Goal: Answer question/provide support: Share knowledge or assist other users

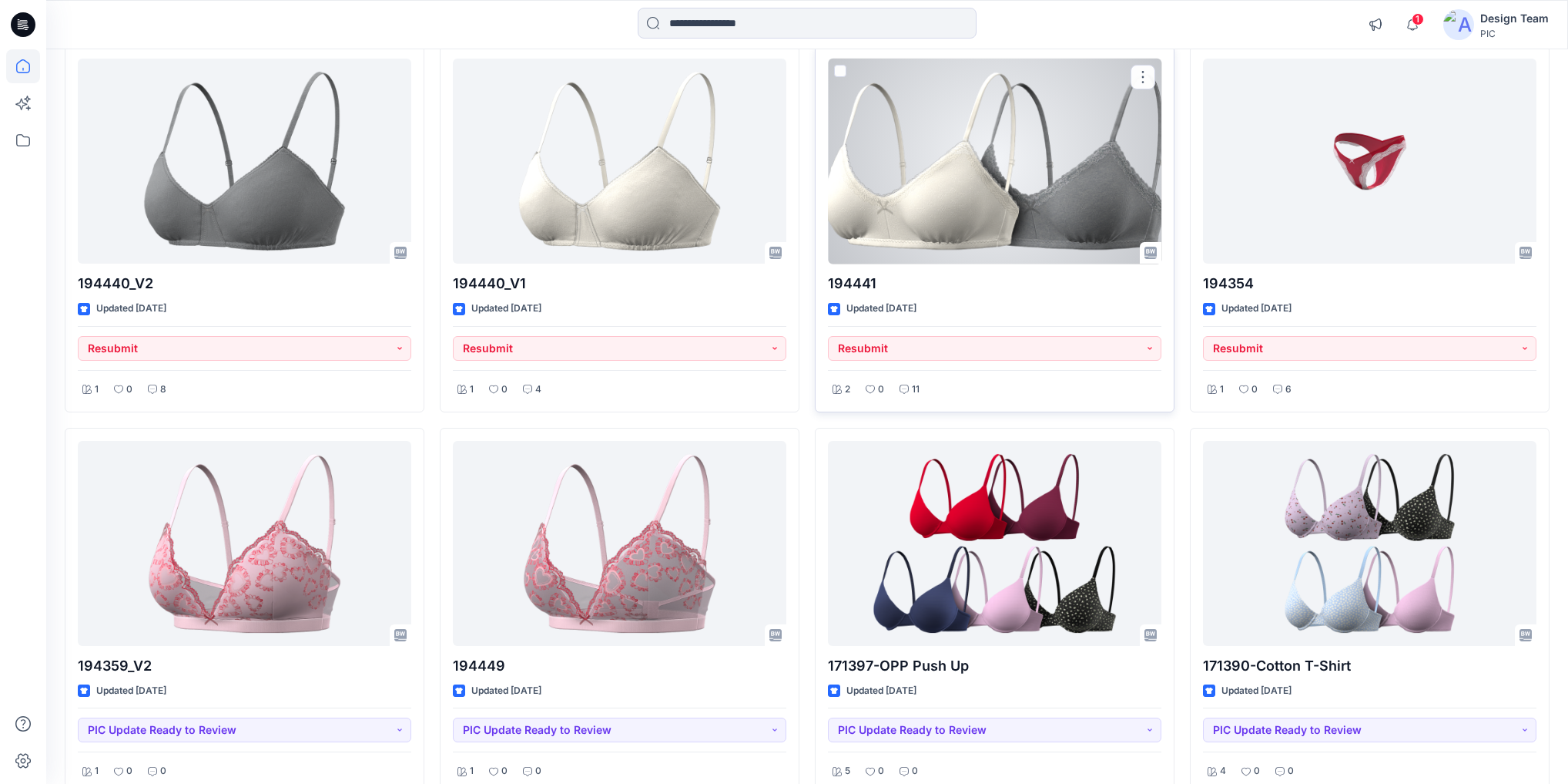
scroll to position [1683, 0]
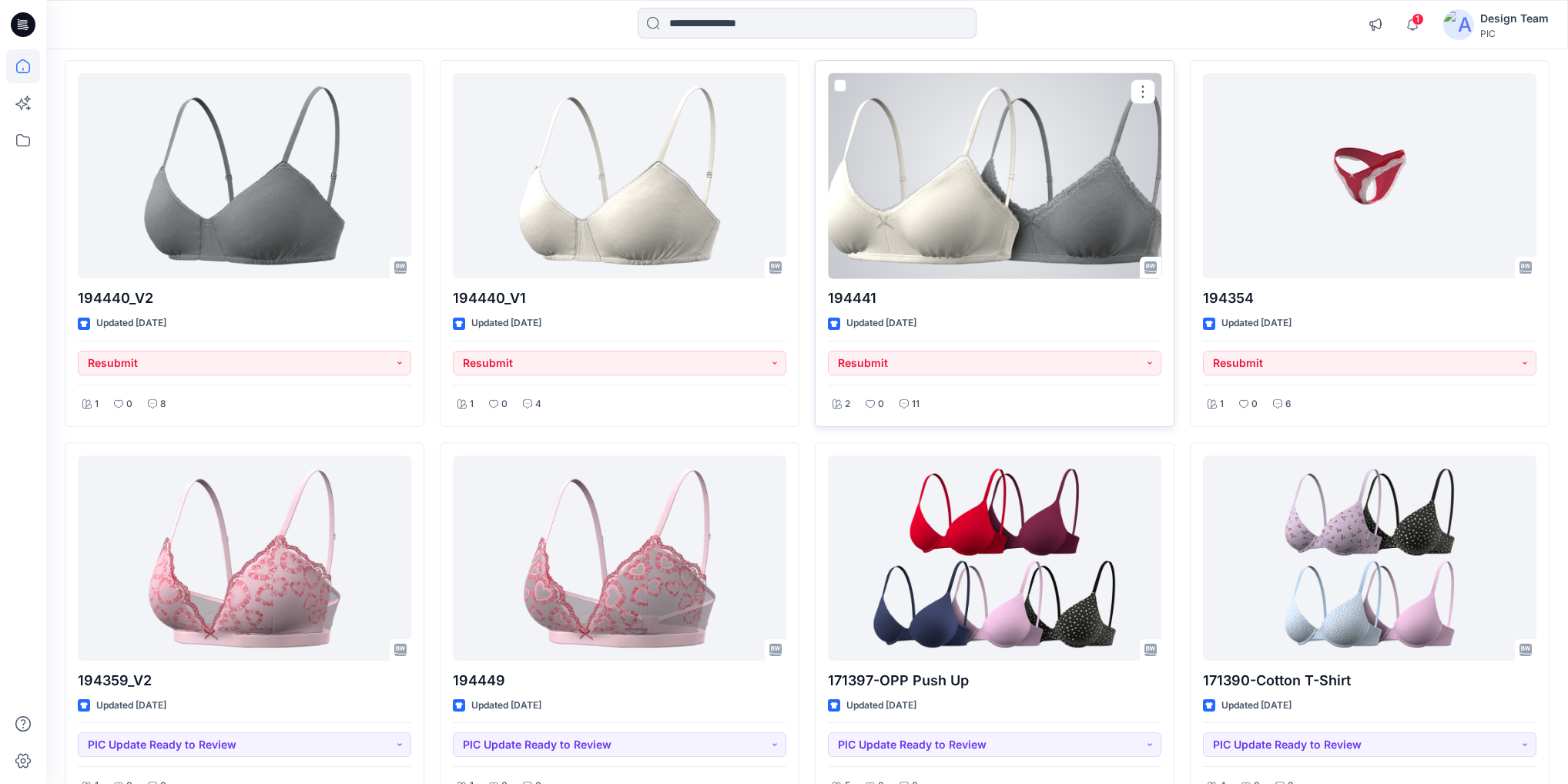
click at [957, 185] on div at bounding box center [994, 175] width 333 height 205
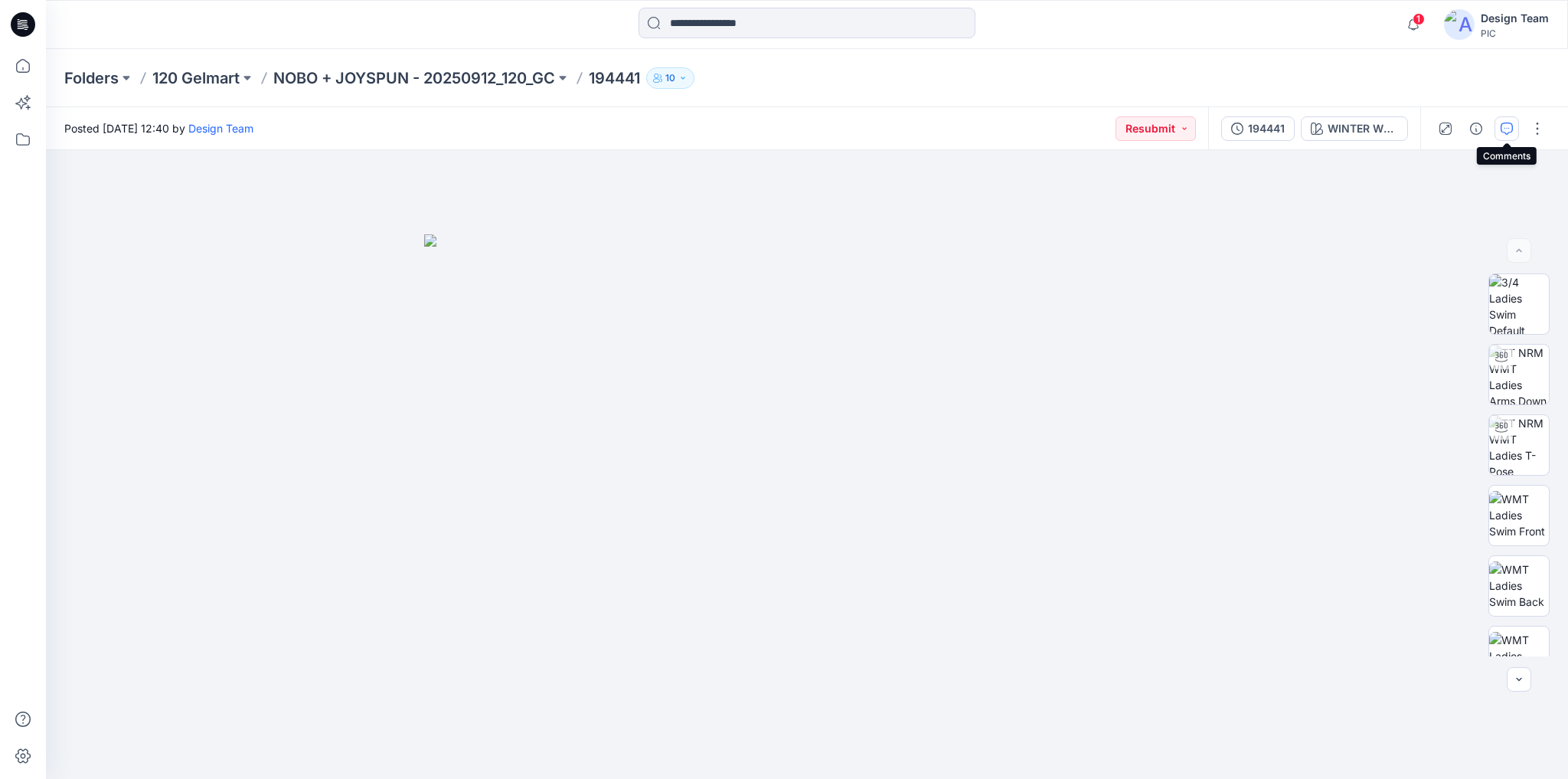
click at [1503, 125] on icon "button" at bounding box center [1506, 128] width 13 height 13
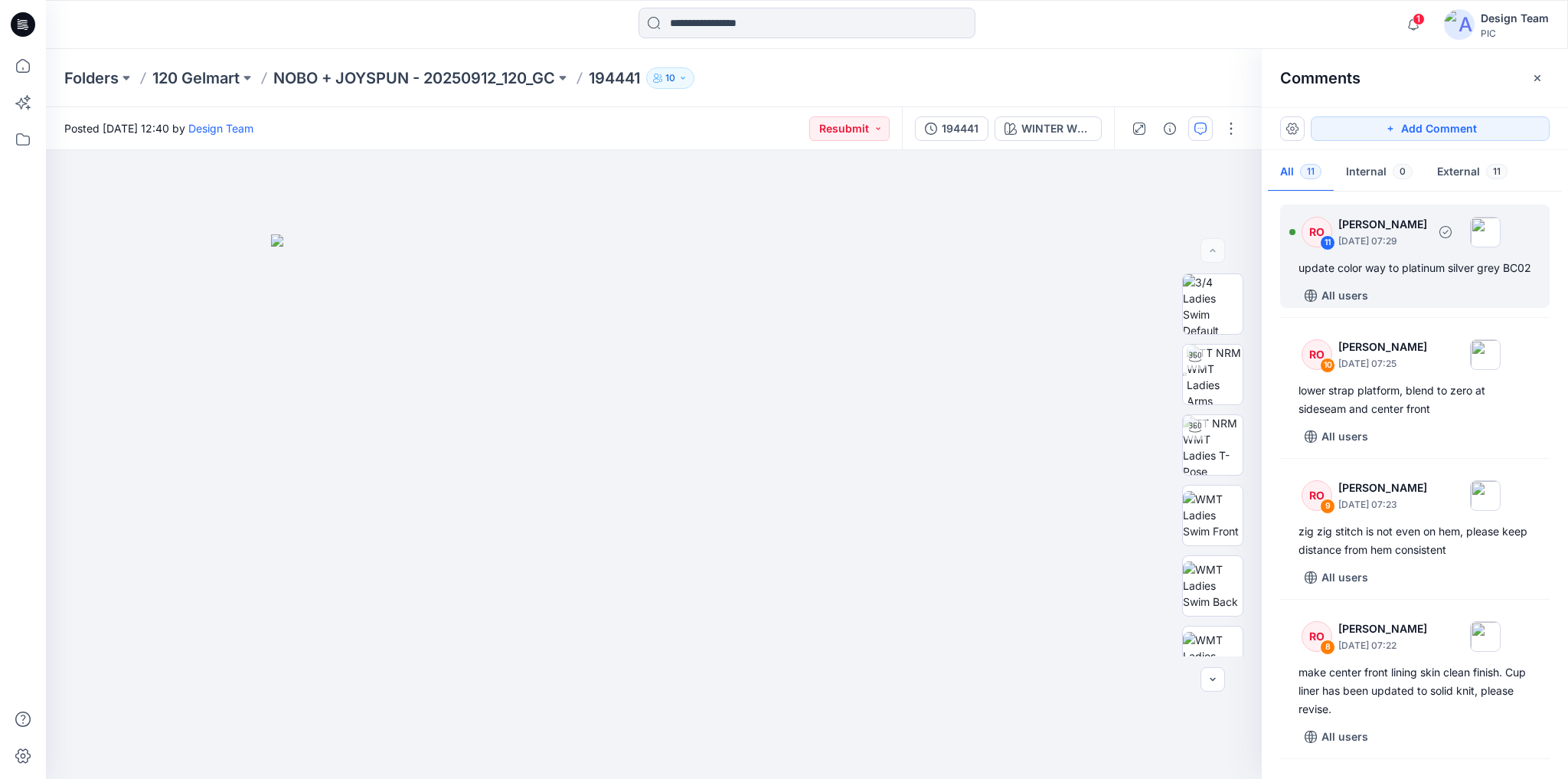
click at [1438, 263] on div "update color way to platinum silver grey BC02" at bounding box center [1415, 268] width 233 height 19
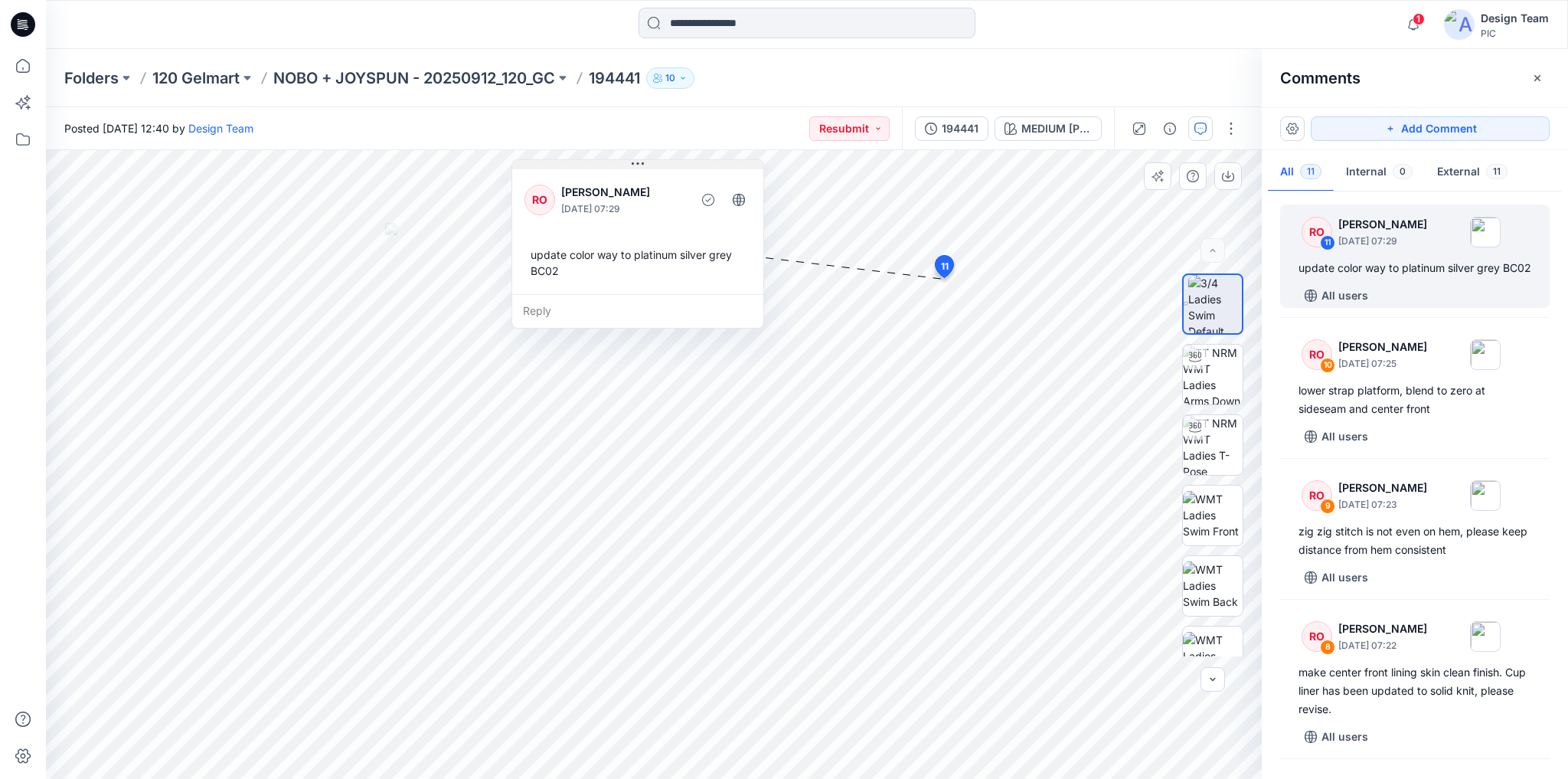
drag, startPoint x: 792, startPoint y: 322, endPoint x: 637, endPoint y: 164, distance: 221.3
click at [637, 164] on icon at bounding box center [637, 163] width 13 height 13
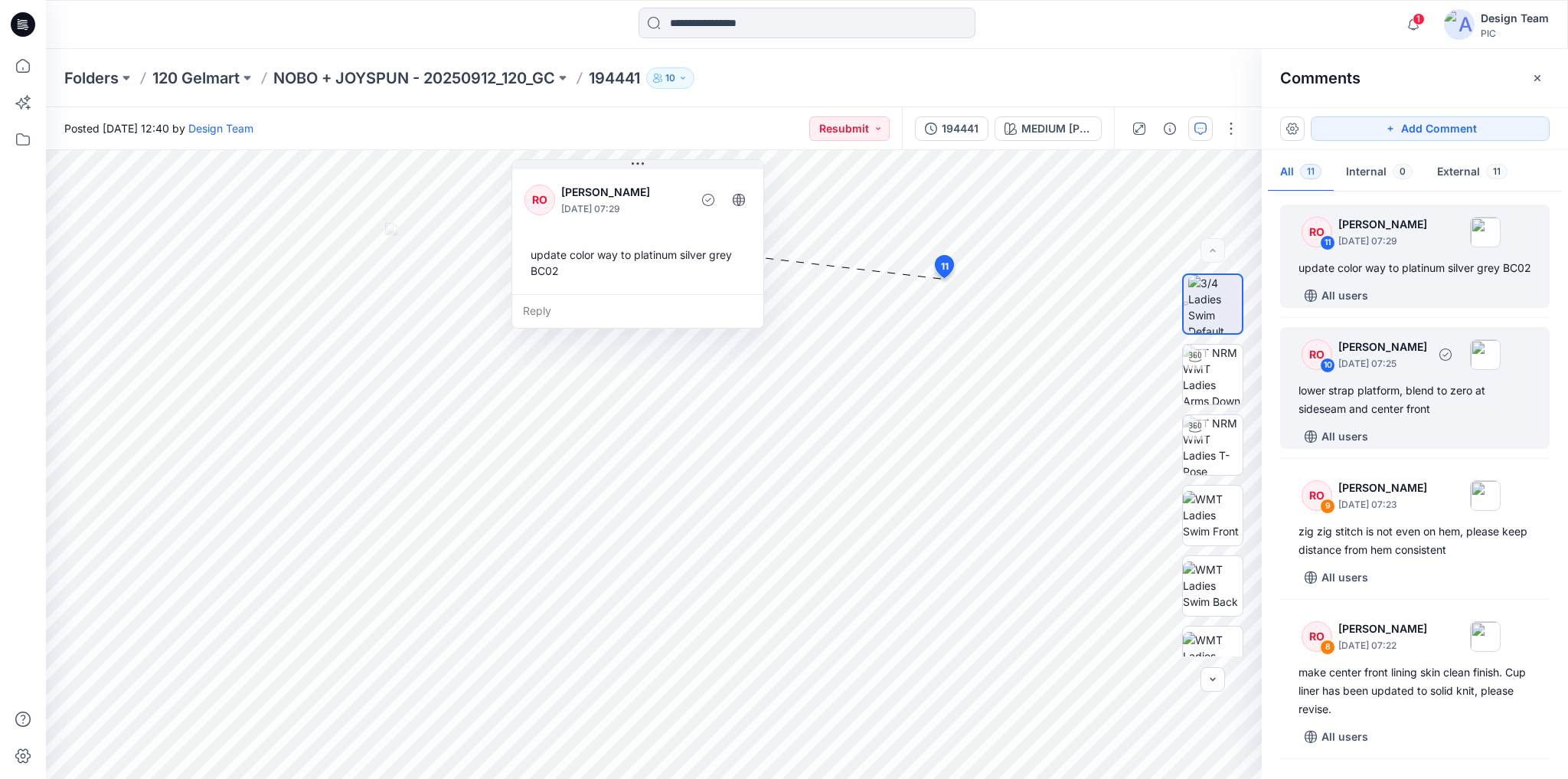
click at [1403, 411] on div "lower strap platform, blend to zero at sideseam and center front" at bounding box center [1415, 400] width 233 height 37
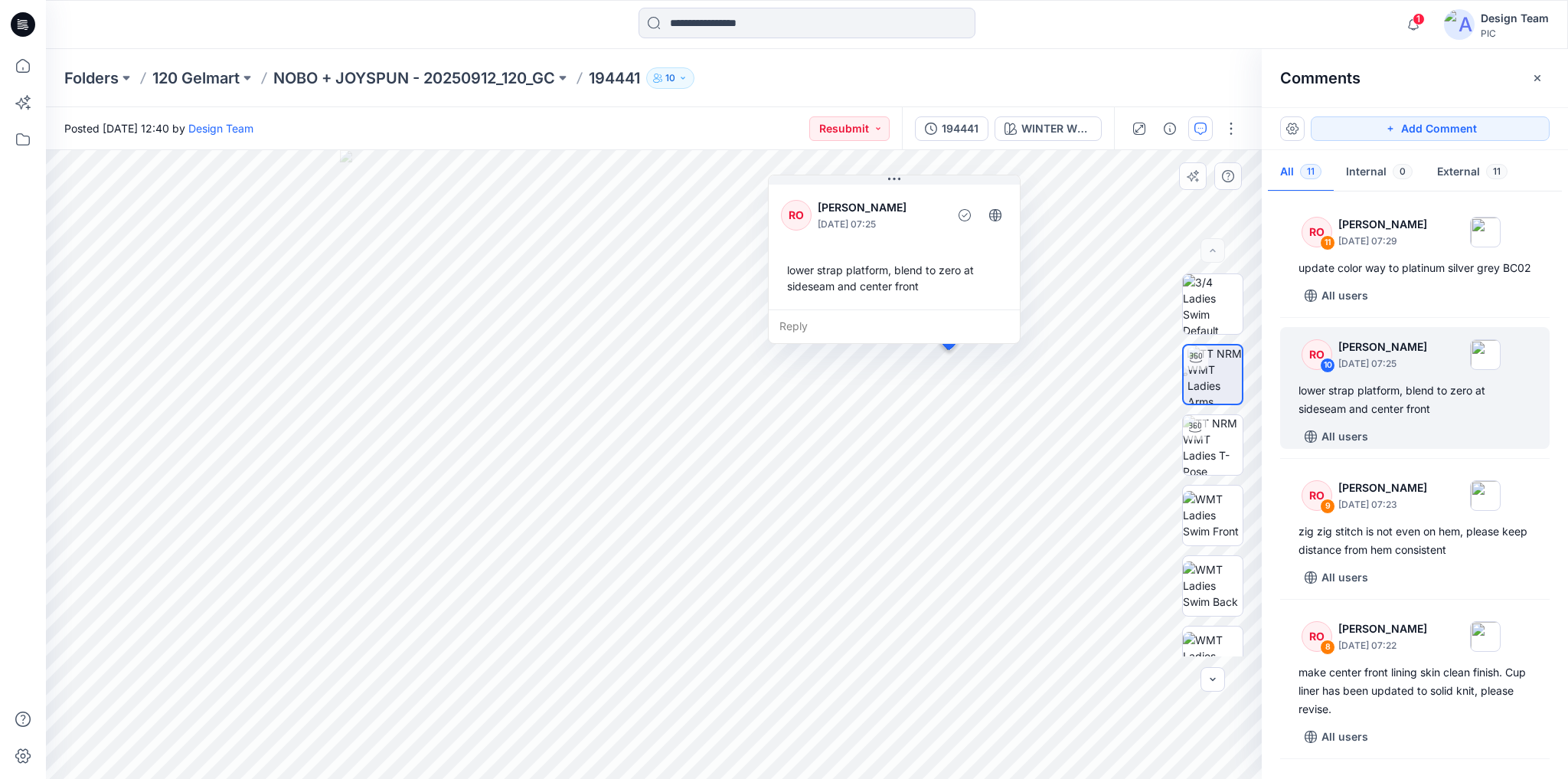
drag, startPoint x: 967, startPoint y: 248, endPoint x: 931, endPoint y: 196, distance: 63.2
click at [931, 196] on div "RO [PERSON_NAME] [DATE] 07:25 lower strap platform, blend to zero at sideseam a…" at bounding box center [893, 245] width 251 height 128
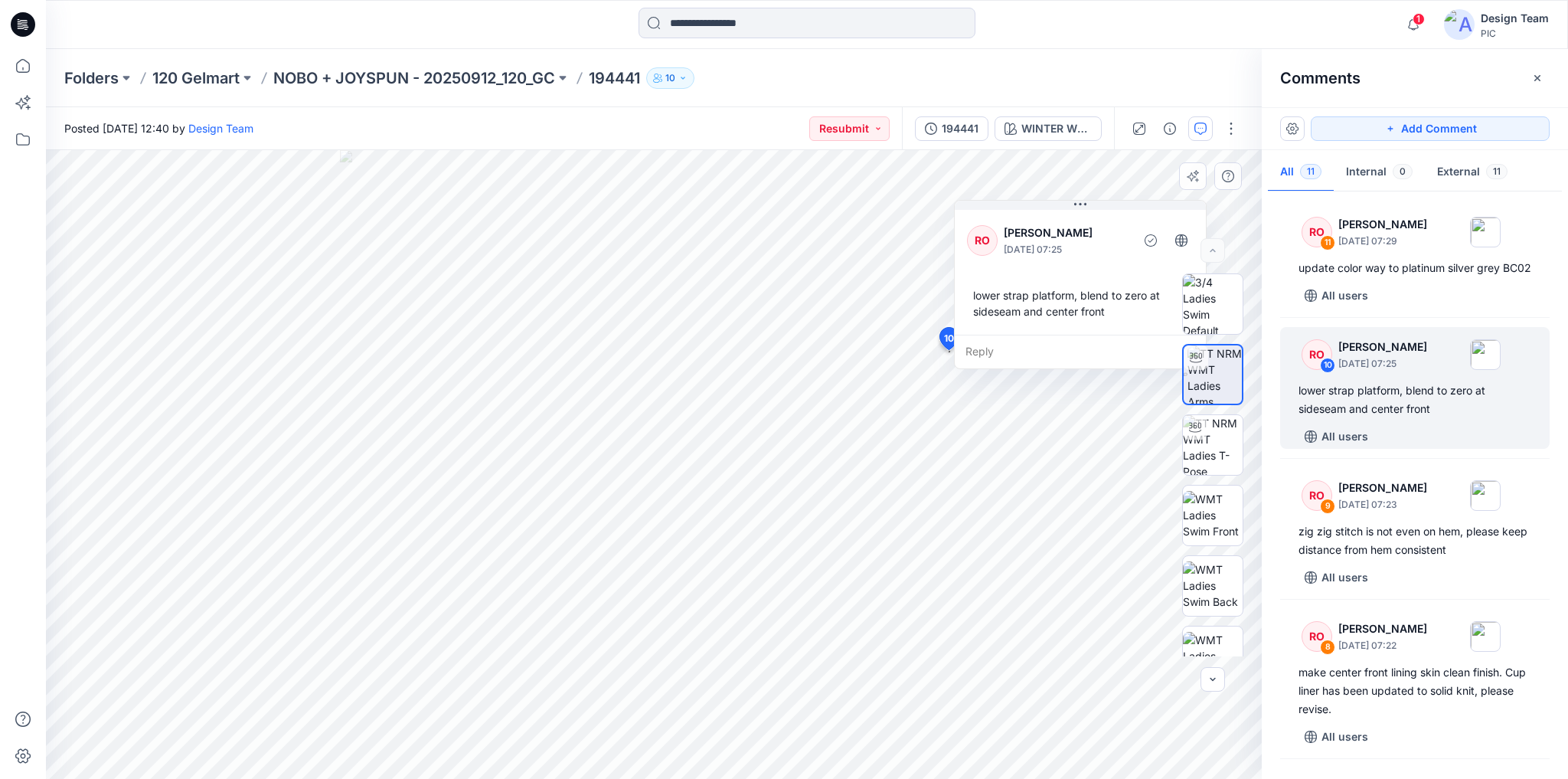
drag, startPoint x: 953, startPoint y: 205, endPoint x: 1095, endPoint y: 225, distance: 143.4
click at [1095, 225] on p "[PERSON_NAME]" at bounding box center [1067, 233] width 125 height 19
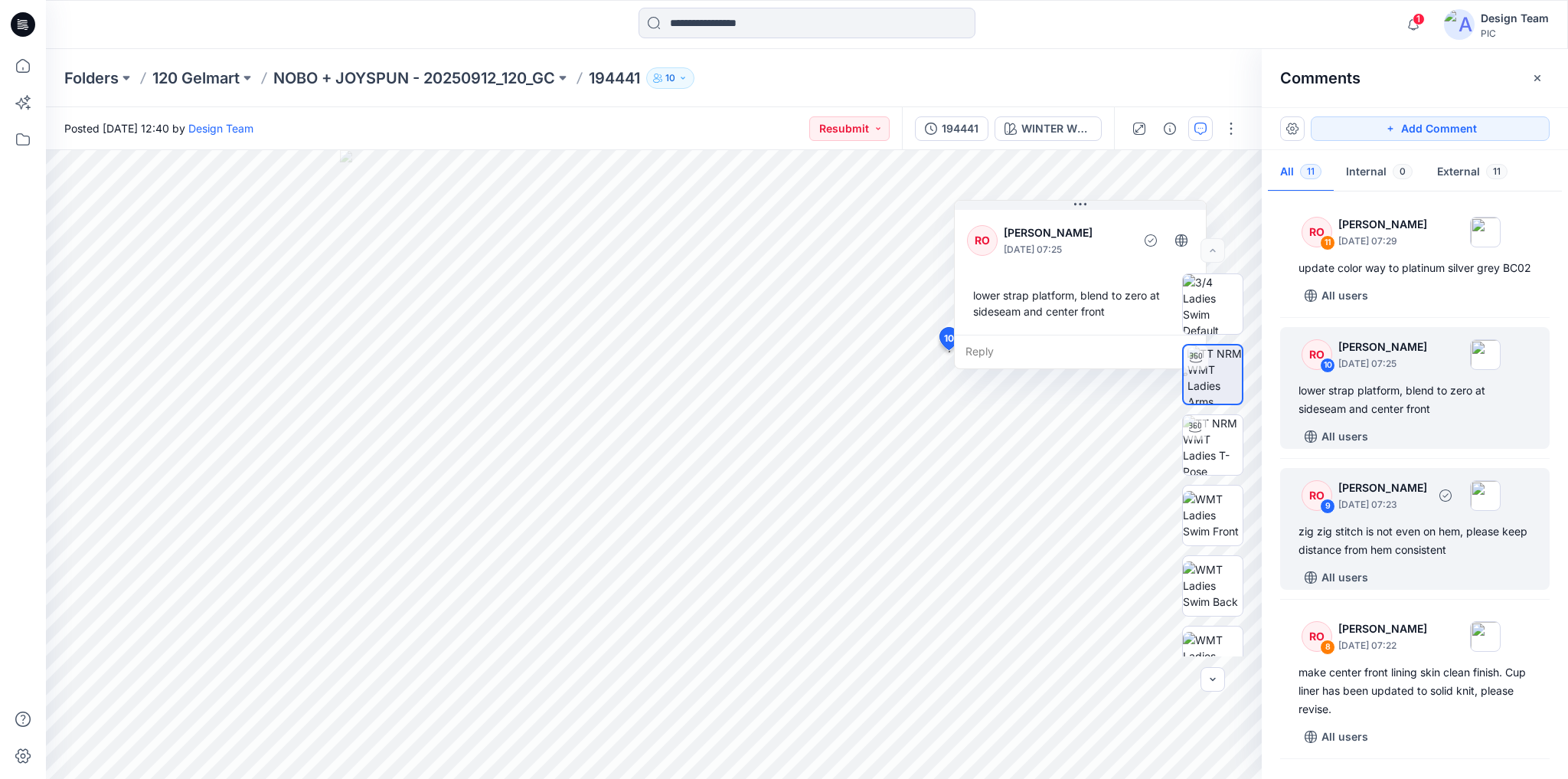
click at [1412, 545] on div "zig zig stitch is not even on hem, please keep distance from hem consistent" at bounding box center [1415, 541] width 233 height 37
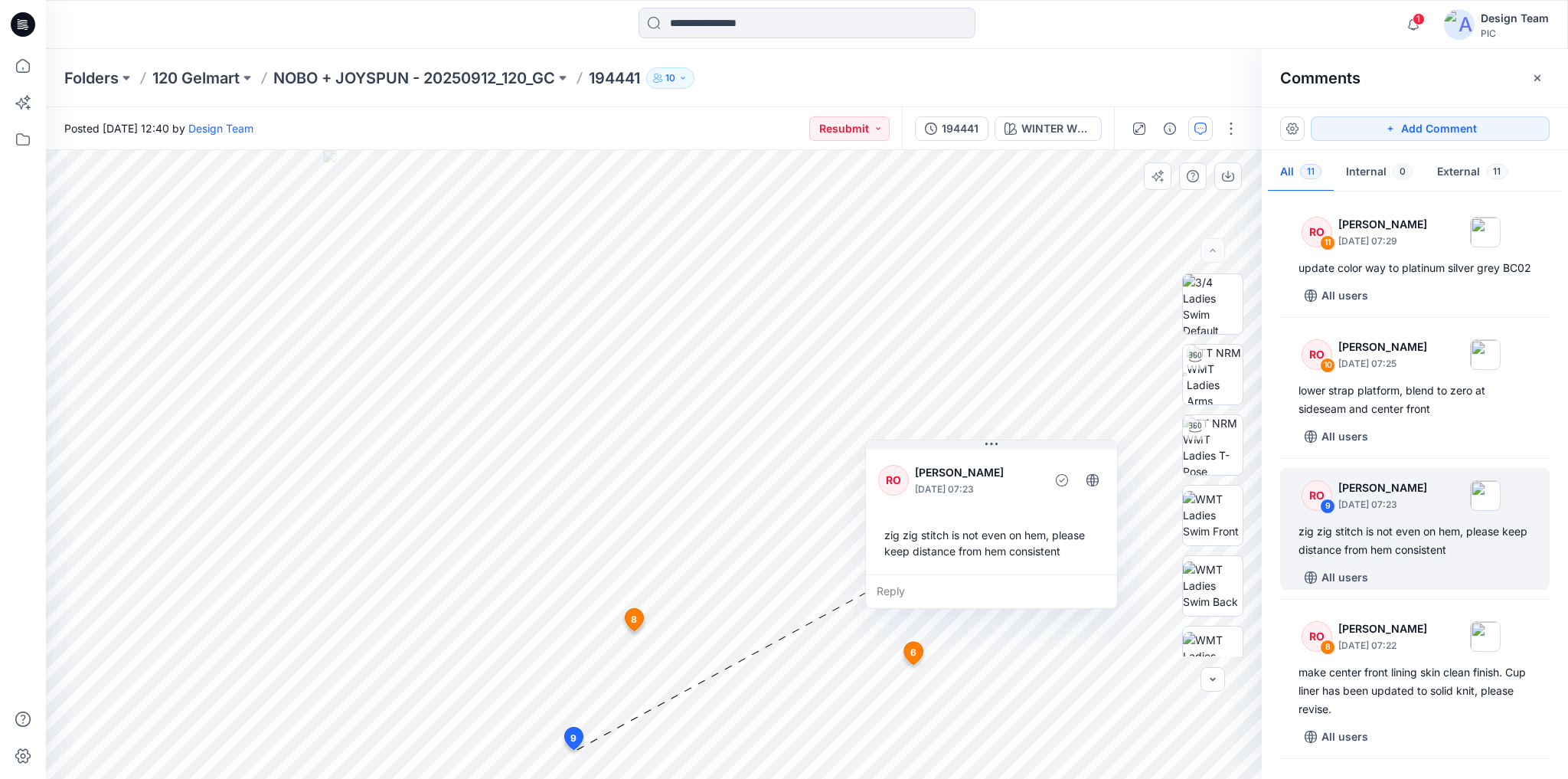
drag, startPoint x: 701, startPoint y: 622, endPoint x: 1017, endPoint y: 451, distance: 359.3
click at [1017, 451] on div "RO [PERSON_NAME] [DATE] 07:23 zig zig stitch is not even on hem, please keep di…" at bounding box center [991, 510] width 251 height 128
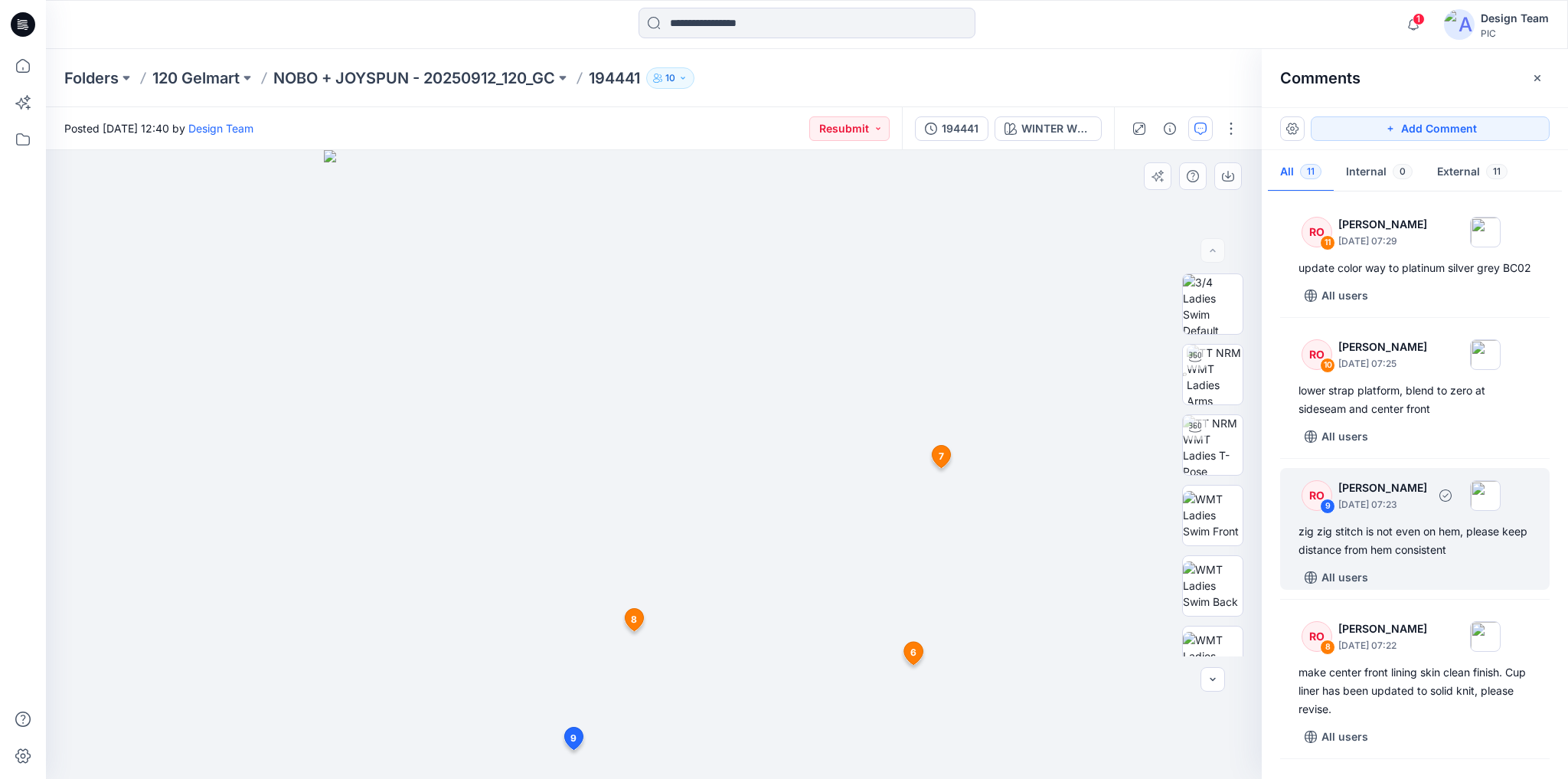
click at [1401, 559] on div "zig zig stitch is not even on hem, please keep distance from hem consistent" at bounding box center [1415, 541] width 233 height 37
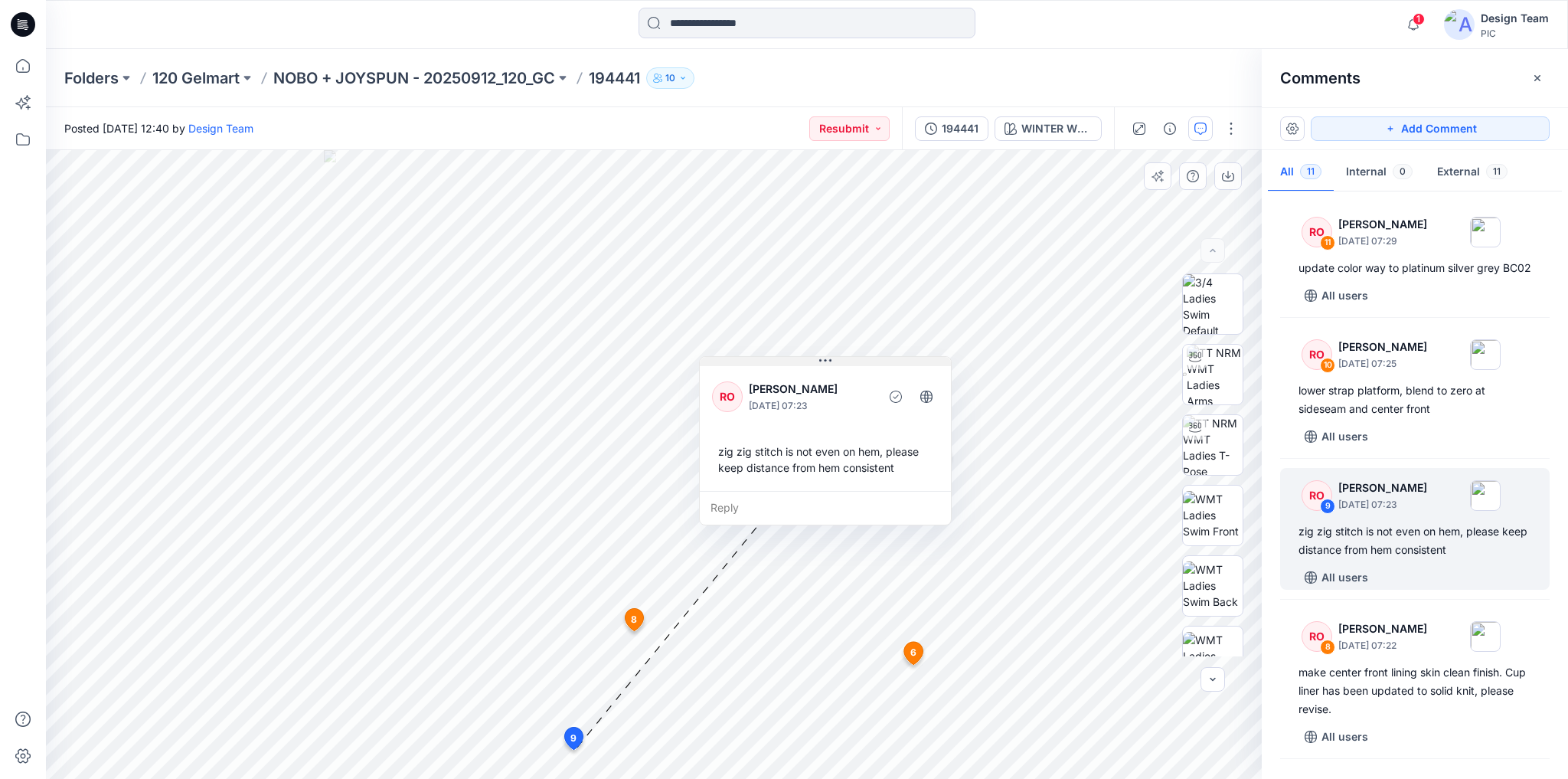
drag, startPoint x: 667, startPoint y: 613, endPoint x: 816, endPoint y: 359, distance: 294.5
click at [816, 359] on button at bounding box center [825, 361] width 251 height 9
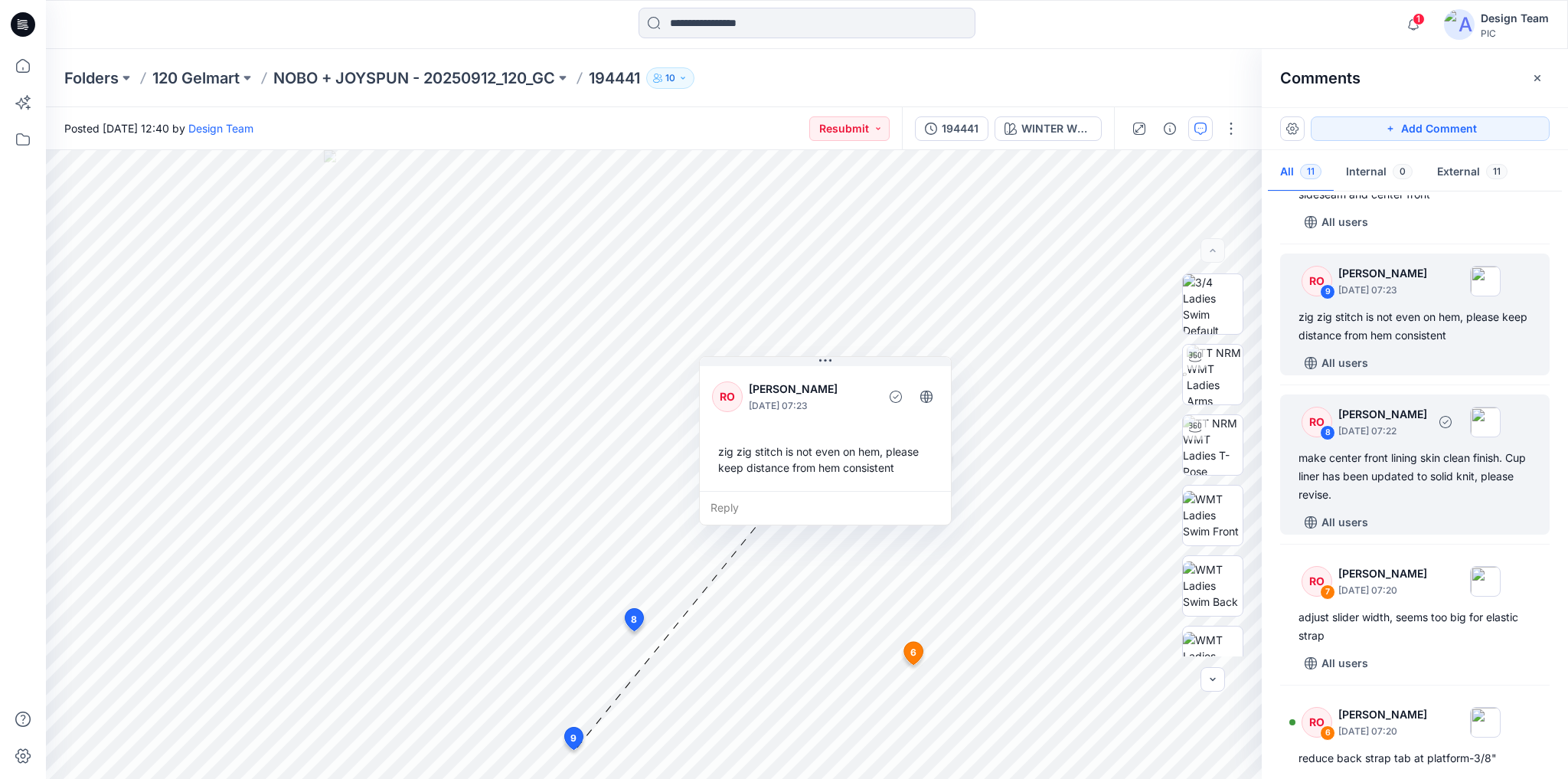
scroll to position [245, 0]
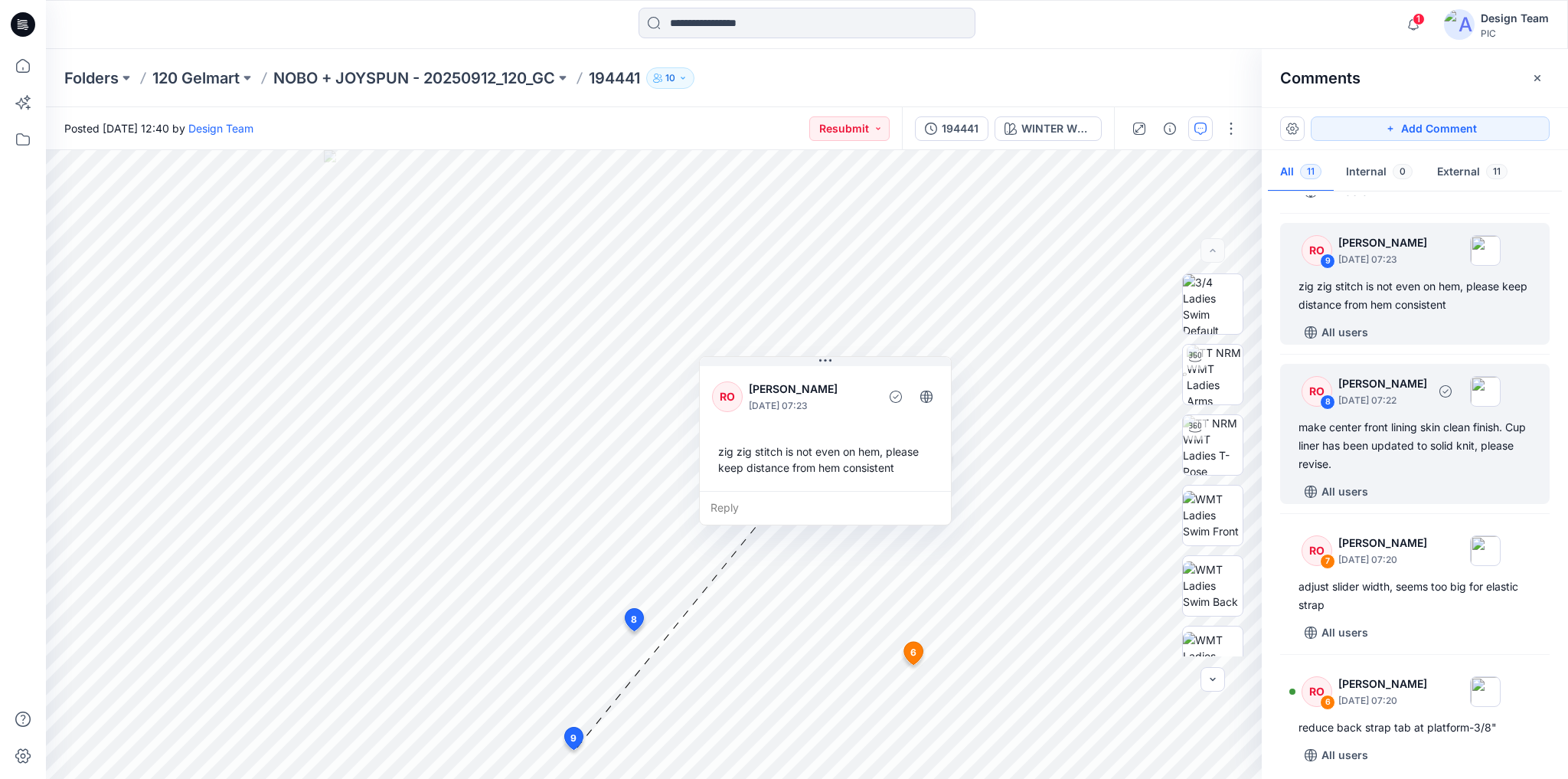
click at [1430, 473] on div "make center front lining skin clean finish. Cup liner has been updated to solid…" at bounding box center [1415, 446] width 233 height 55
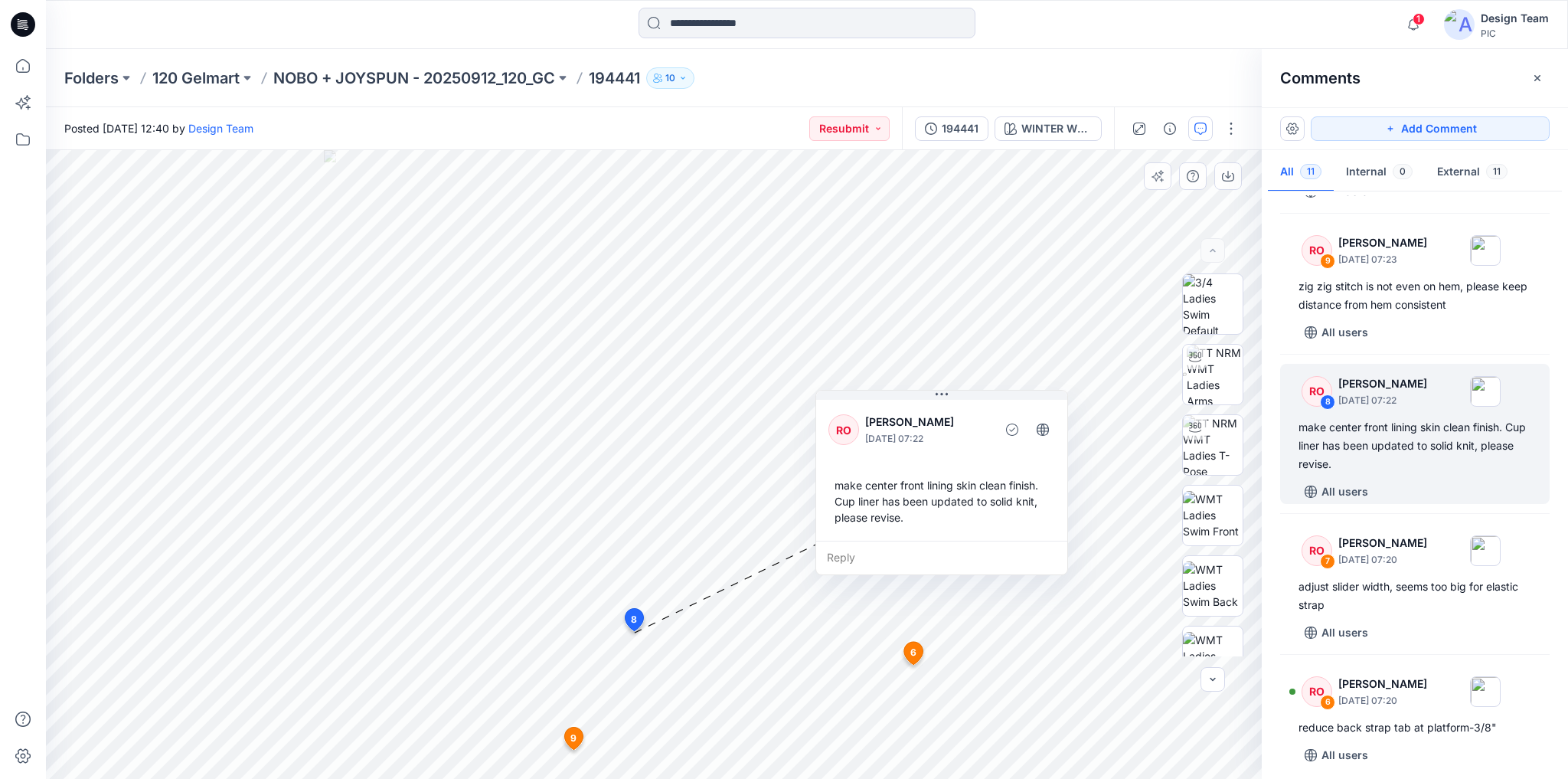
drag, startPoint x: 890, startPoint y: 512, endPoint x: 987, endPoint y: 436, distance: 123.2
click at [987, 436] on p "[DATE] 07:22" at bounding box center [928, 439] width 125 height 16
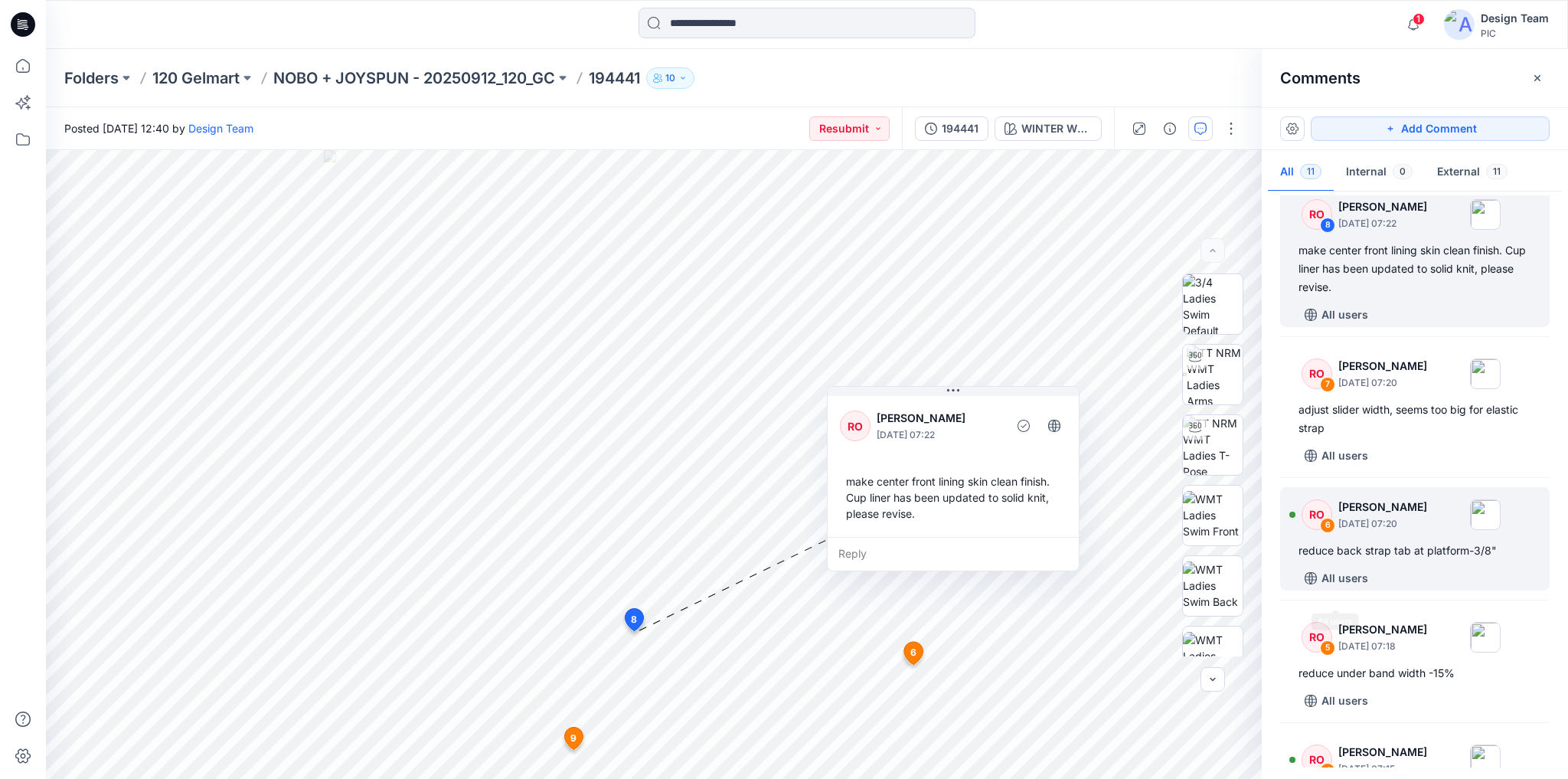
scroll to position [429, 0]
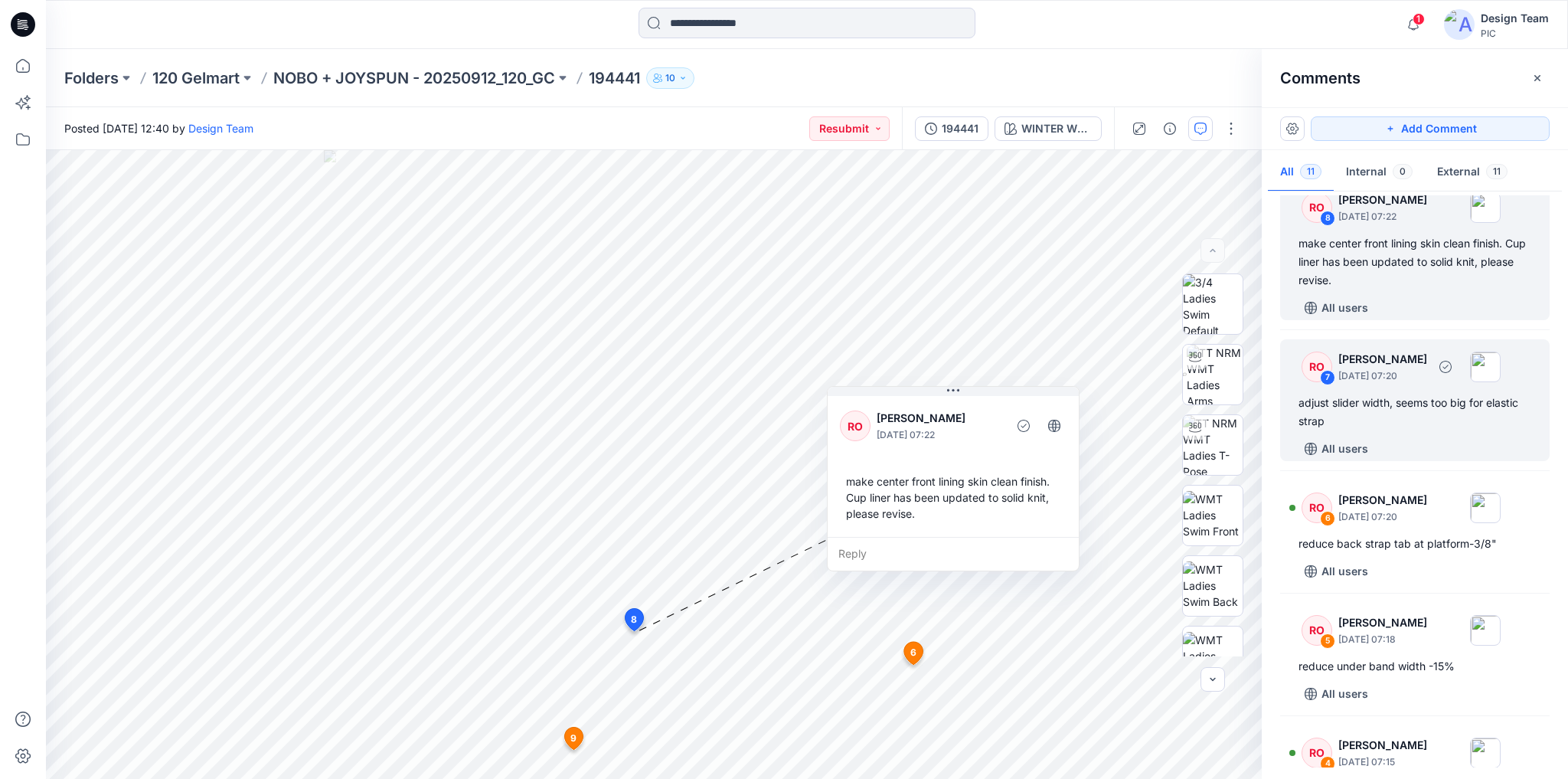
click at [1401, 430] on div "adjust slider width, seems too big for elastic strap" at bounding box center [1415, 412] width 233 height 37
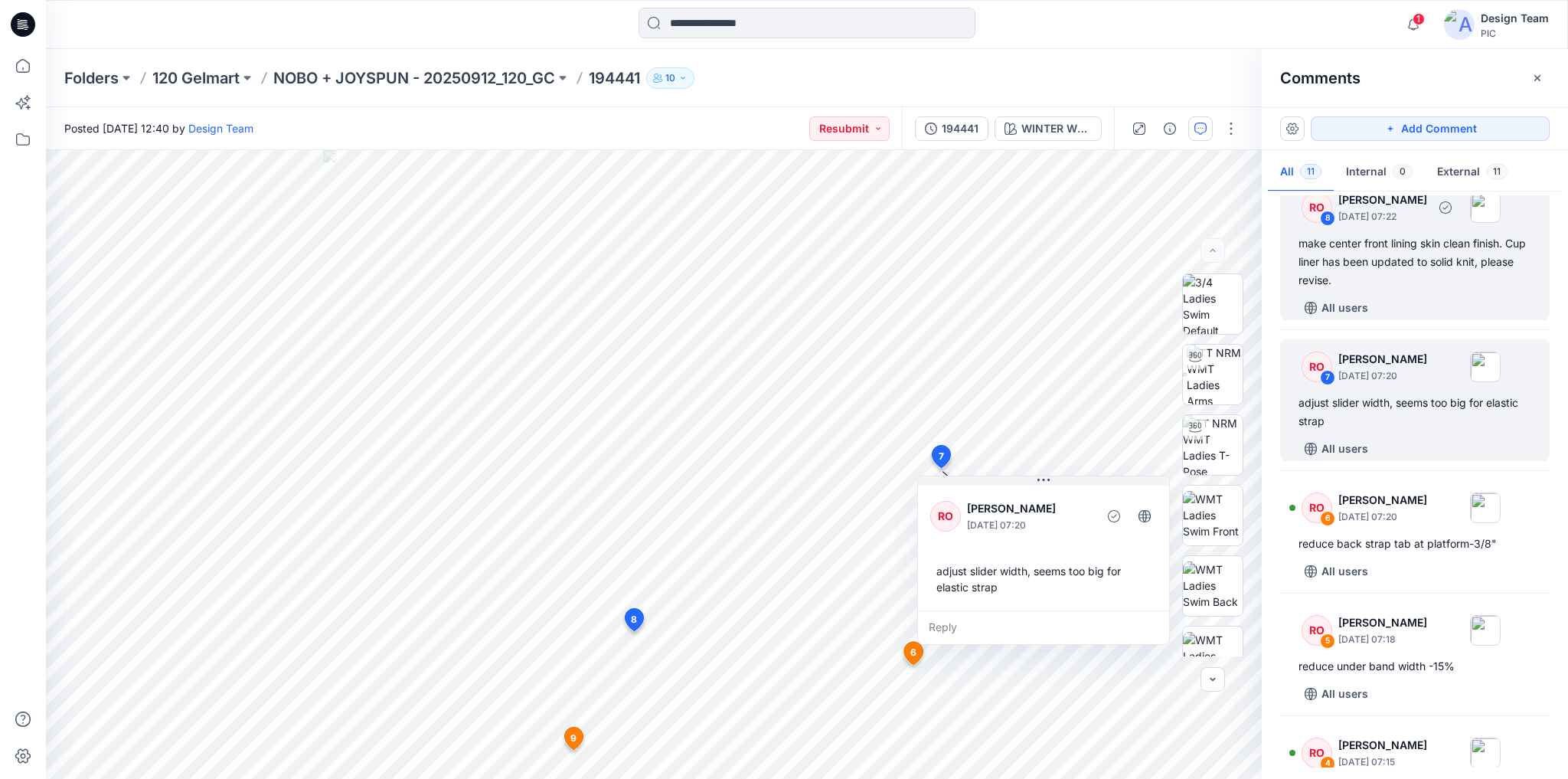
click at [1452, 320] on div "All users" at bounding box center [1423, 307] width 251 height 24
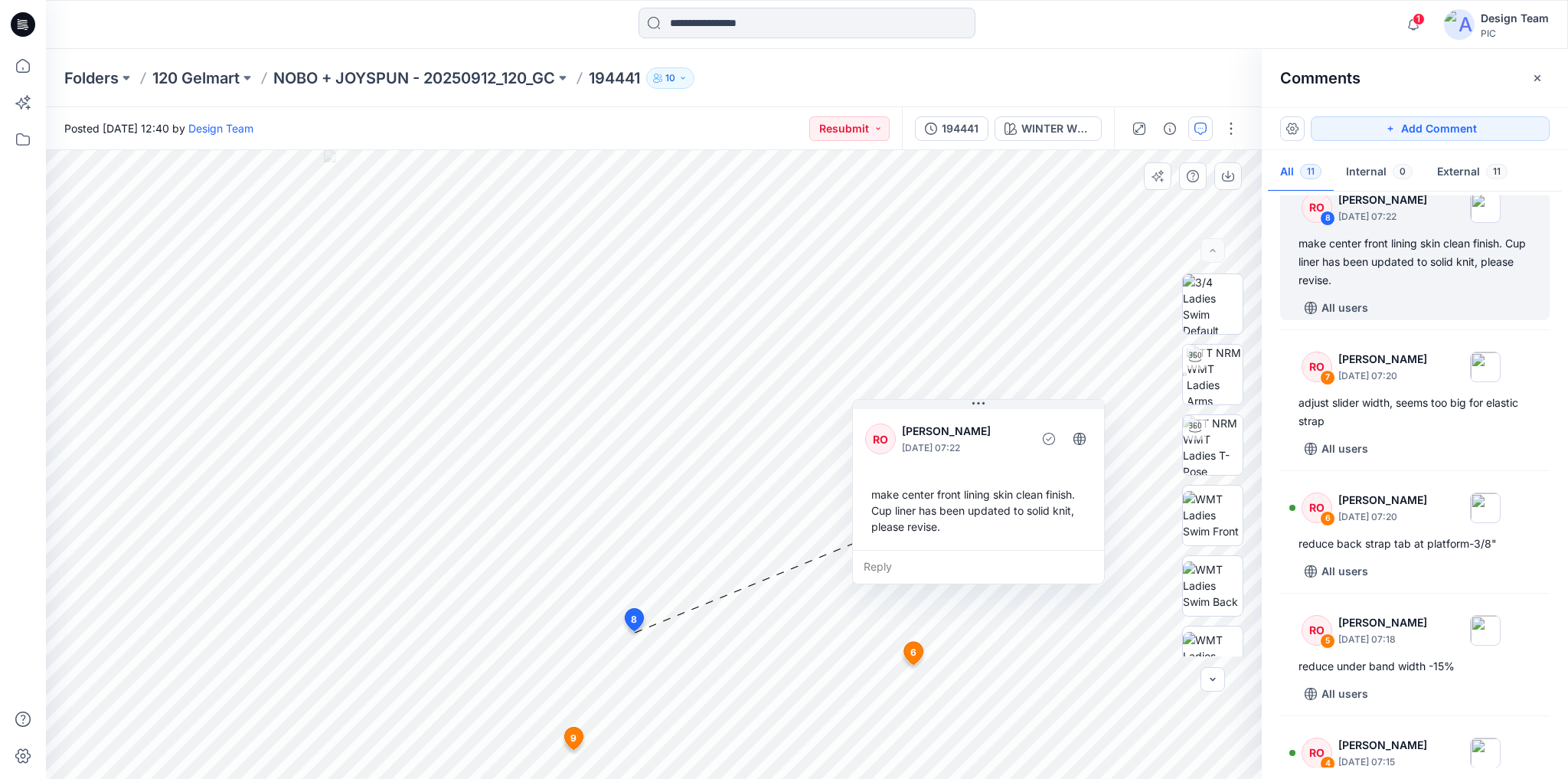
drag, startPoint x: 714, startPoint y: 504, endPoint x: 918, endPoint y: 419, distance: 221.0
click at [945, 413] on div "RO [PERSON_NAME] [DATE] 07:22 make center front lining skin clean finish. Cup l…" at bounding box center [979, 477] width 251 height 144
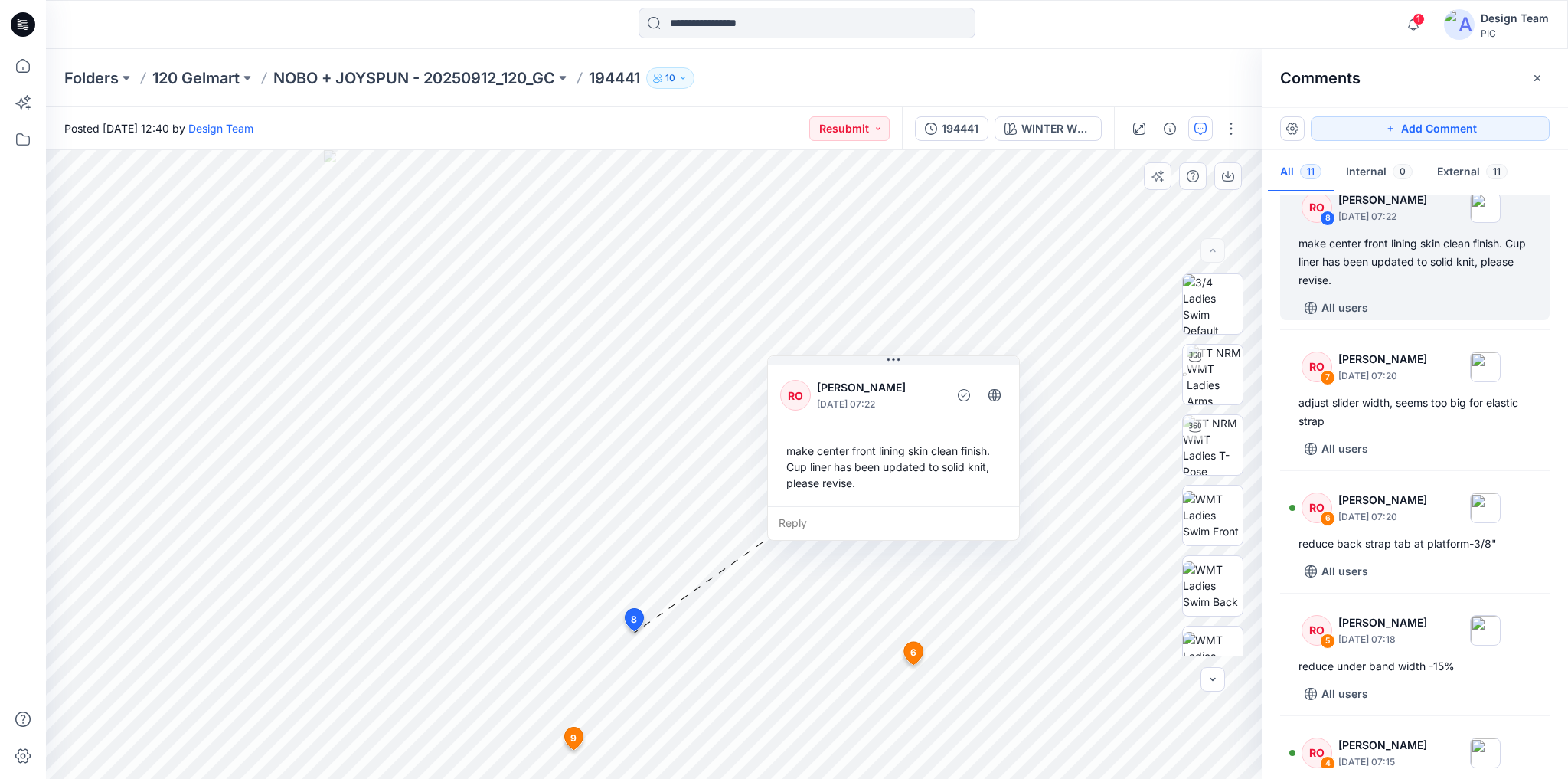
drag, startPoint x: 971, startPoint y: 417, endPoint x: 916, endPoint y: 382, distance: 65.2
click at [916, 382] on p "[PERSON_NAME]" at bounding box center [880, 387] width 125 height 19
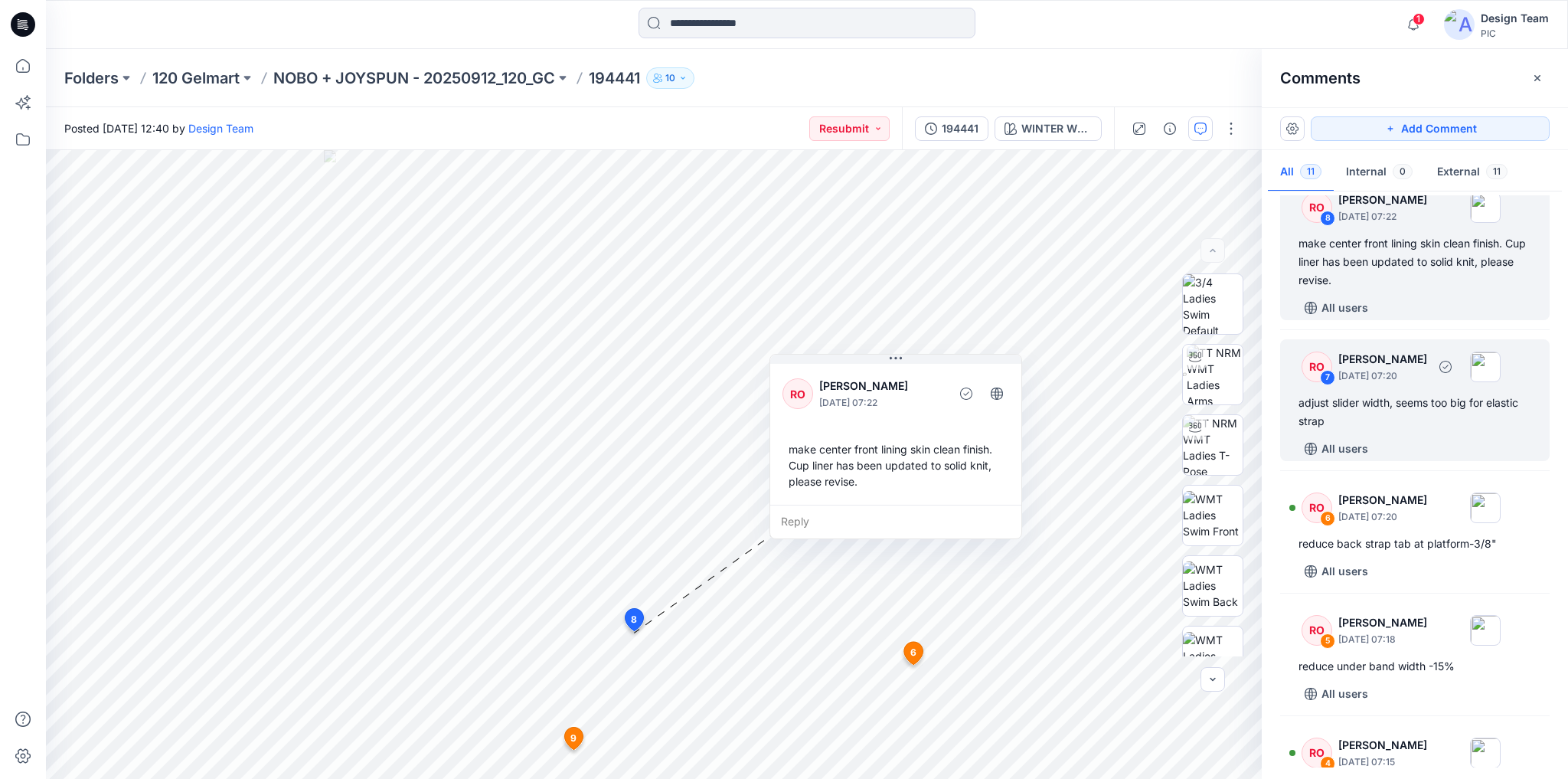
click at [1412, 430] on div "adjust slider width, seems too big for elastic strap" at bounding box center [1415, 412] width 233 height 37
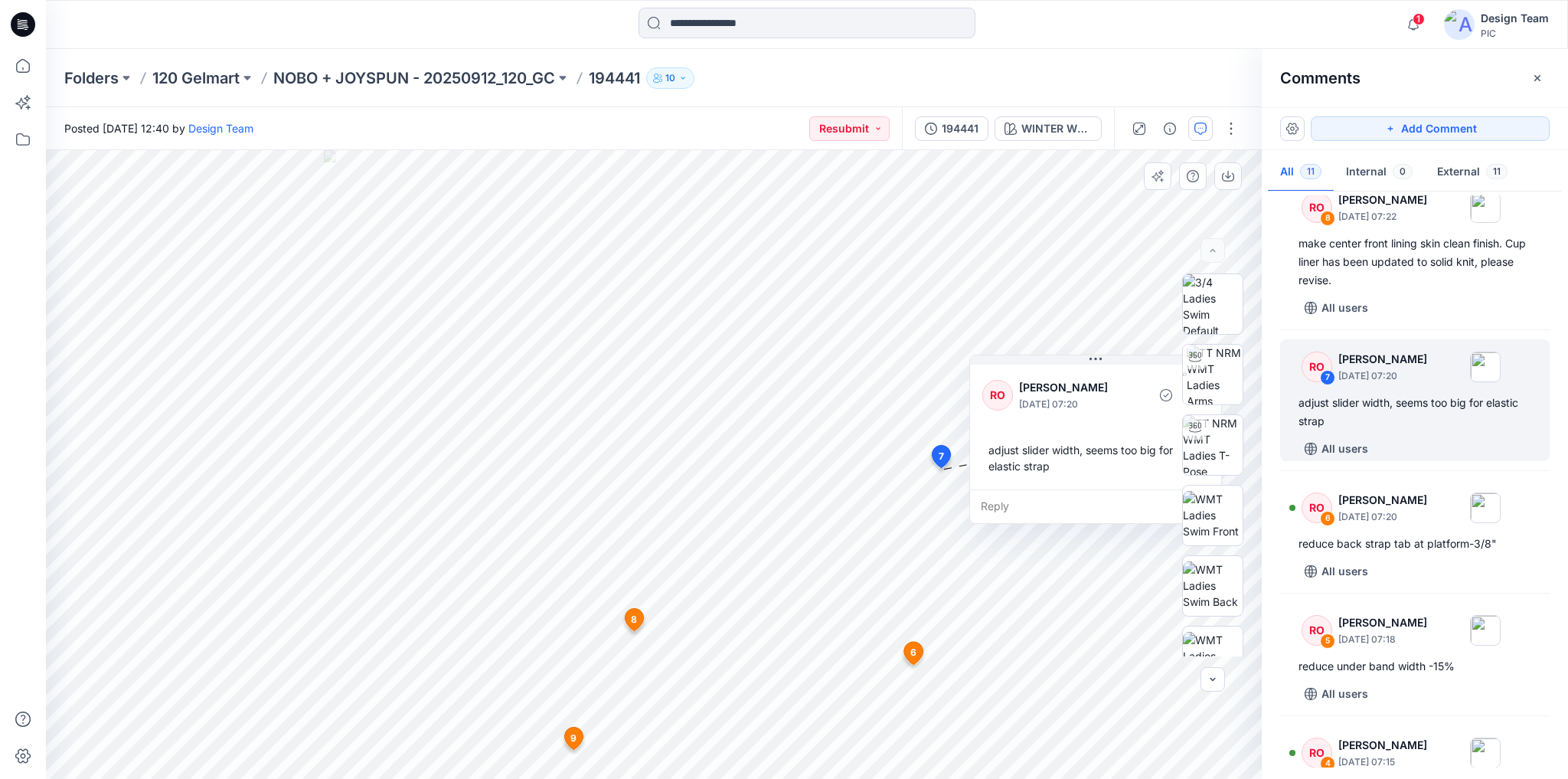
drag, startPoint x: 1054, startPoint y: 488, endPoint x: 1099, endPoint y: 368, distance: 128.2
click at [1099, 368] on div "RO [PERSON_NAME] [DATE] 07:20 adjust slider width, seems too big for elastic st…" at bounding box center [1095, 425] width 251 height 128
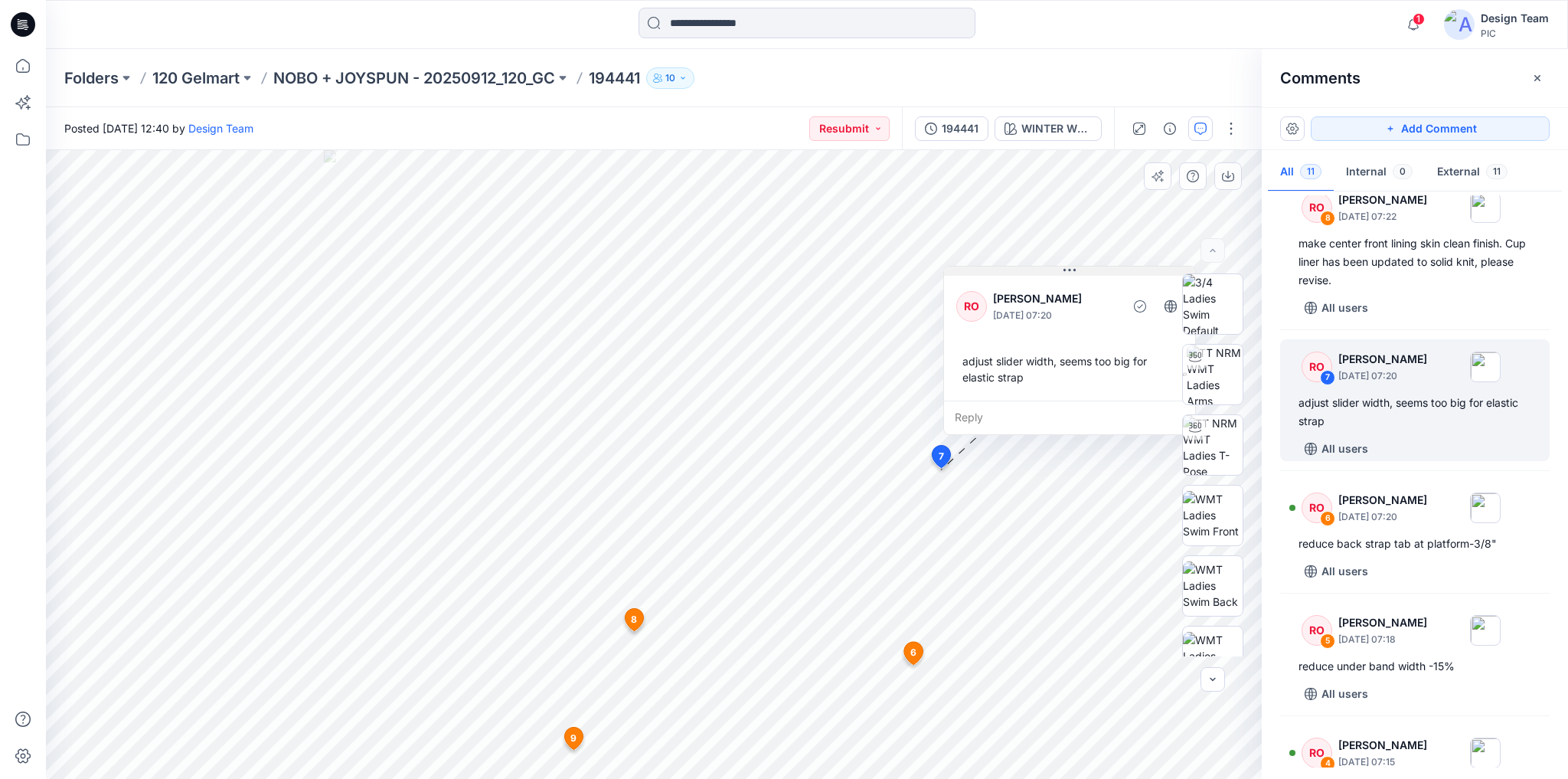
drag, startPoint x: 1116, startPoint y: 362, endPoint x: 1089, endPoint y: 273, distance: 93.0
click at [1090, 273] on button at bounding box center [1069, 271] width 251 height 9
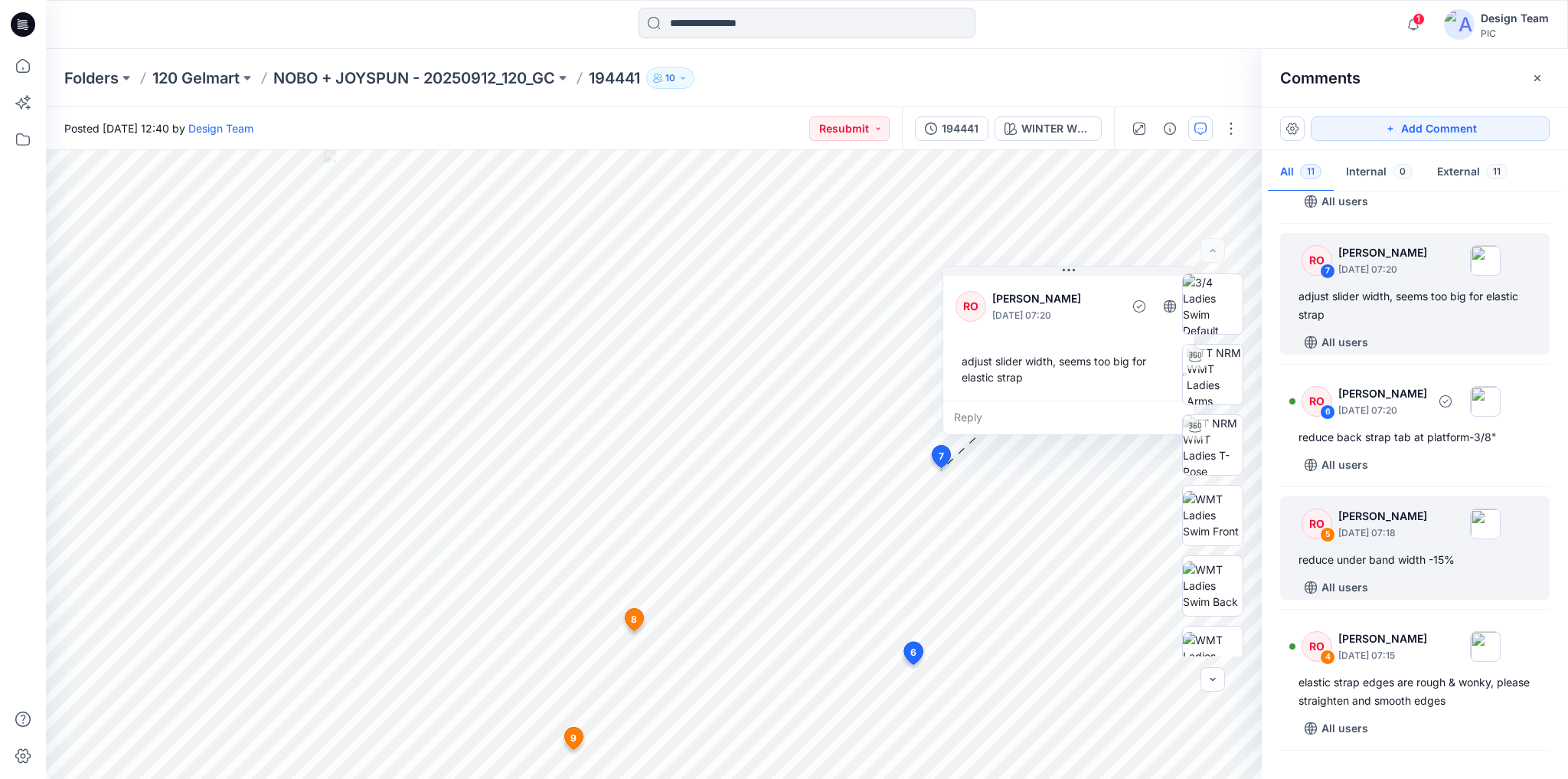
scroll to position [551, 0]
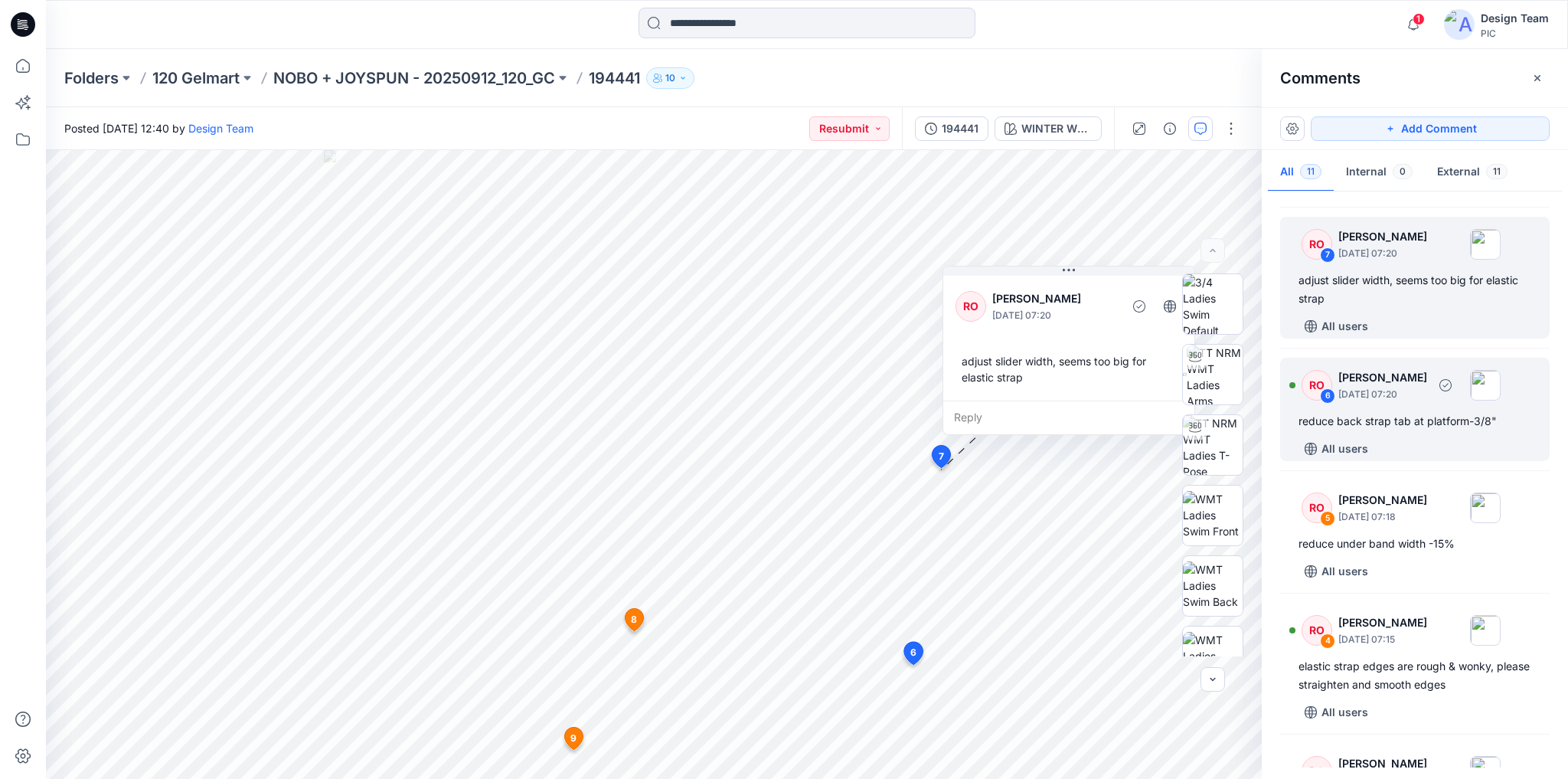
click at [1440, 450] on div "RO 6 [PERSON_NAME] [DATE] 07:20 reduce back strap tab at platform-3/8" All users" at bounding box center [1416, 410] width 270 height 104
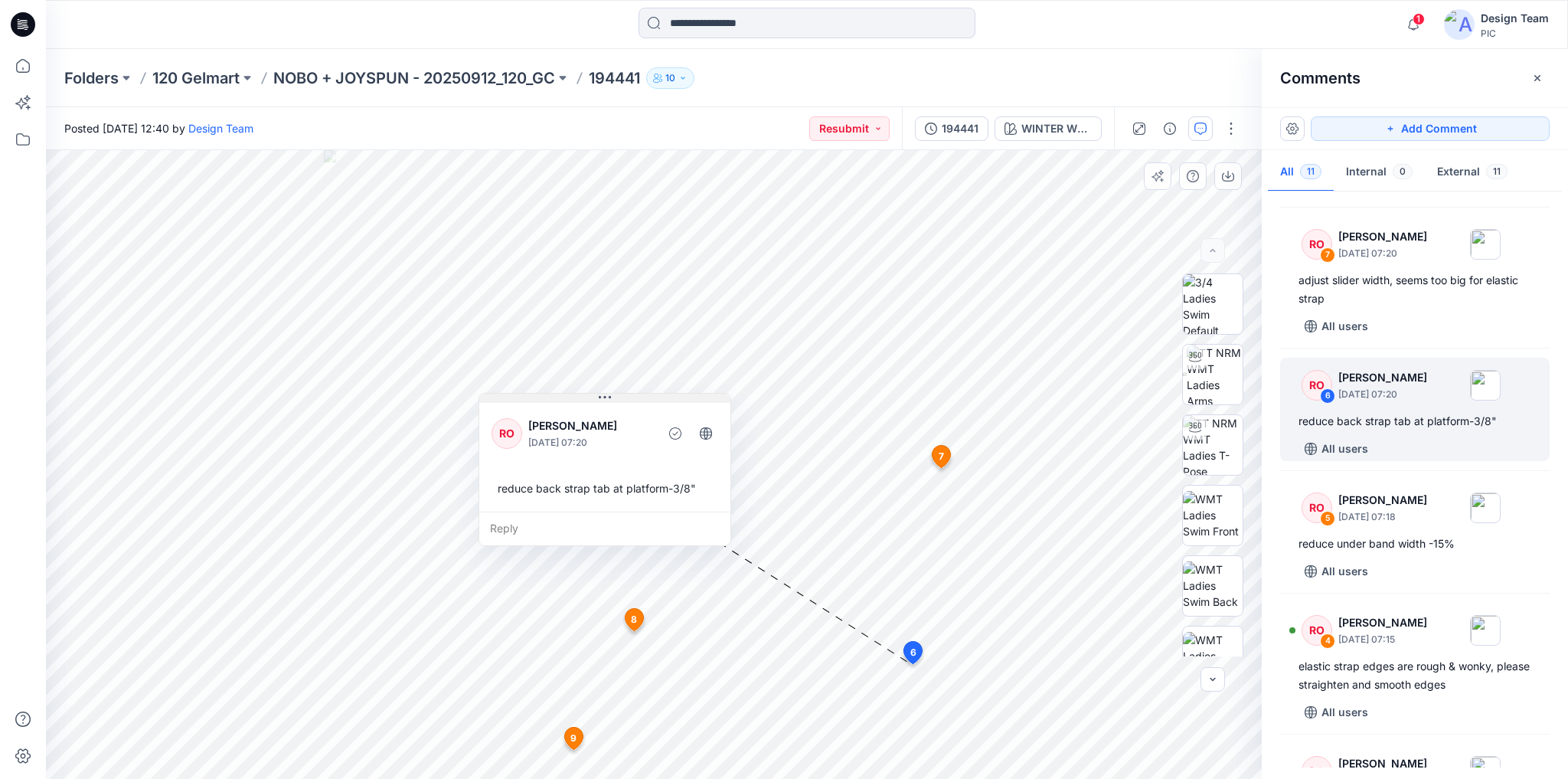
drag, startPoint x: 732, startPoint y: 503, endPoint x: 582, endPoint y: 398, distance: 183.1
click at [582, 398] on button at bounding box center [604, 398] width 251 height 9
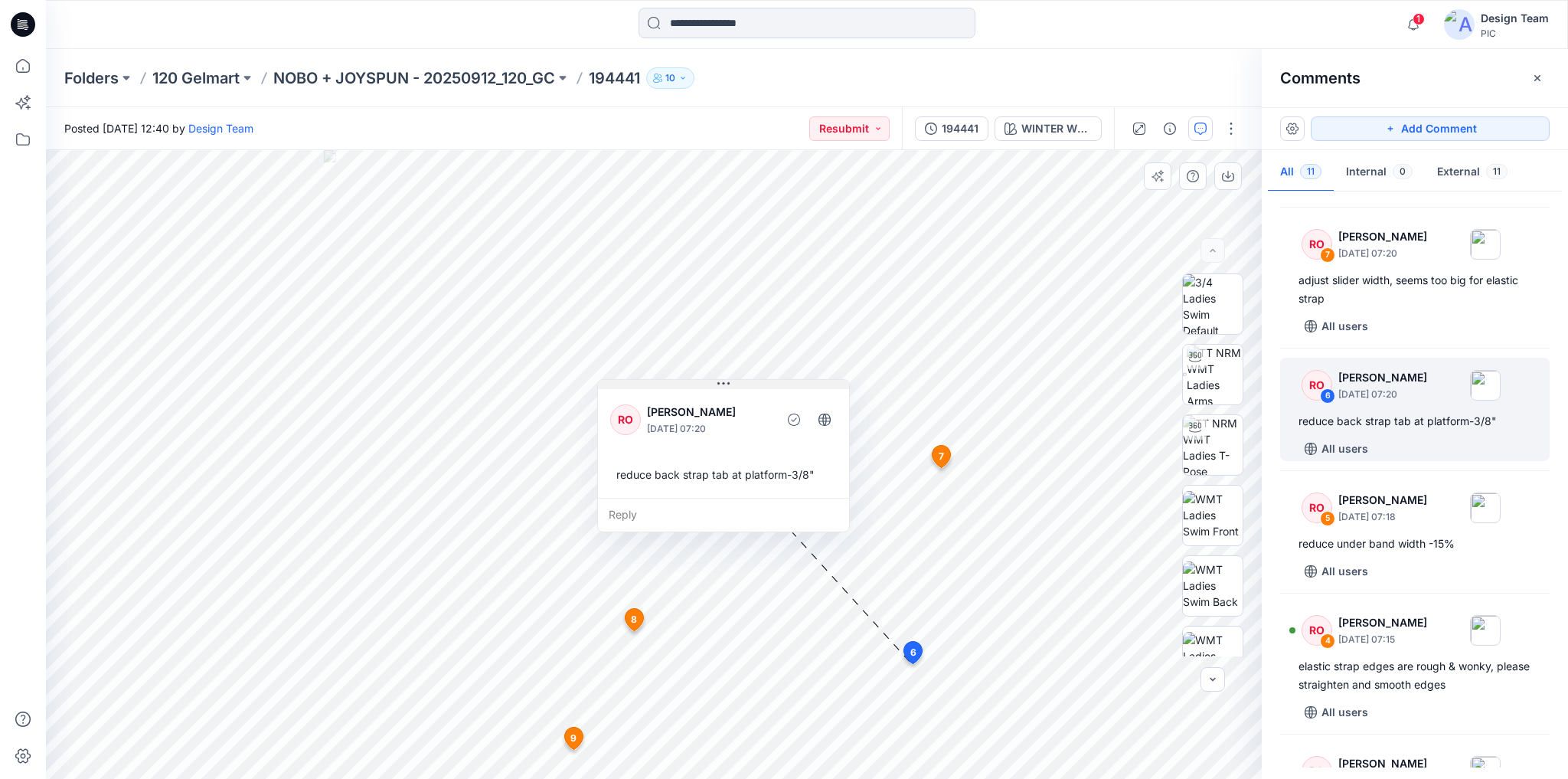
drag, startPoint x: 626, startPoint y: 398, endPoint x: 744, endPoint y: 385, distance: 118.7
click at [744, 385] on button at bounding box center [723, 384] width 251 height 9
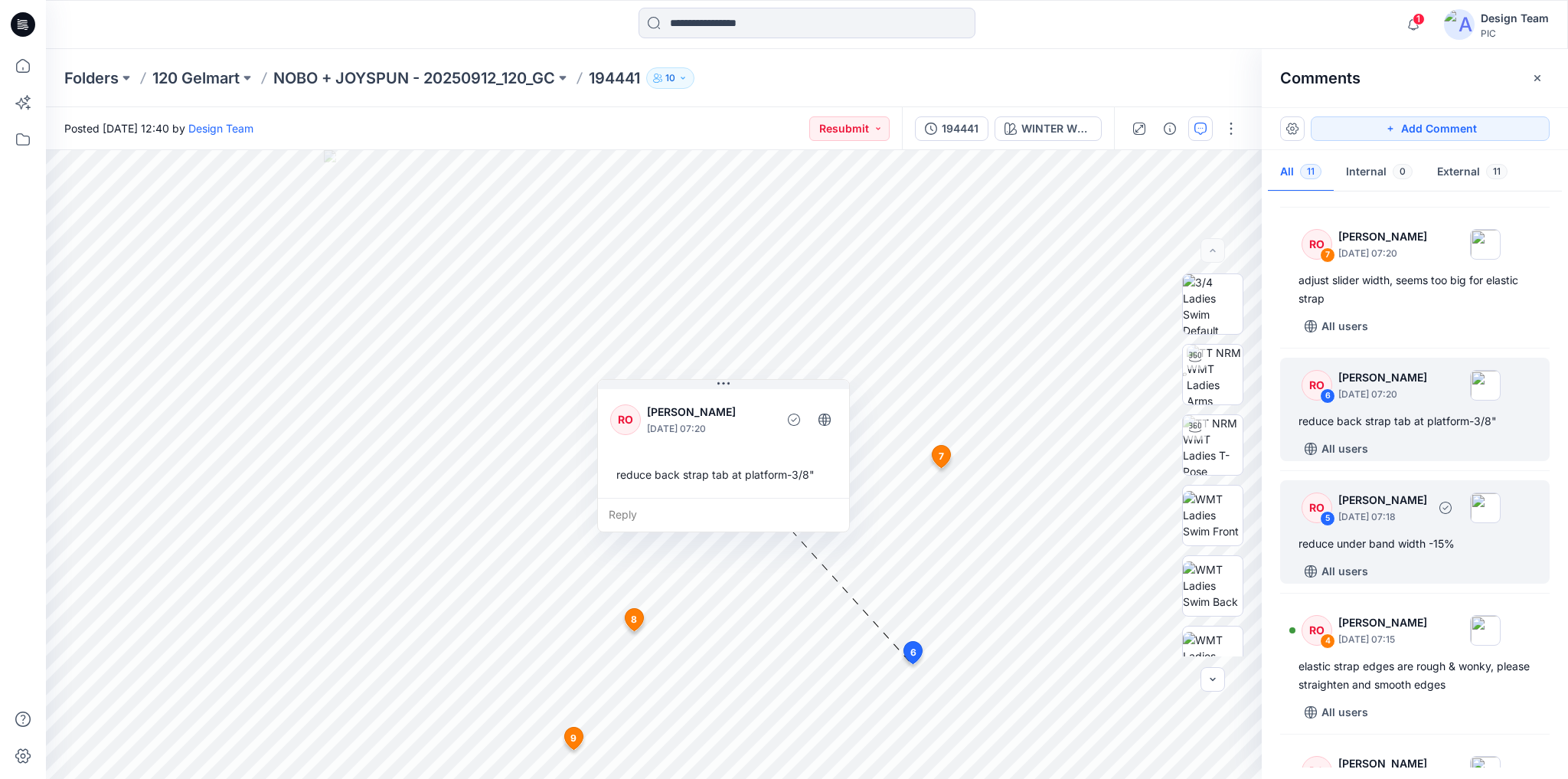
click at [1404, 581] on div "All users" at bounding box center [1423, 571] width 251 height 24
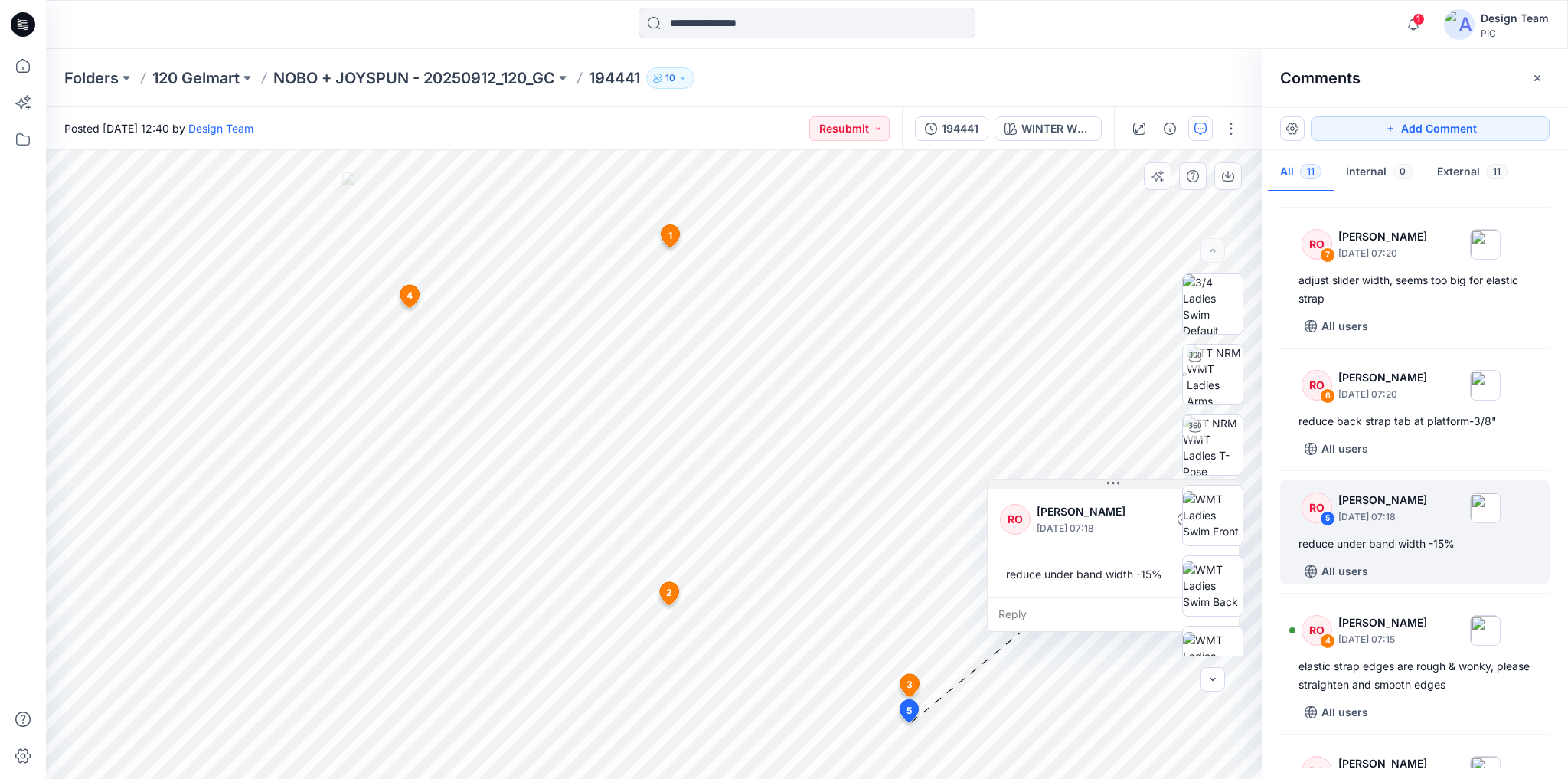
drag, startPoint x: 1010, startPoint y: 588, endPoint x: 1111, endPoint y: 484, distance: 145.0
click at [1111, 484] on icon at bounding box center [1113, 483] width 13 height 13
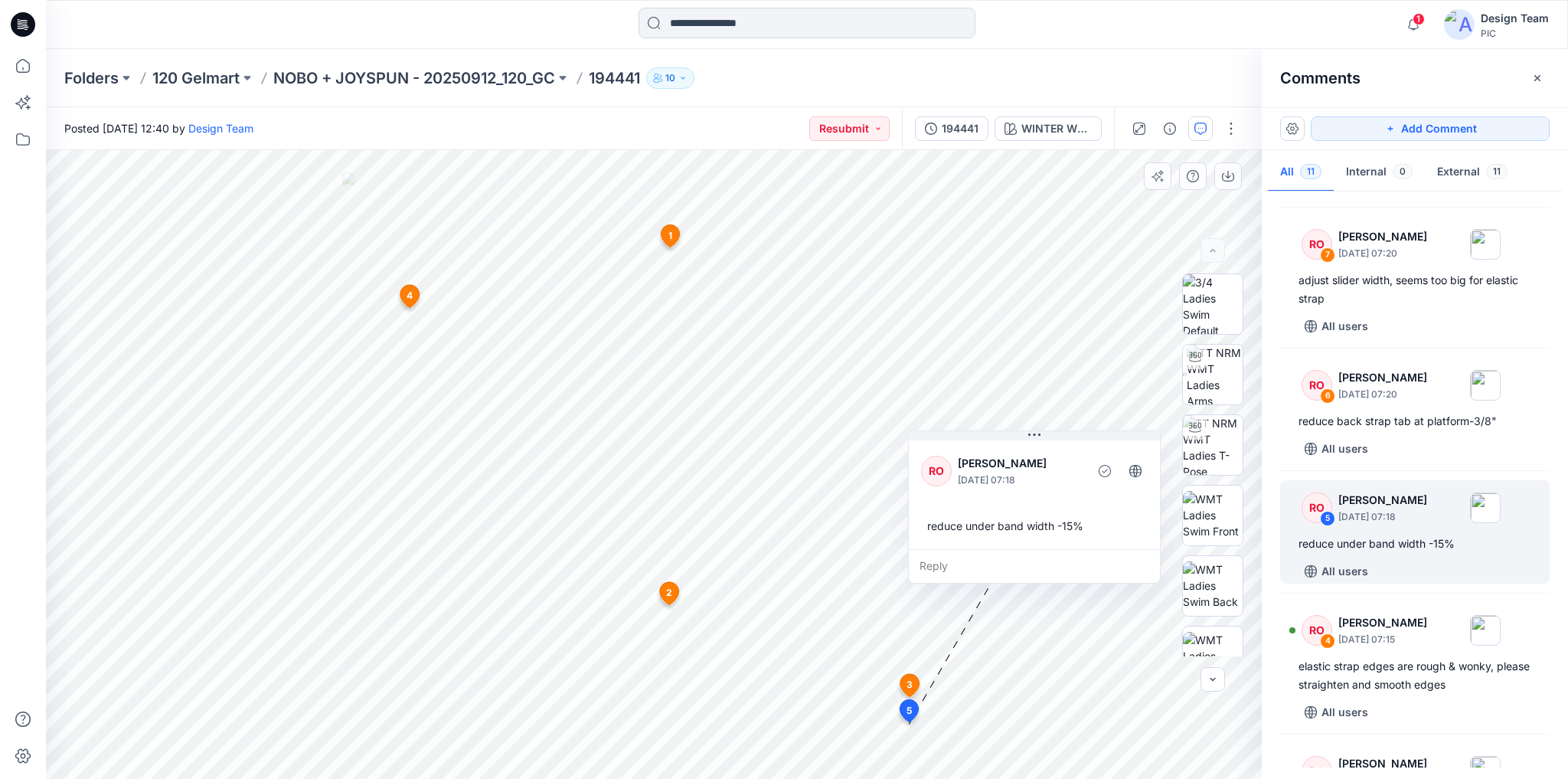
drag, startPoint x: 1076, startPoint y: 502, endPoint x: 998, endPoint y: 454, distance: 91.6
click at [998, 454] on p "[PERSON_NAME]" at bounding box center [1021, 462] width 125 height 19
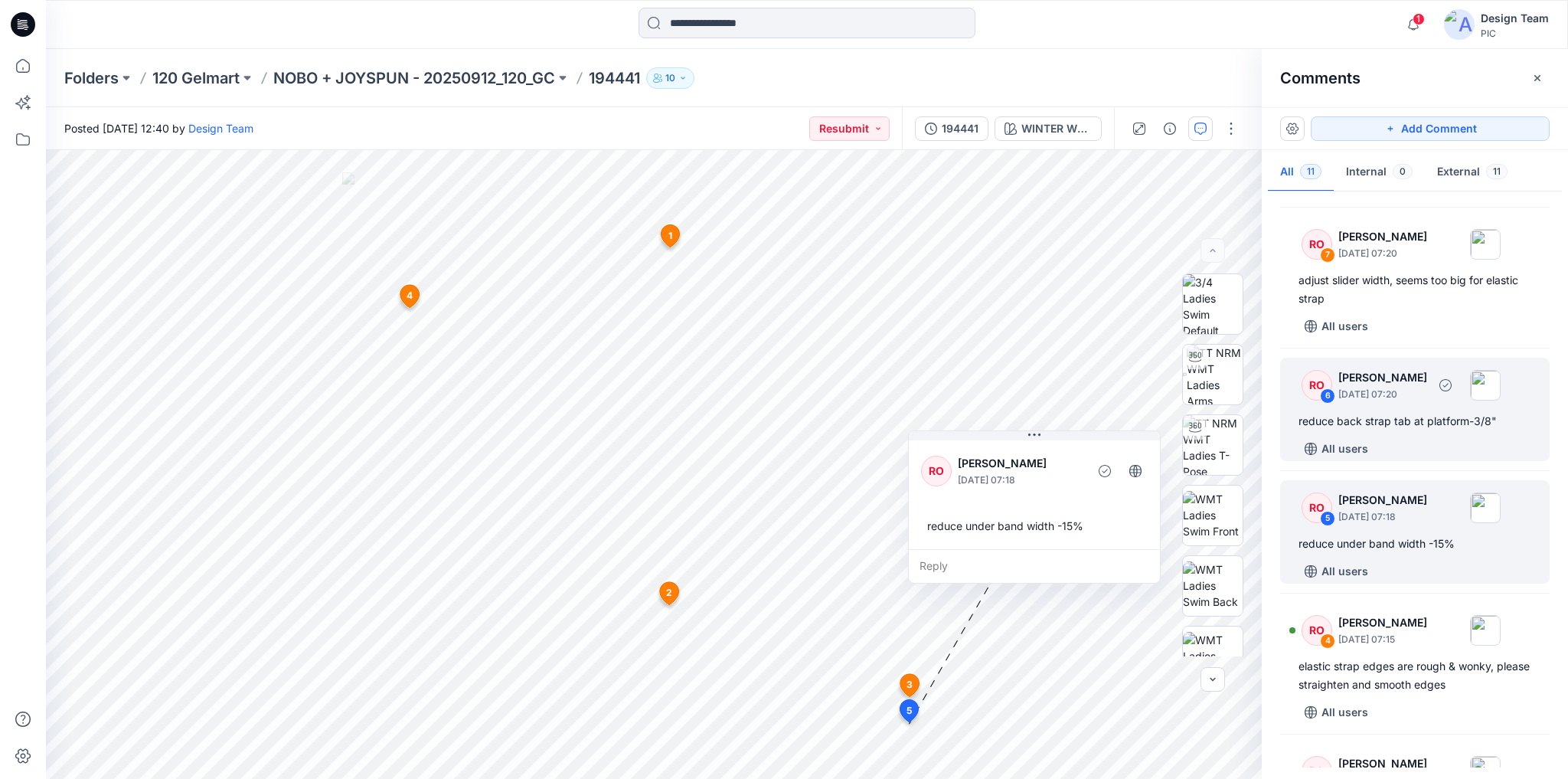
click at [1378, 461] on div "All users" at bounding box center [1423, 448] width 251 height 24
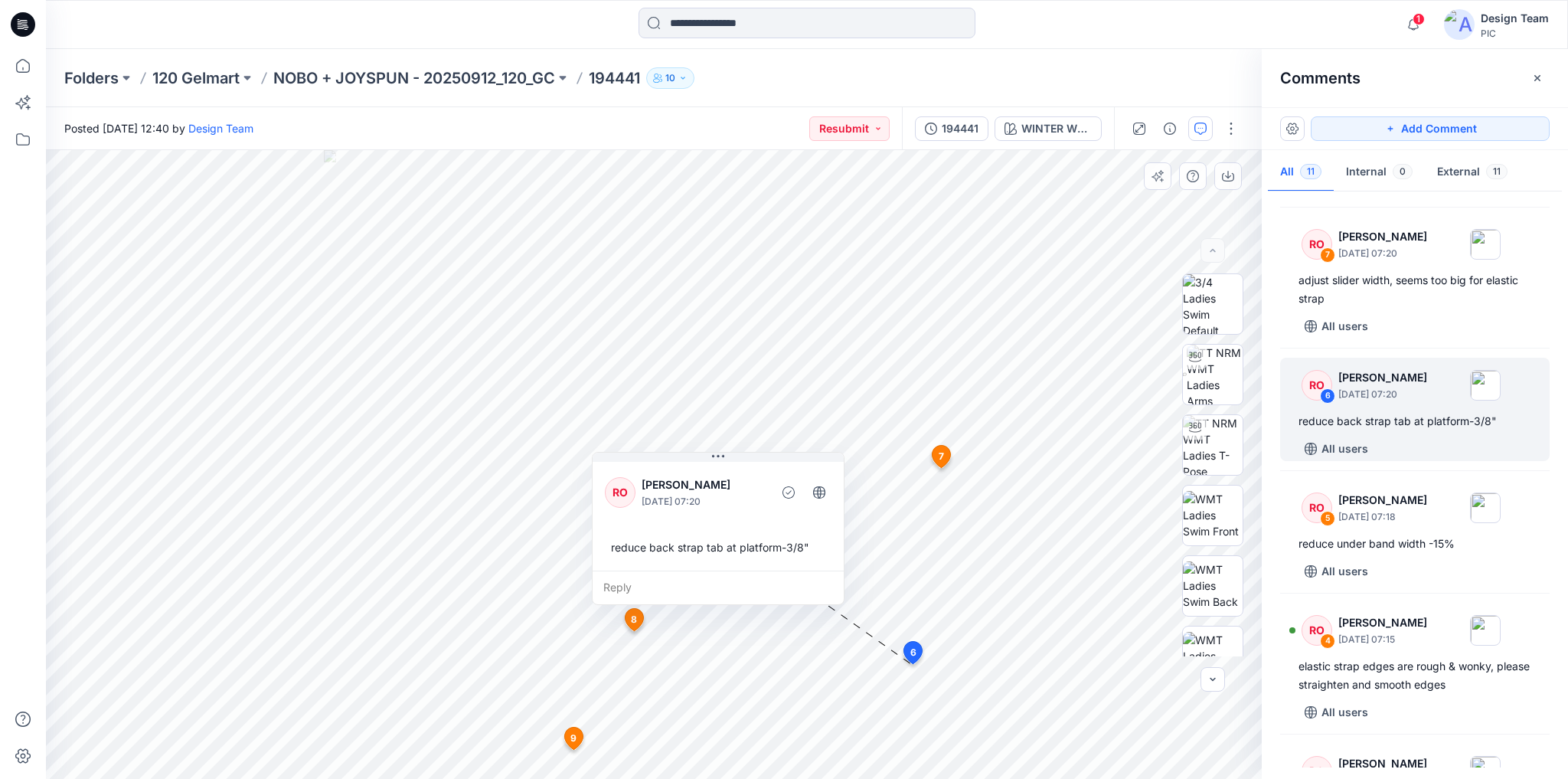
drag, startPoint x: 768, startPoint y: 517, endPoint x: 729, endPoint y: 472, distance: 59.5
click at [729, 471] on div "RO [PERSON_NAME] [DATE] 07:20" at bounding box center [719, 492] width 227 height 42
click at [753, 459] on button at bounding box center [718, 454] width 251 height 9
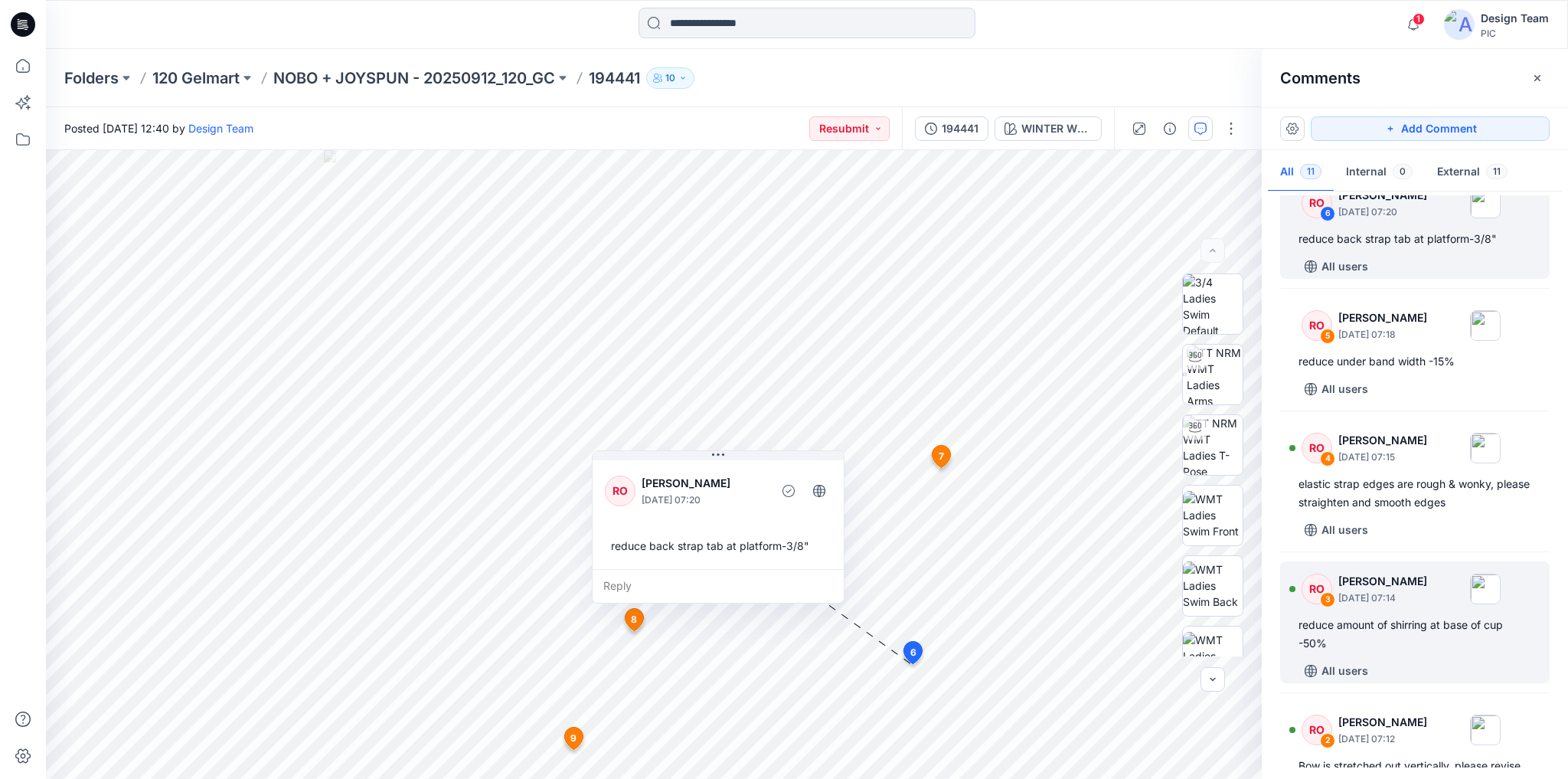
scroll to position [735, 0]
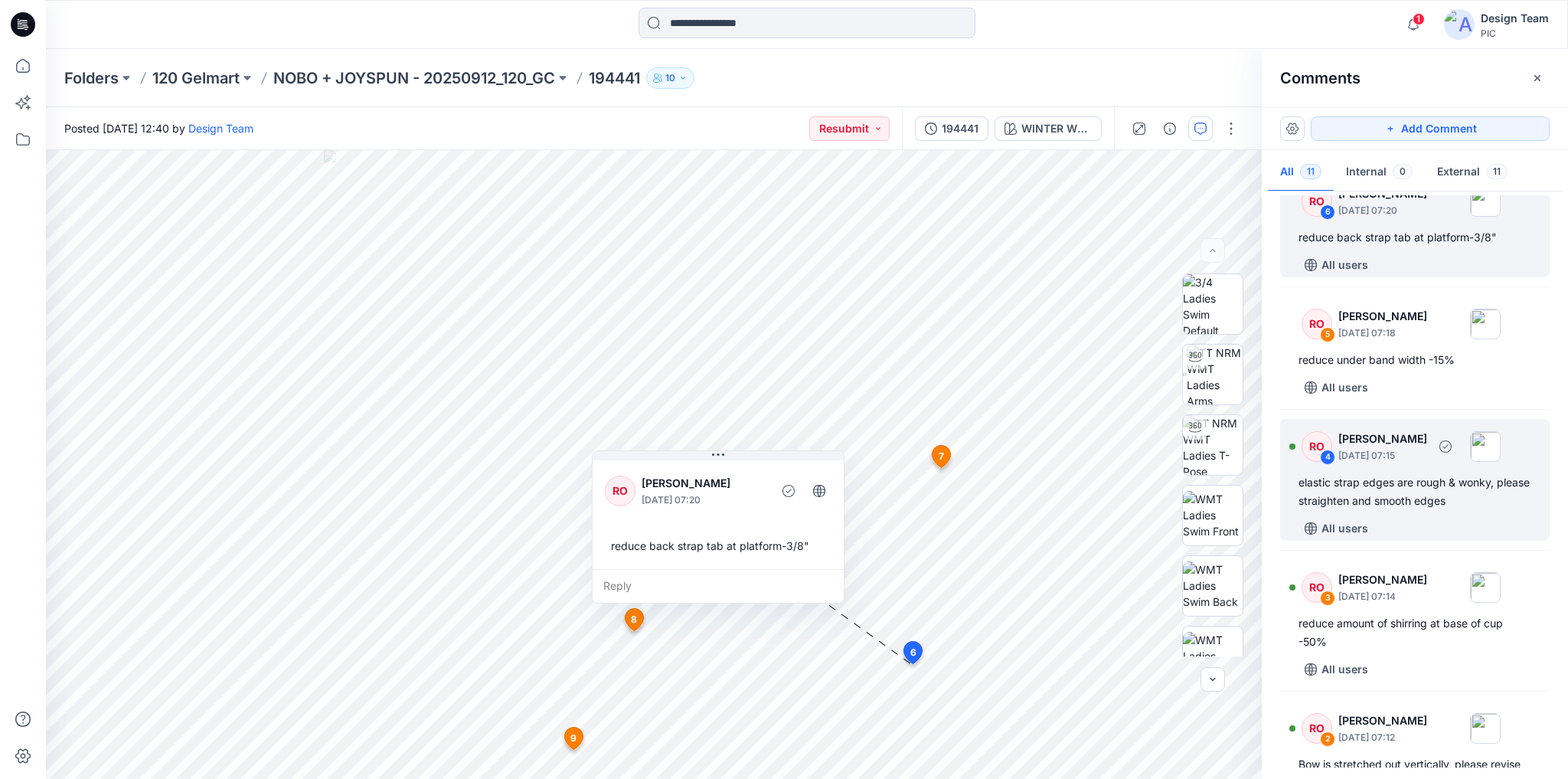
click at [1457, 531] on div "RO 4 [PERSON_NAME] [DATE] 07:15 elastic strap edges are rough & wonky, please s…" at bounding box center [1416, 479] width 270 height 122
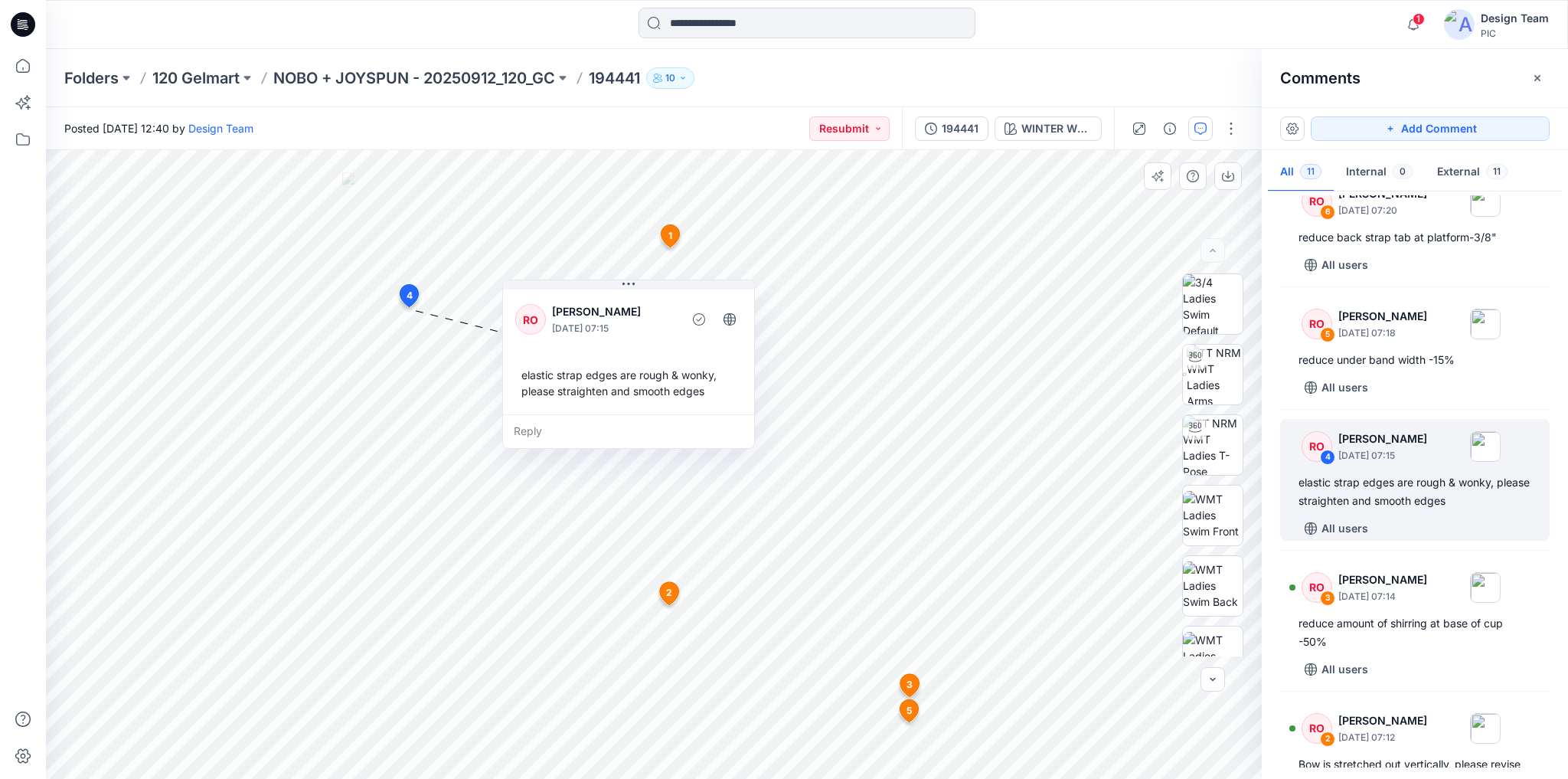
drag, startPoint x: 510, startPoint y: 336, endPoint x: 623, endPoint y: 300, distance: 118.6
click at [623, 300] on div "RO [PERSON_NAME] [DATE] 07:15" at bounding box center [629, 319] width 227 height 42
drag, startPoint x: 652, startPoint y: 288, endPoint x: 665, endPoint y: 280, distance: 15.3
click at [665, 280] on button at bounding box center [642, 276] width 251 height 9
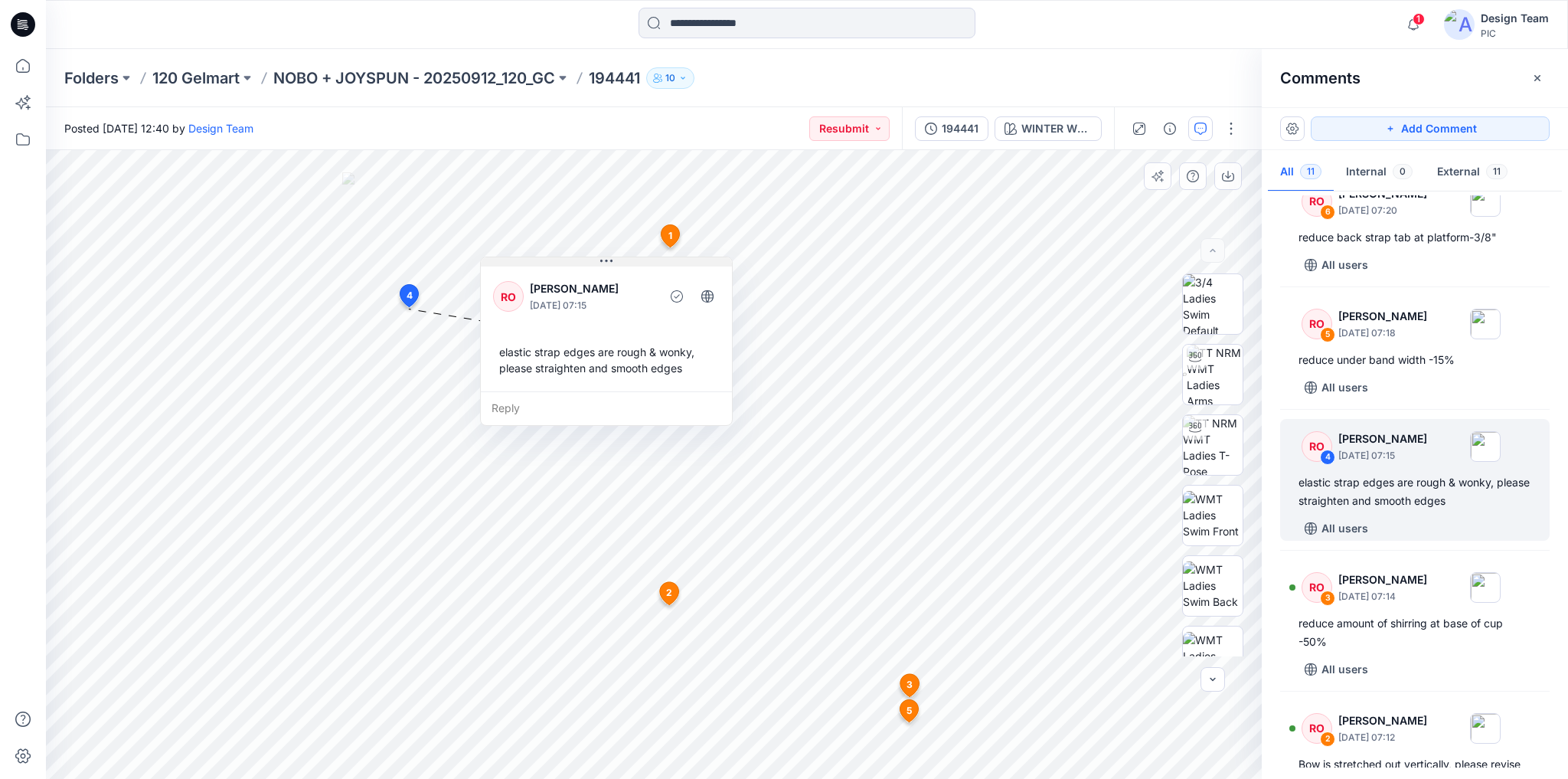
drag, startPoint x: 733, startPoint y: 280, endPoint x: 610, endPoint y: 264, distance: 124.0
click at [610, 264] on icon at bounding box center [606, 261] width 13 height 13
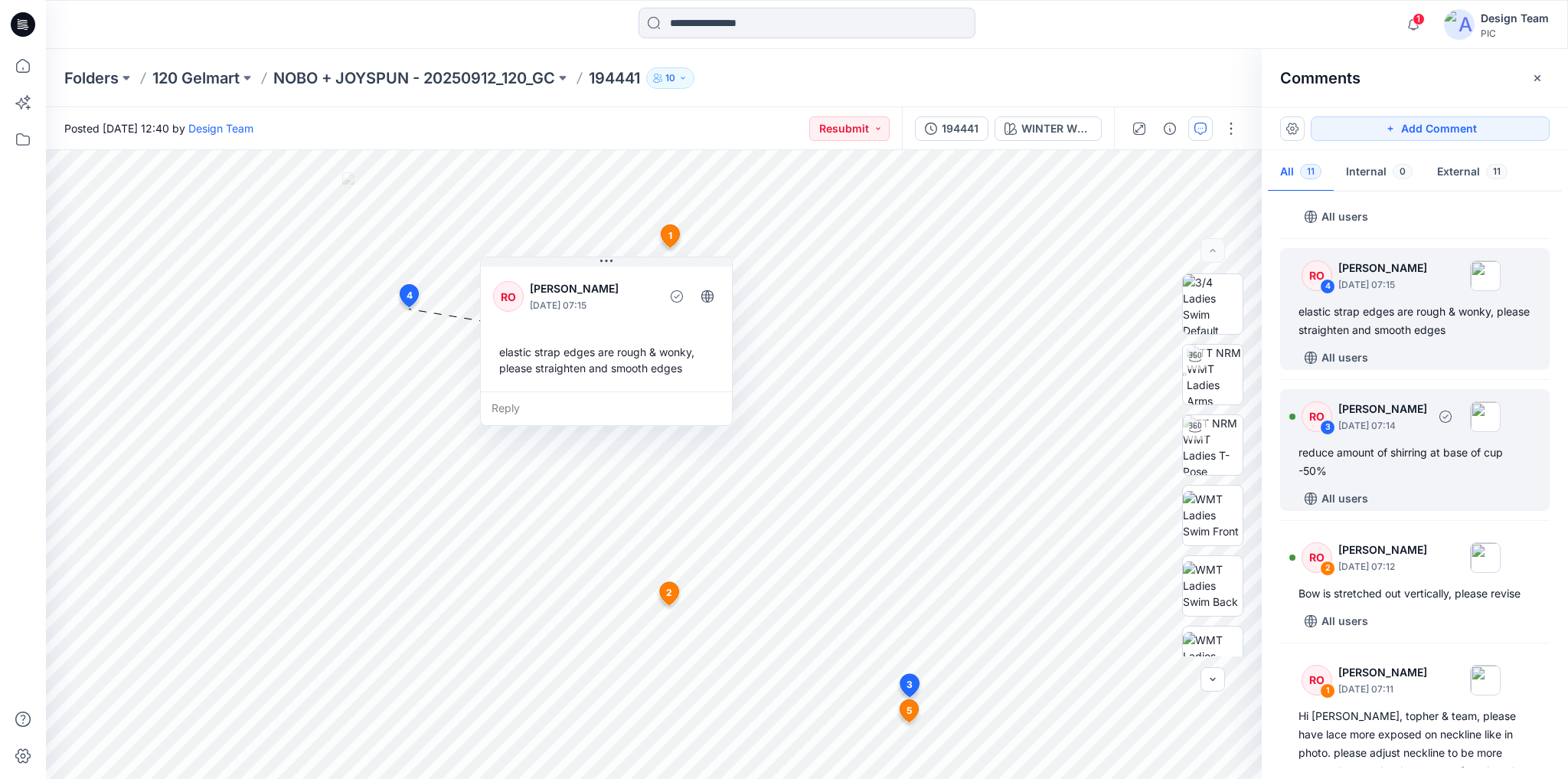
scroll to position [919, 0]
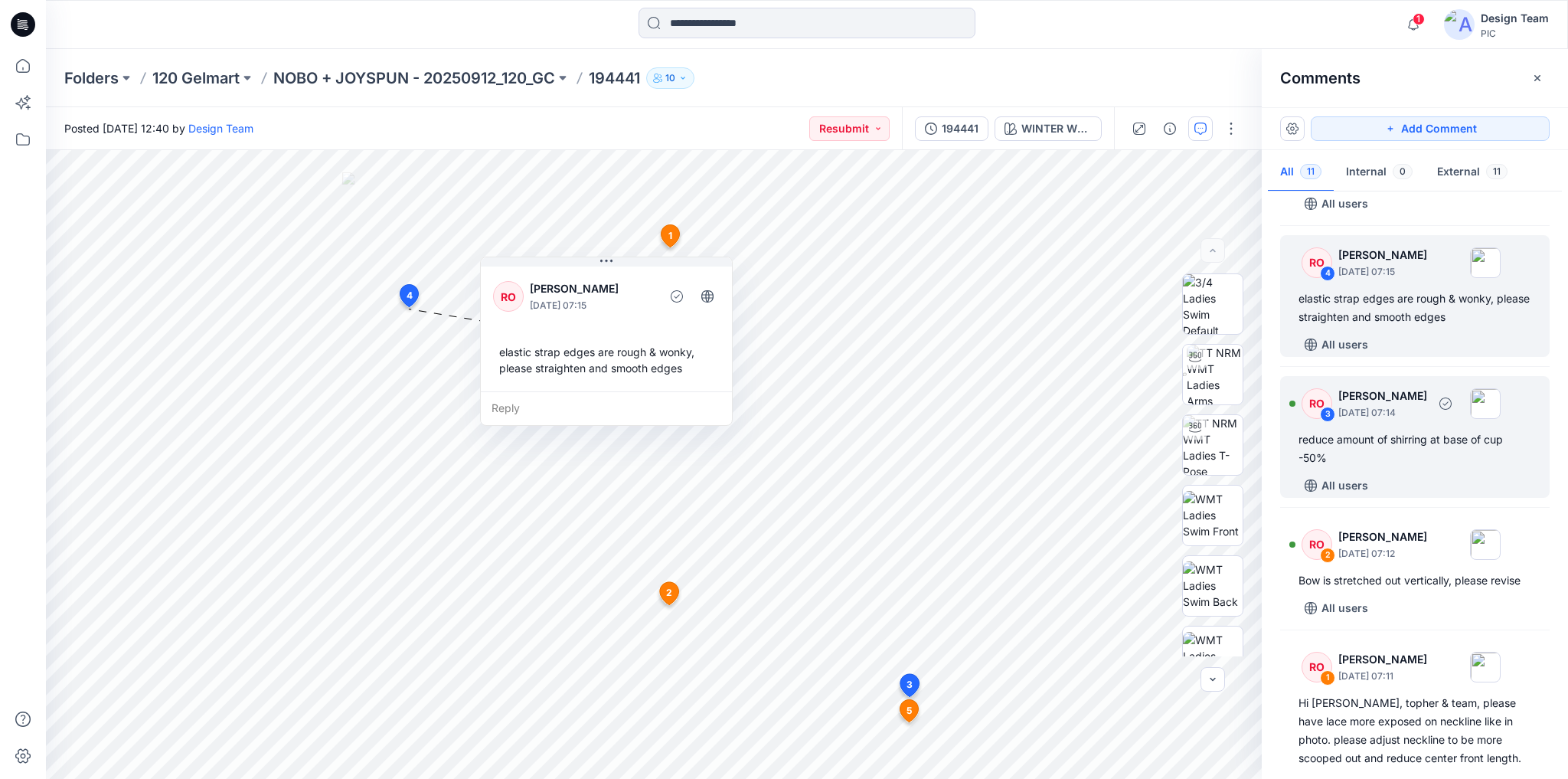
click at [1446, 467] on div "reduce amount of shirring at base of cup -50%" at bounding box center [1415, 449] width 233 height 37
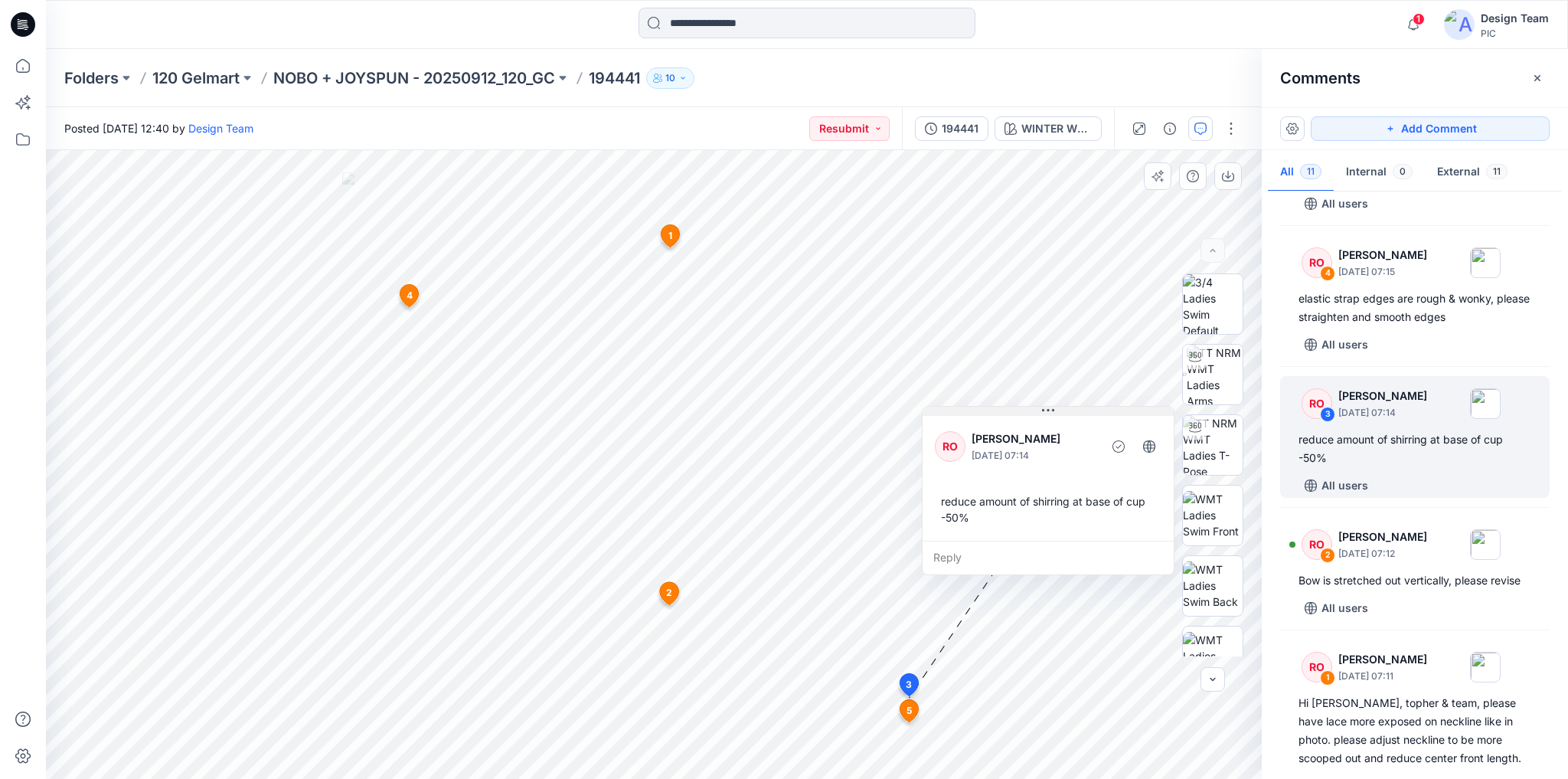
drag, startPoint x: 998, startPoint y: 565, endPoint x: 1035, endPoint y: 411, distance: 158.4
click at [1035, 411] on button at bounding box center [1048, 411] width 251 height 9
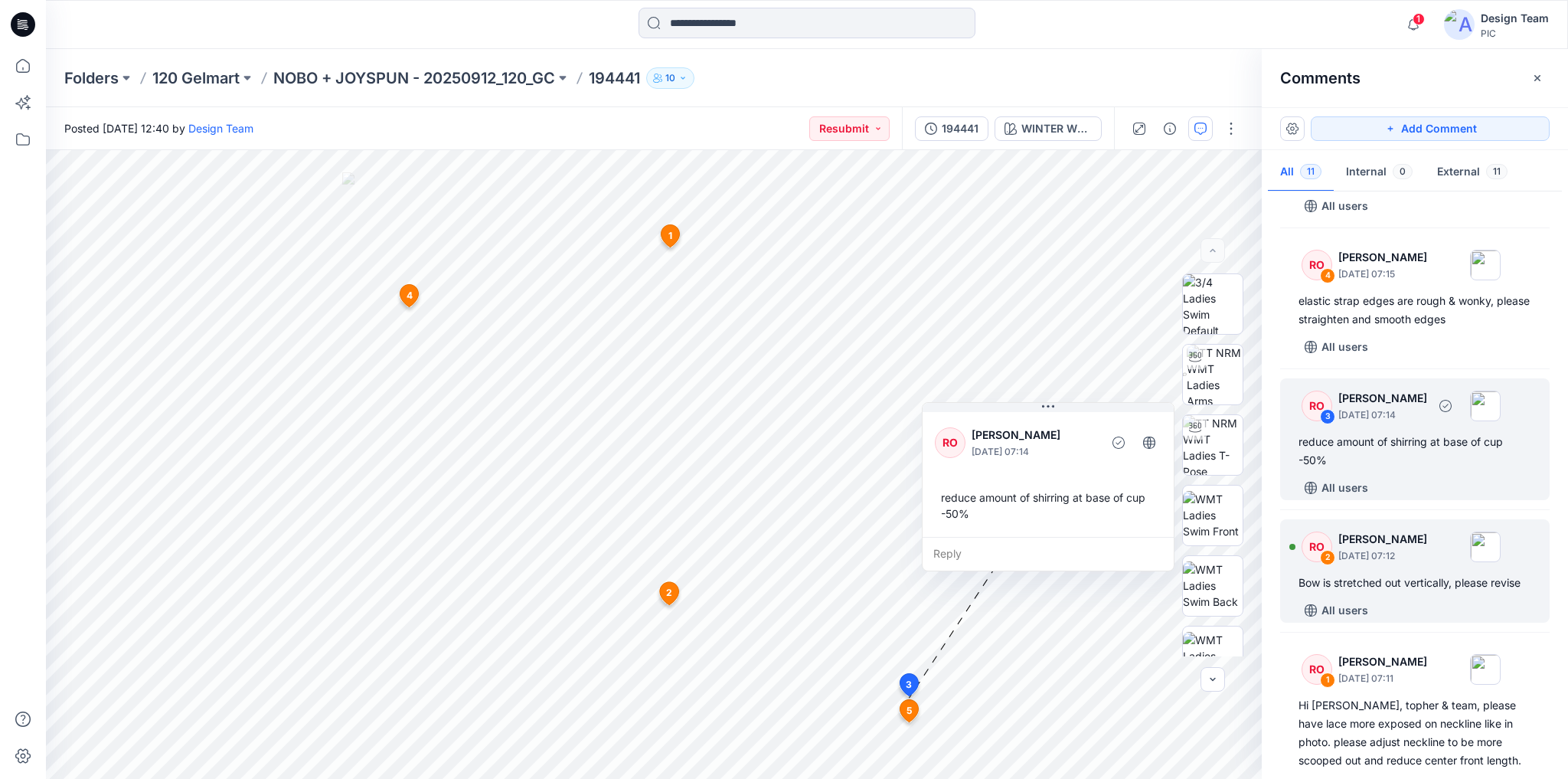
scroll to position [974, 0]
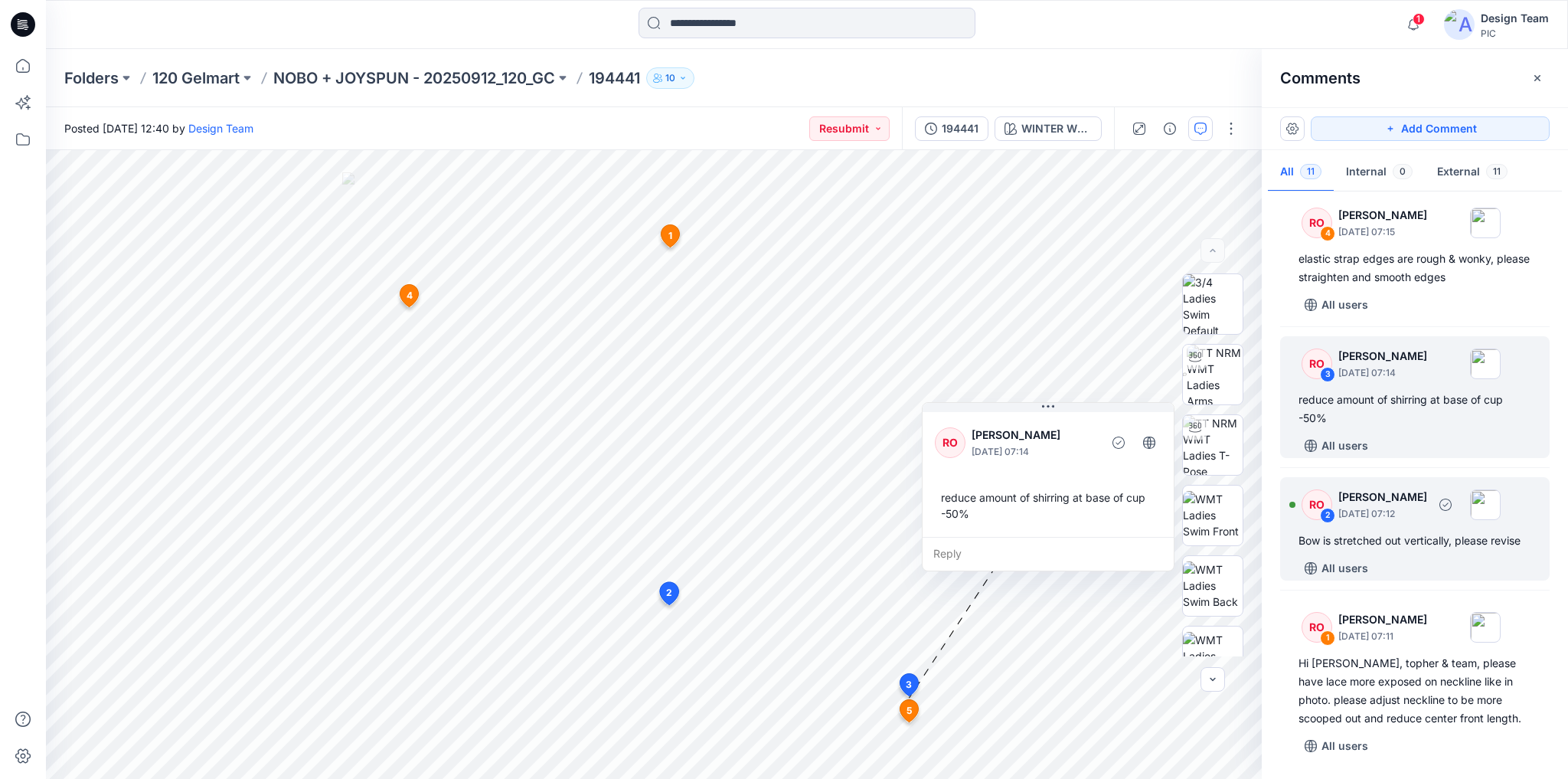
click at [1390, 554] on div "RO 2 [PERSON_NAME] [DATE] 07:12 Bow is stretched out vertically, please revise …" at bounding box center [1416, 529] width 270 height 104
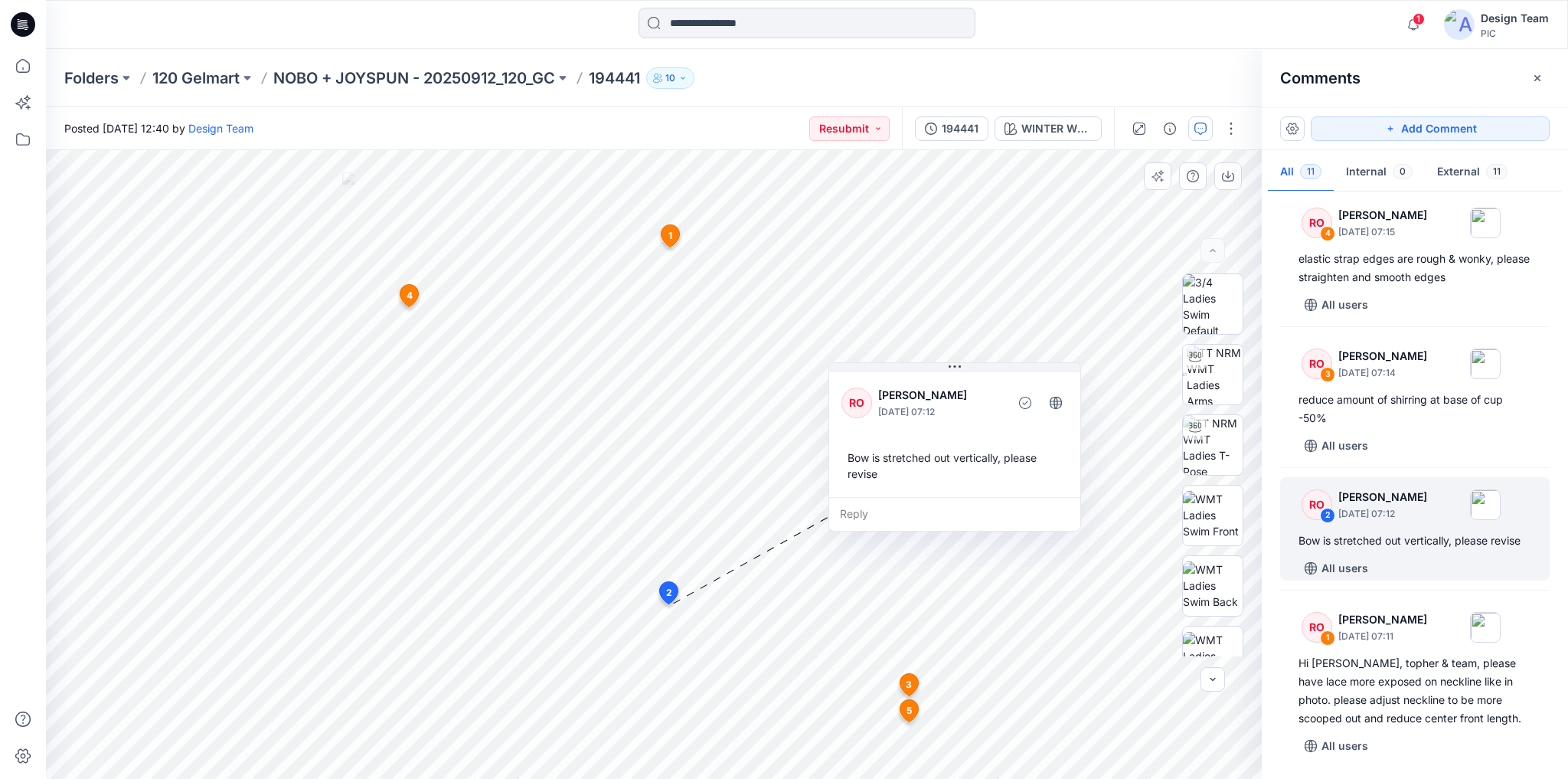
drag, startPoint x: 769, startPoint y: 551, endPoint x: 952, endPoint y: 451, distance: 208.5
click at [952, 451] on div "Bow is stretched out vertically, please revise" at bounding box center [955, 465] width 227 height 44
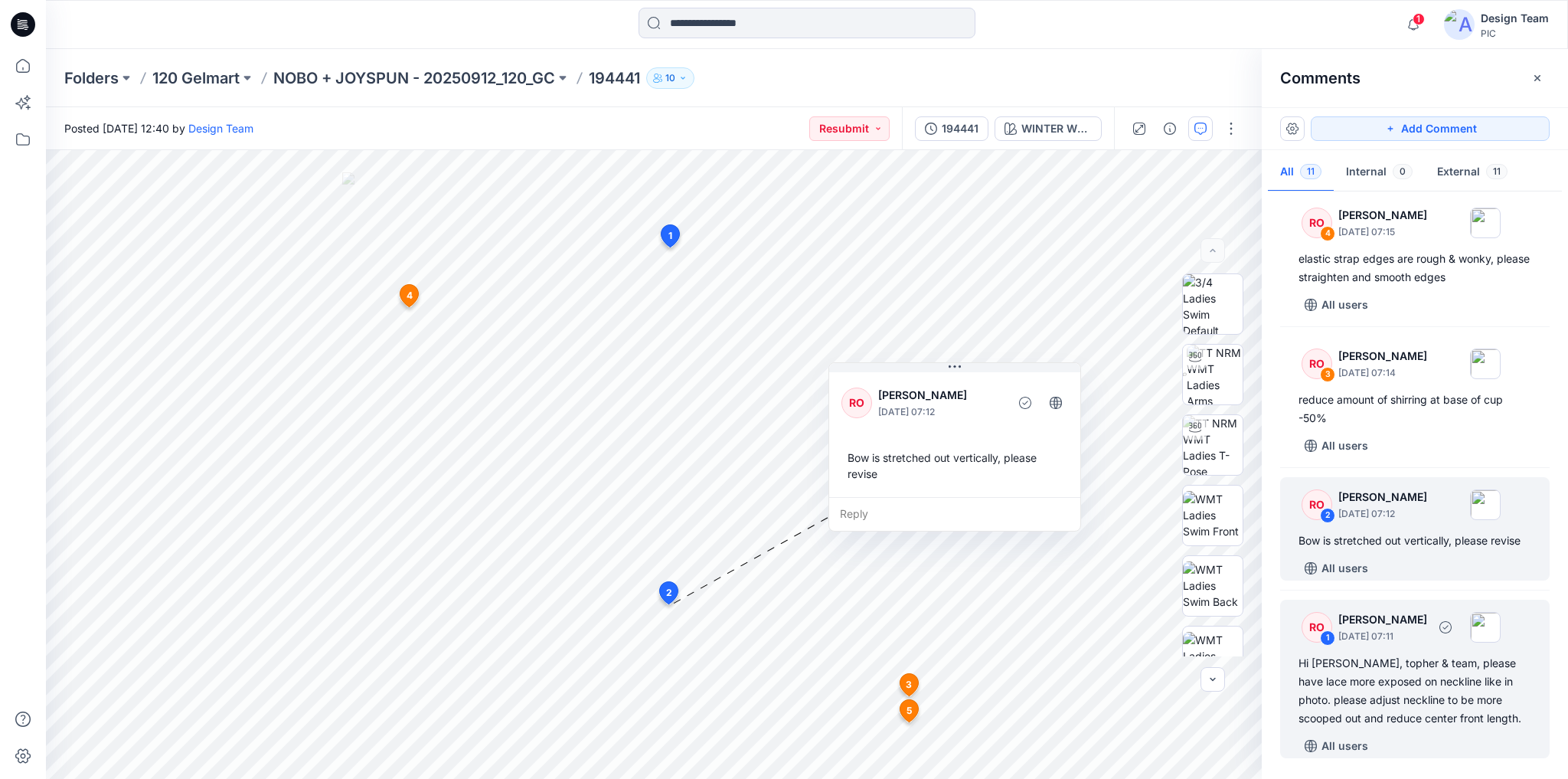
click at [1422, 692] on div "Hi [PERSON_NAME], topher & team, please have lace more exposed on neckline like…" at bounding box center [1415, 690] width 233 height 73
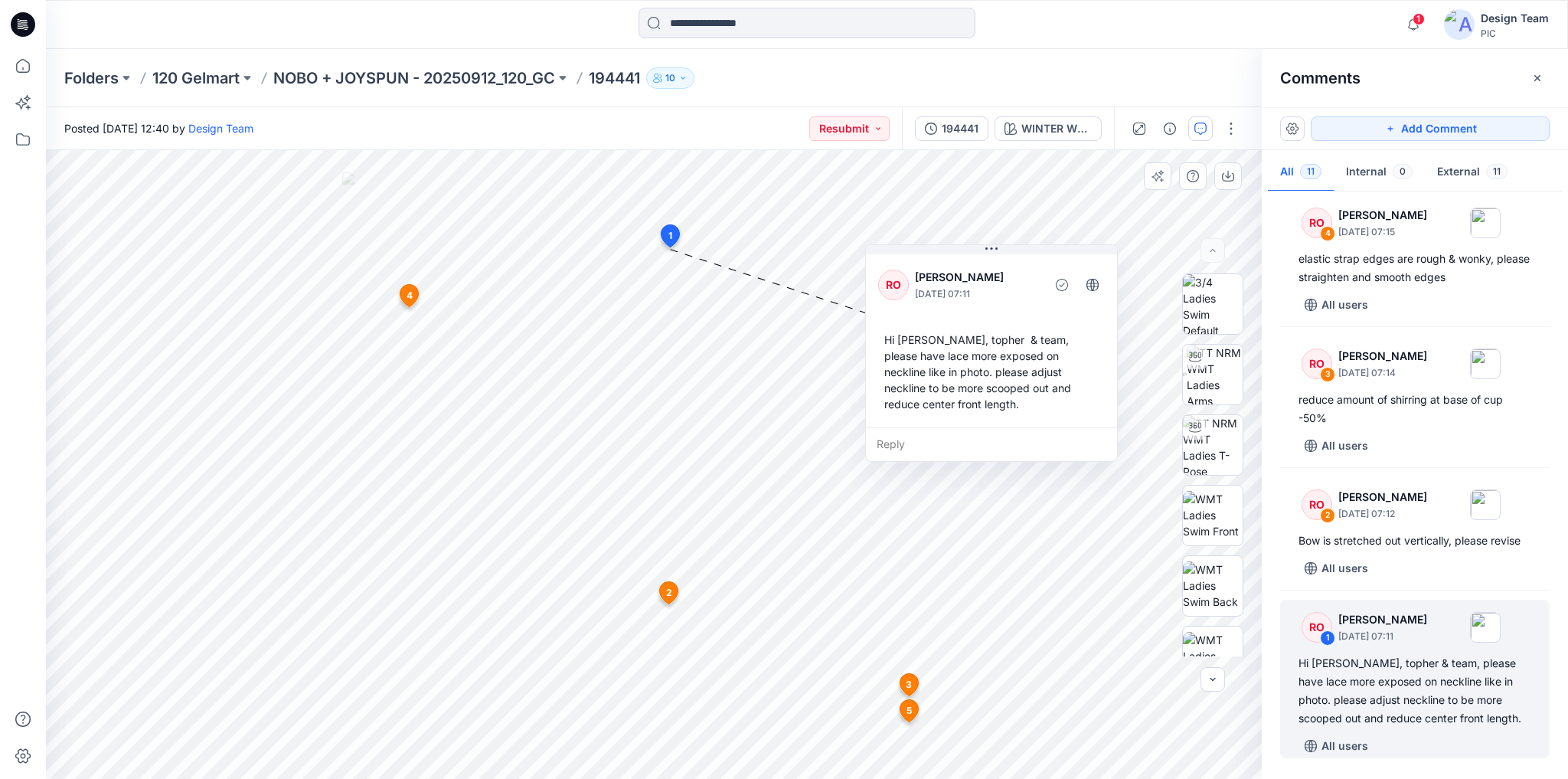
drag, startPoint x: 839, startPoint y: 384, endPoint x: 1058, endPoint y: 373, distance: 219.3
click at [1058, 373] on div "Hi [PERSON_NAME], topher & team, please have lace more exposed on neckline like…" at bounding box center [991, 371] width 227 height 93
click at [1451, 678] on div "Hi [PERSON_NAME], topher & team, please have lace more exposed on neckline like…" at bounding box center [1415, 690] width 233 height 73
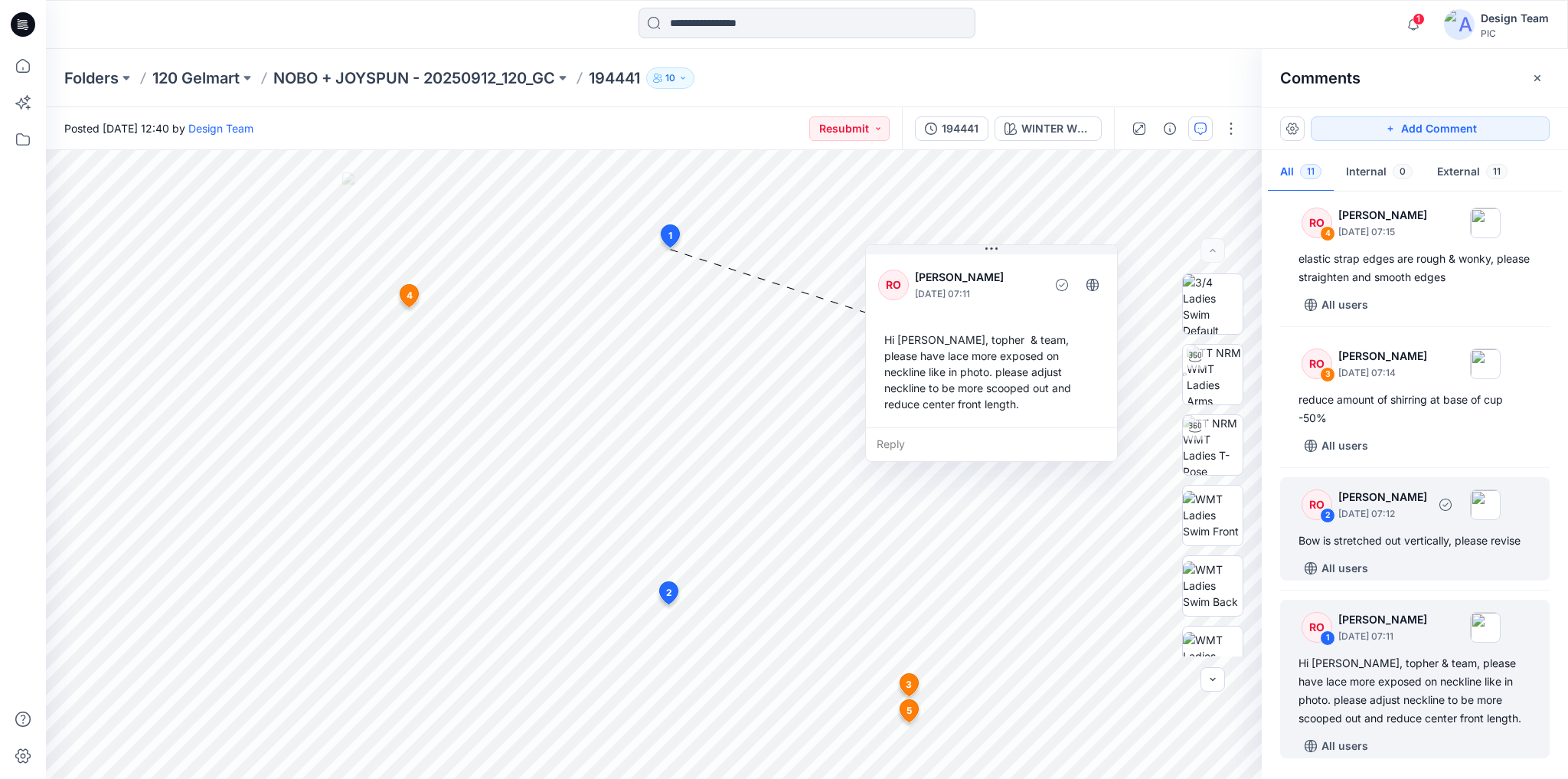
click at [1461, 574] on div "All users" at bounding box center [1423, 568] width 251 height 24
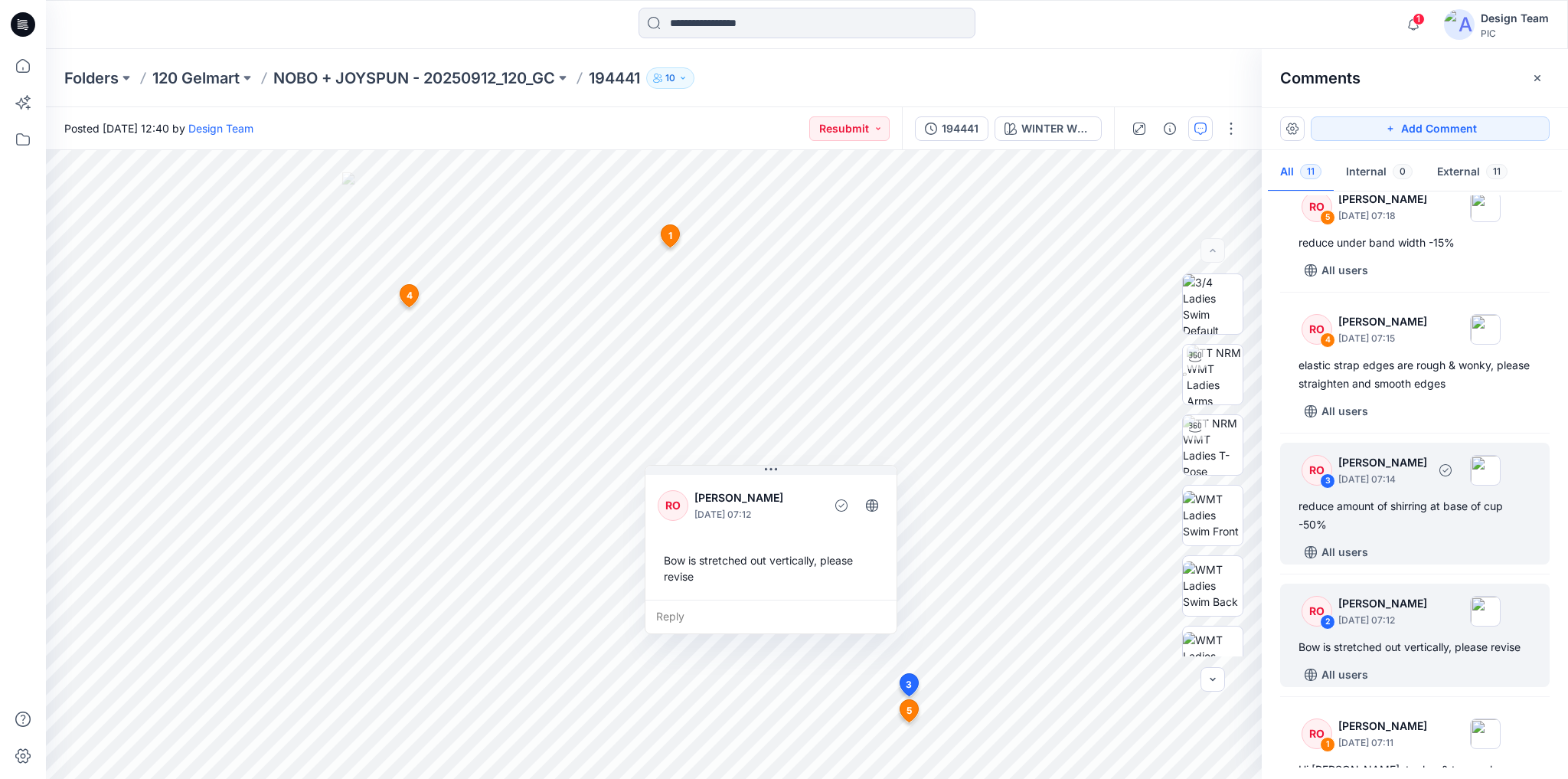
click at [1432, 554] on div "RO 3 [PERSON_NAME] [DATE] 07:14 reduce amount of shirring at base of cup -50% A…" at bounding box center [1416, 503] width 270 height 122
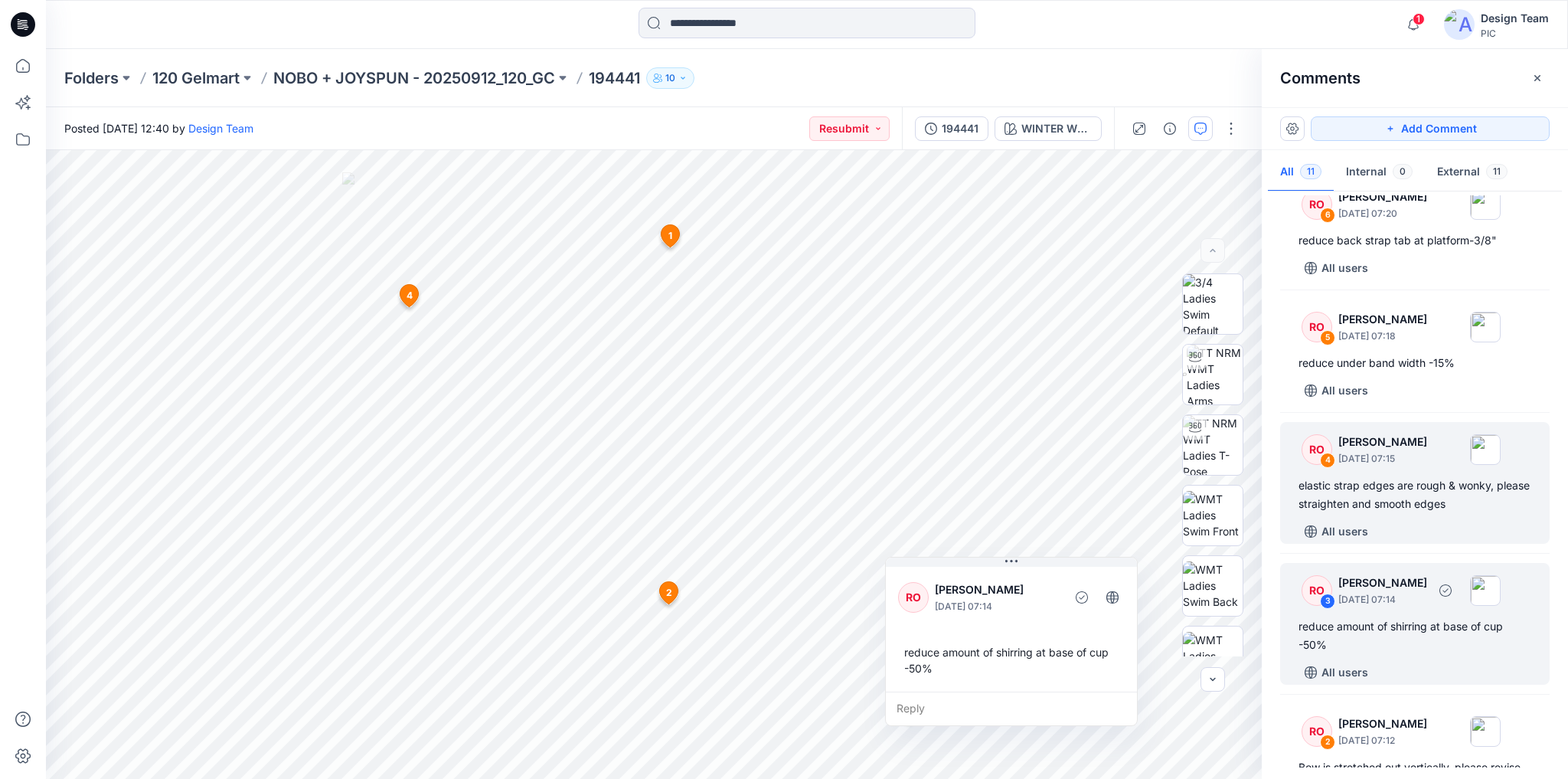
scroll to position [729, 0]
click at [1421, 515] on div "elastic strap edges are rough & wonky, please straighten and smooth edges" at bounding box center [1415, 498] width 233 height 37
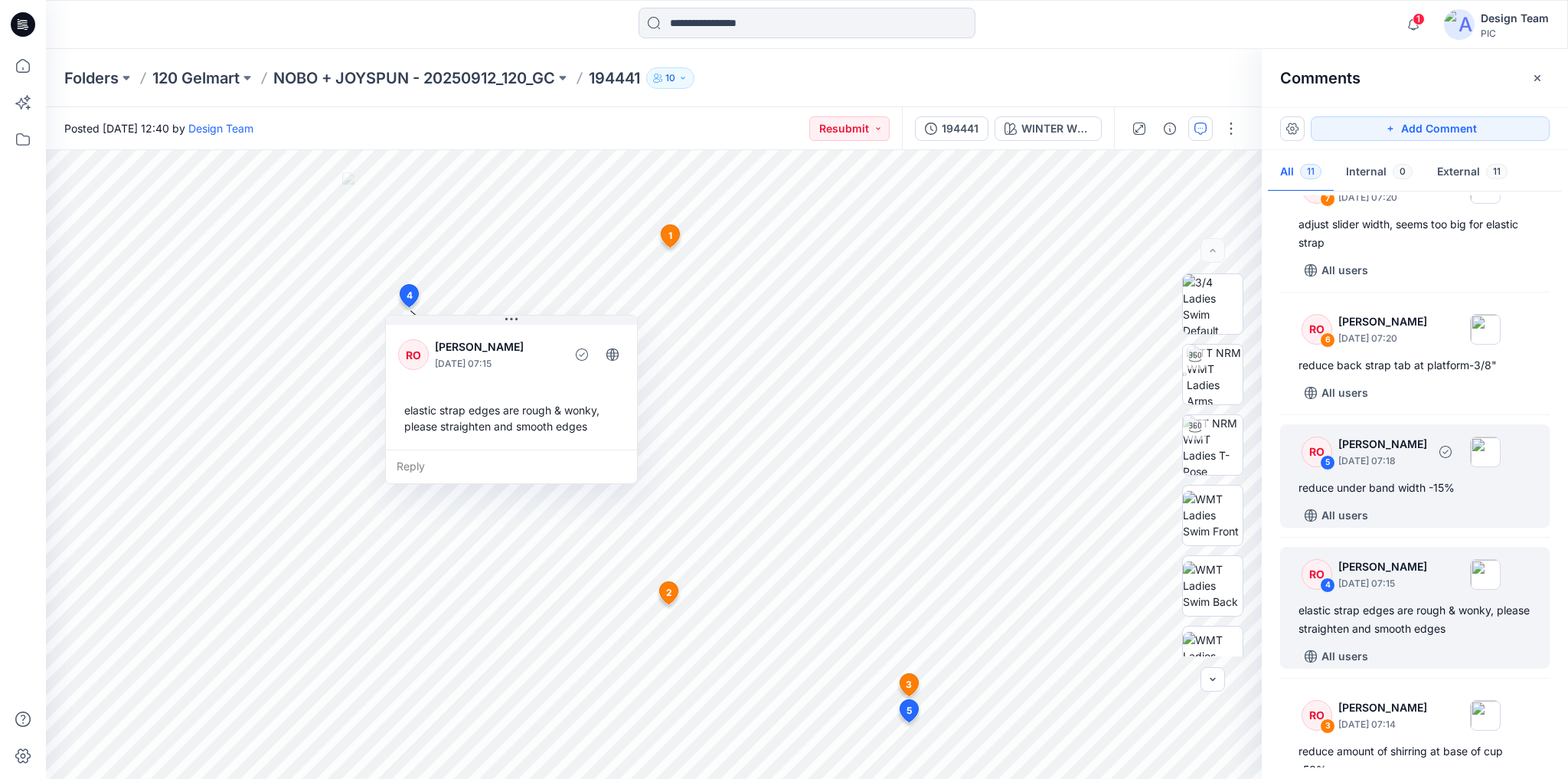
click at [1424, 497] on div "reduce under band width -15%" at bounding box center [1415, 488] width 233 height 19
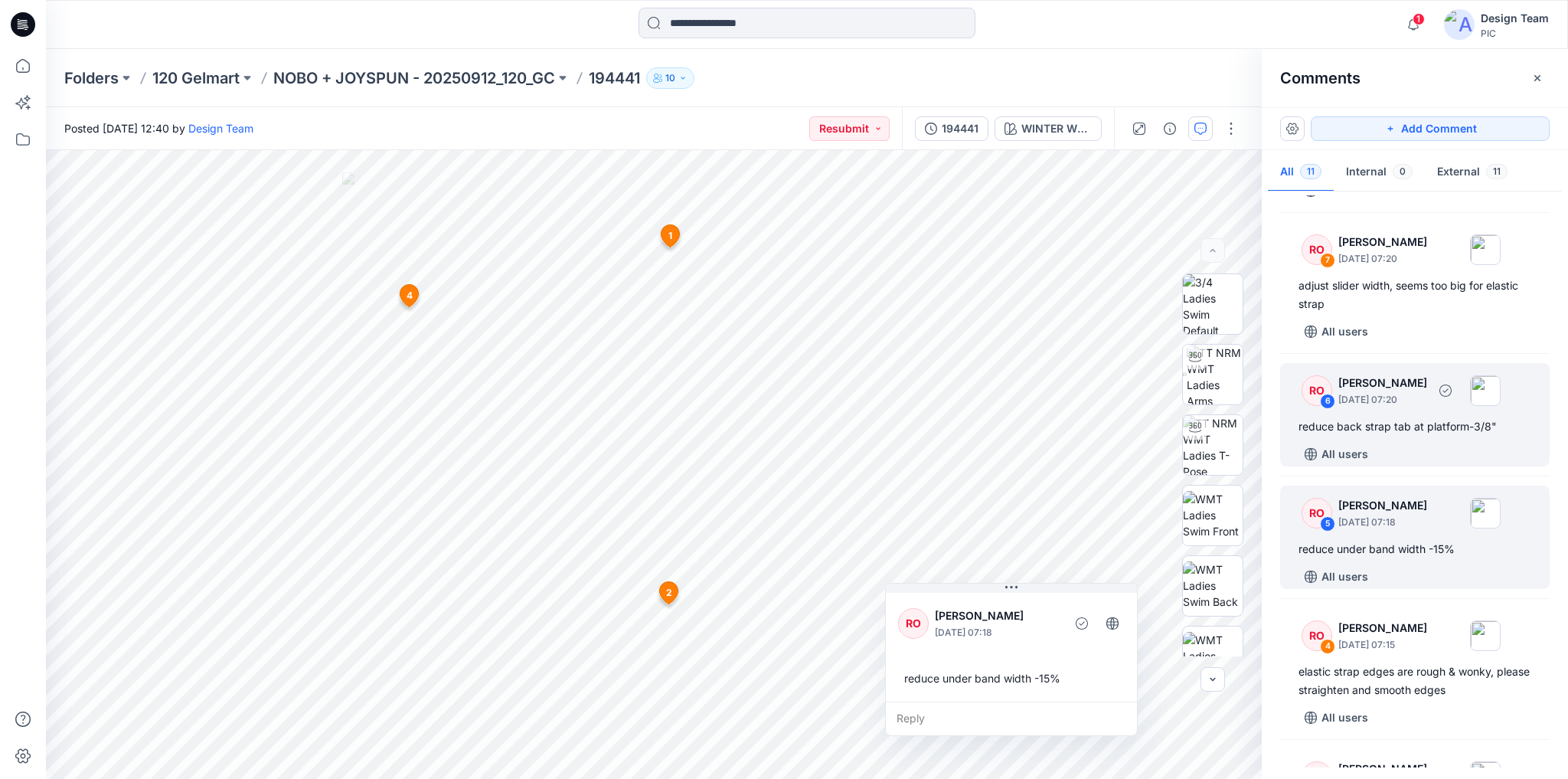
click at [1437, 436] on div "reduce back strap tab at platform-3/8"" at bounding box center [1415, 426] width 233 height 19
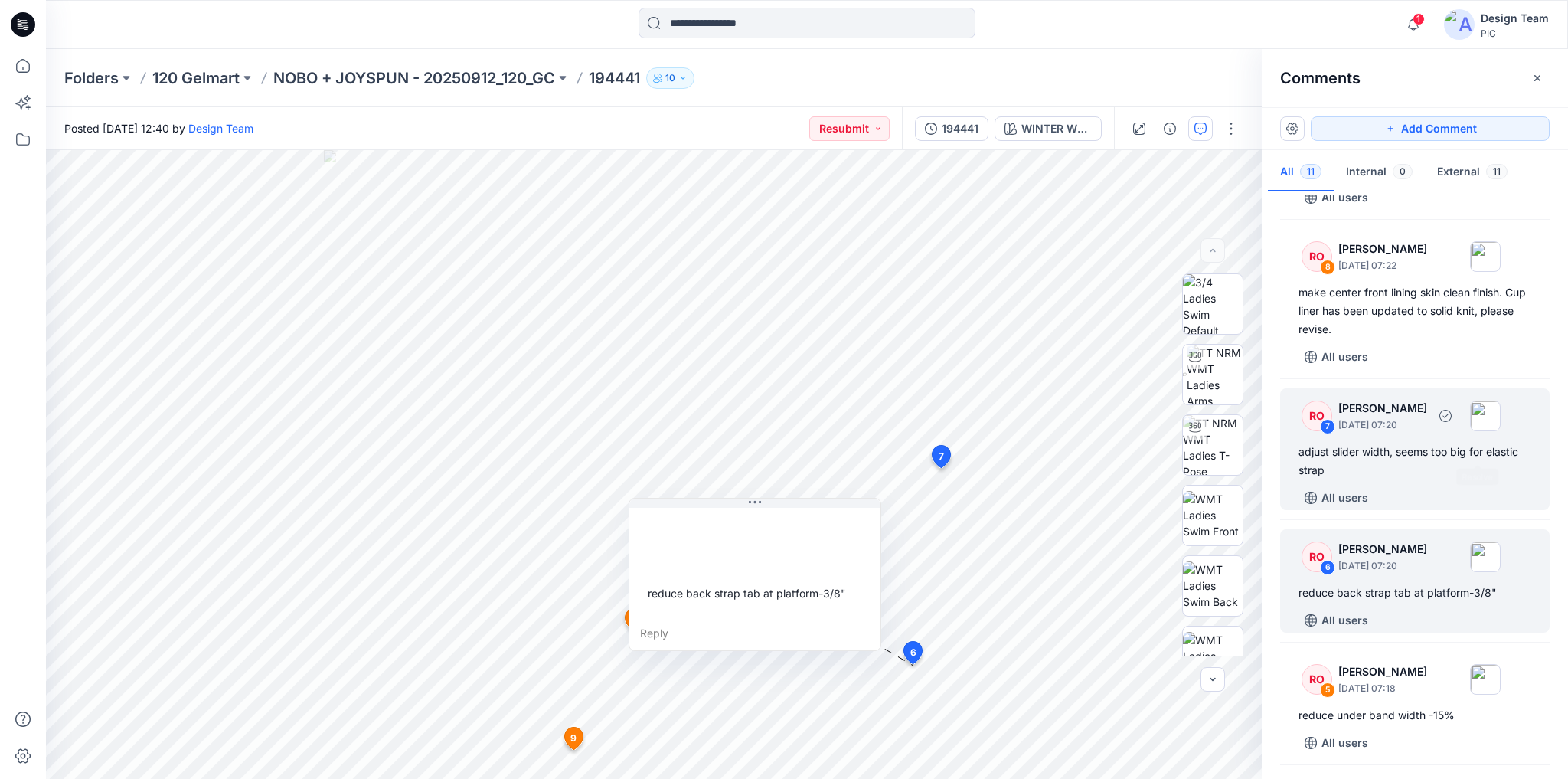
scroll to position [362, 0]
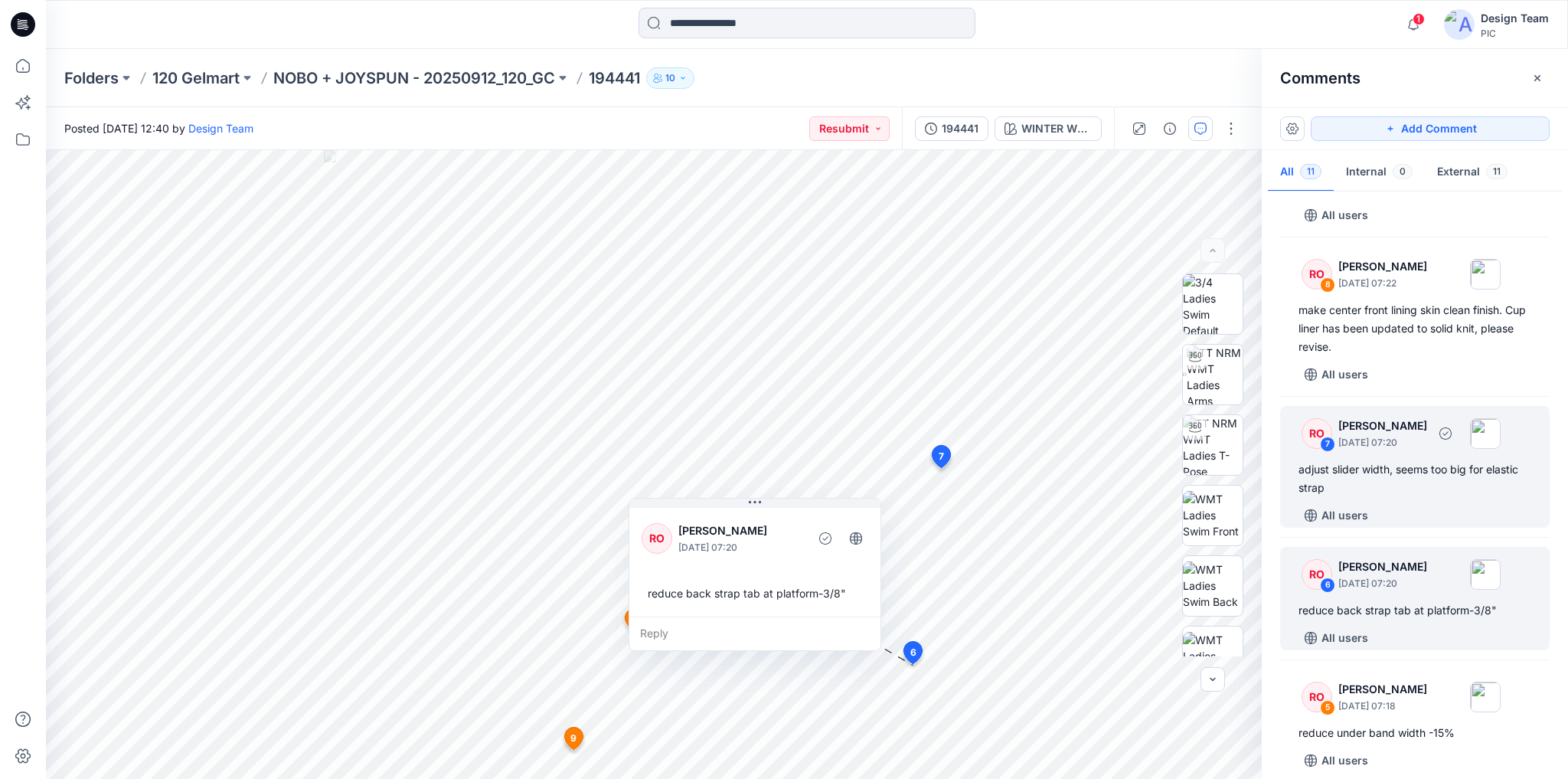
click at [1436, 497] on div "adjust slider width, seems too big for elastic strap" at bounding box center [1415, 479] width 233 height 37
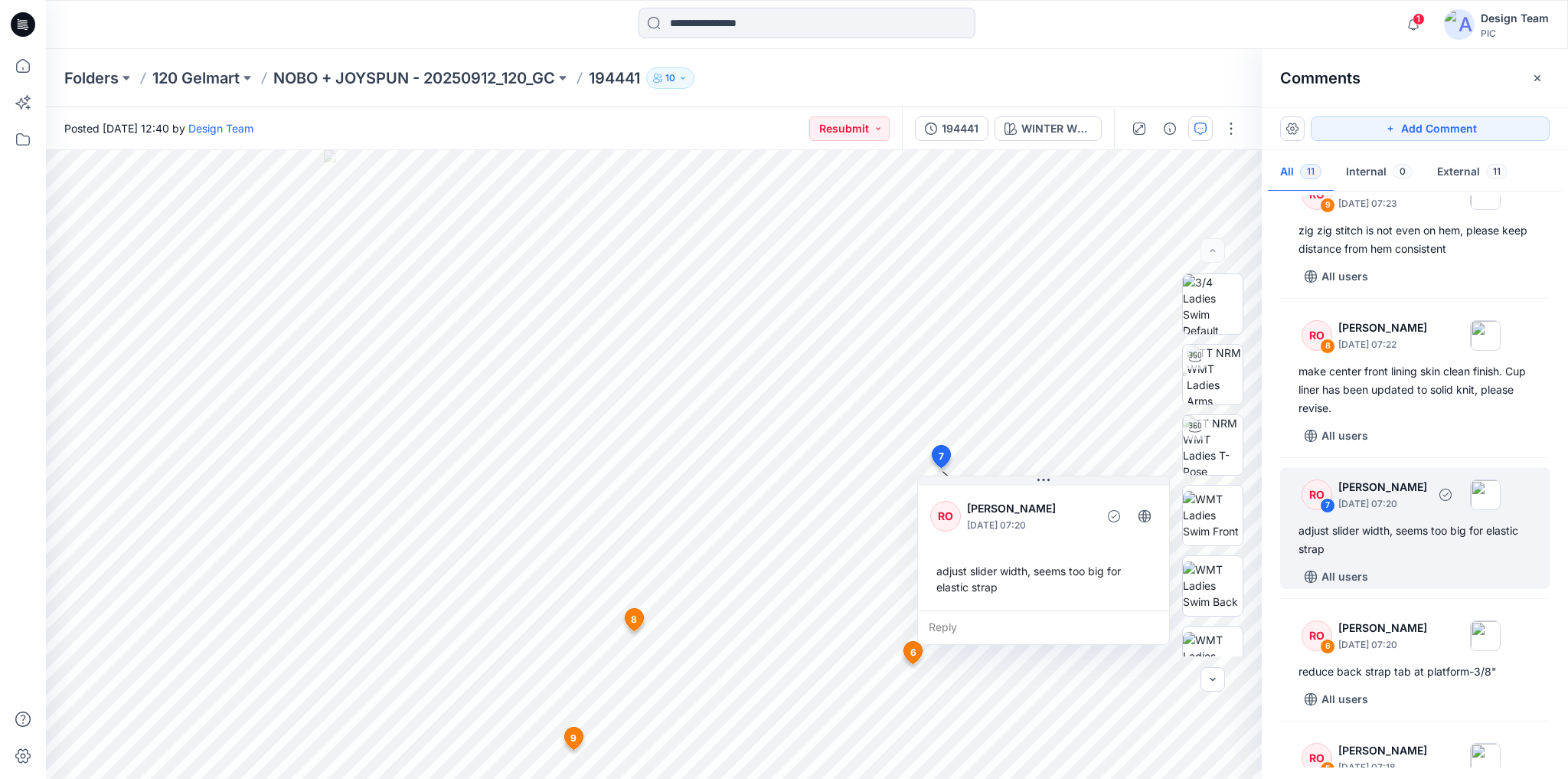
scroll to position [239, 0]
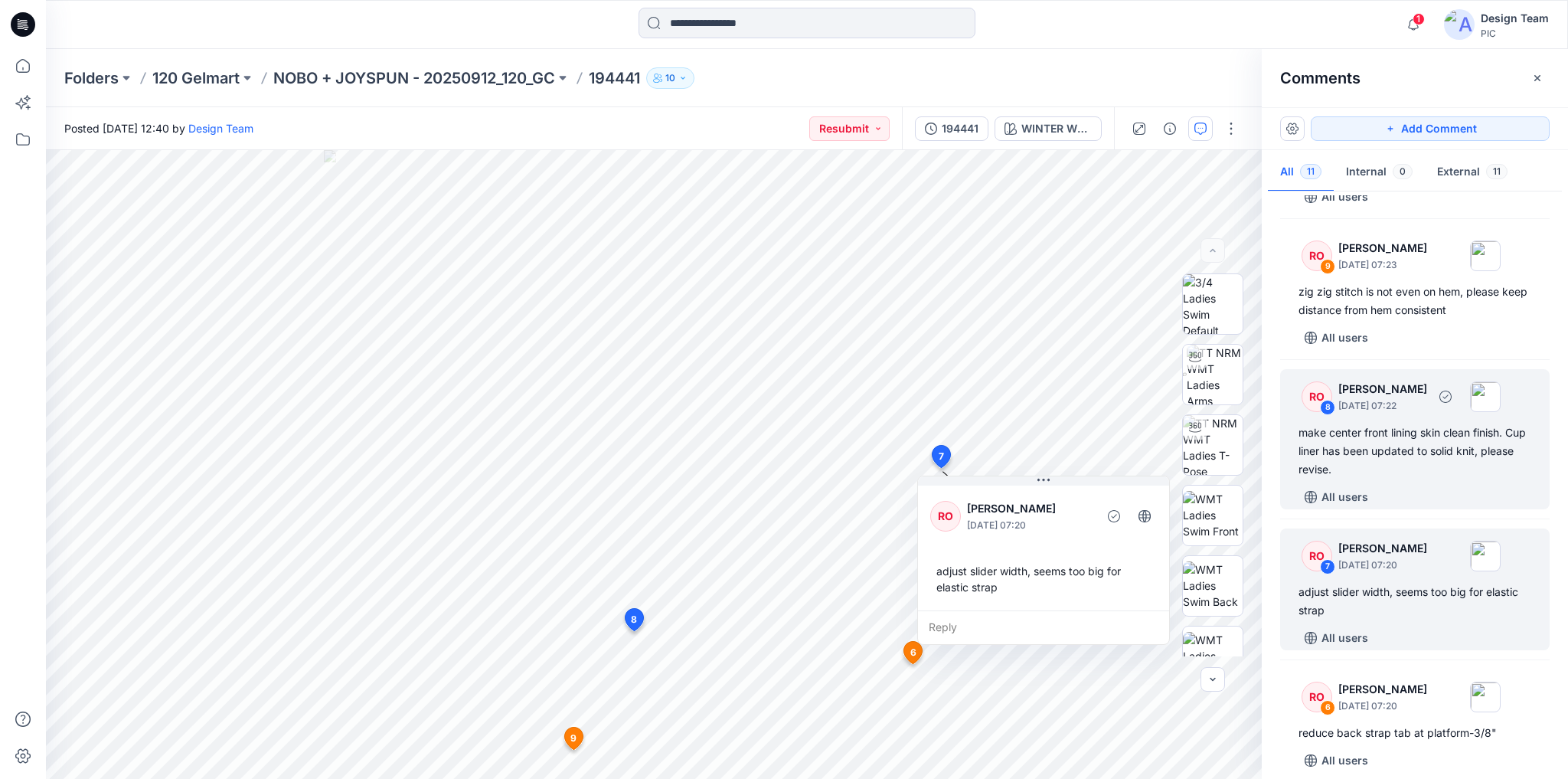
click at [1400, 469] on div "make center front lining skin clean finish. Cup liner has been updated to solid…" at bounding box center [1415, 451] width 233 height 55
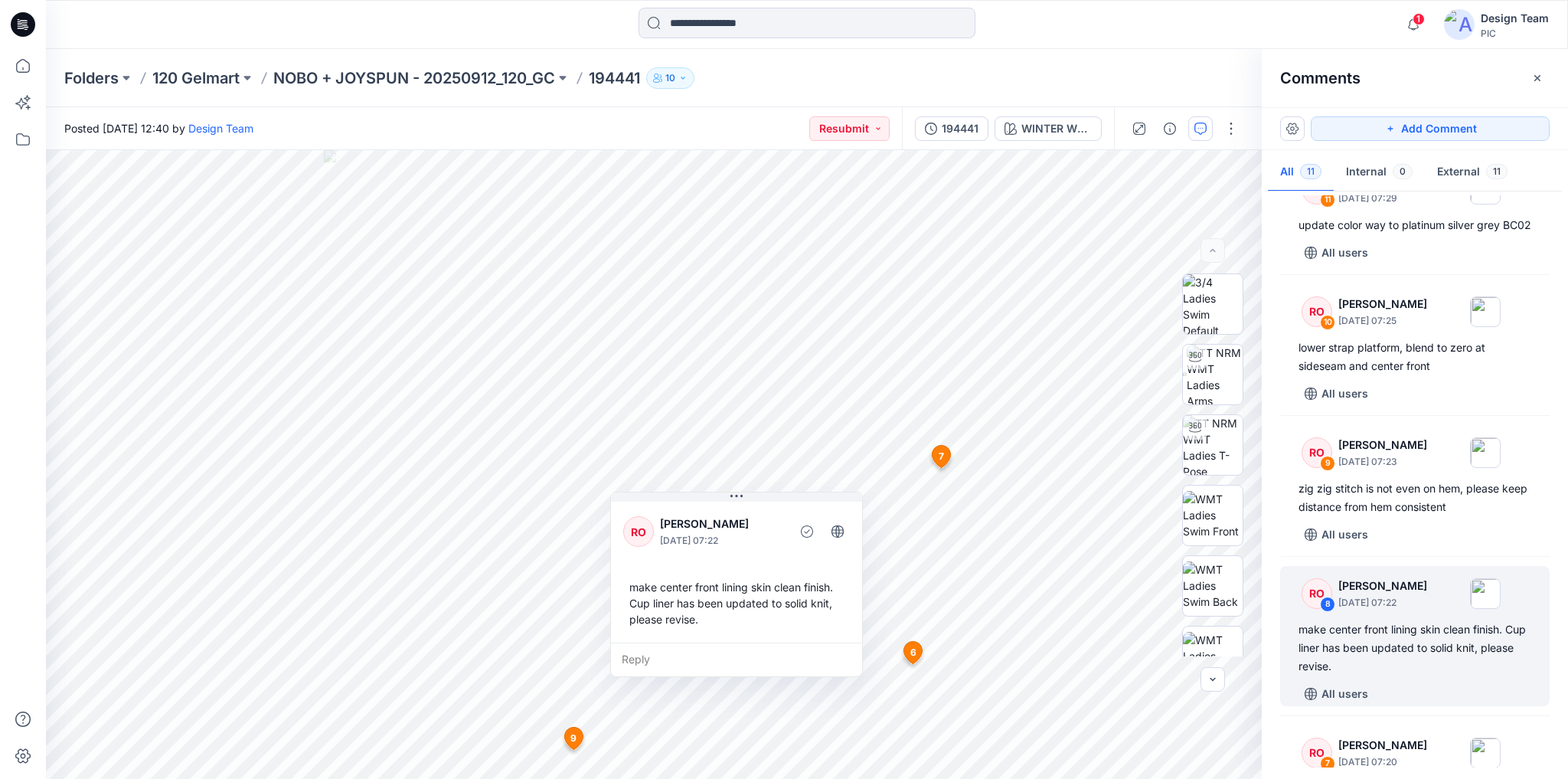
scroll to position [0, 0]
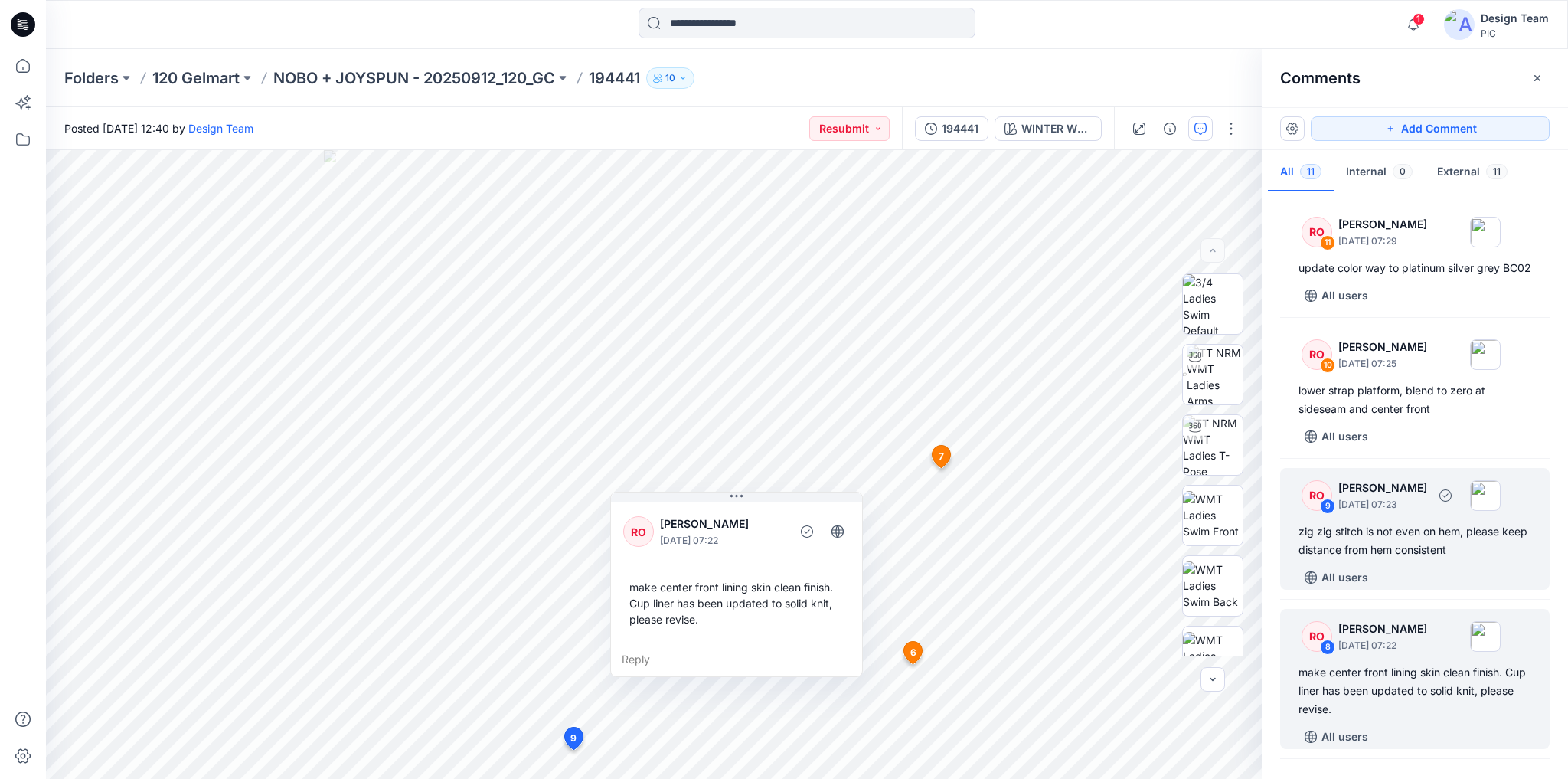
drag, startPoint x: 1416, startPoint y: 555, endPoint x: 1457, endPoint y: 560, distance: 41.3
click at [1416, 555] on div "zig zig stitch is not even on hem, please keep distance from hem consistent" at bounding box center [1415, 541] width 233 height 37
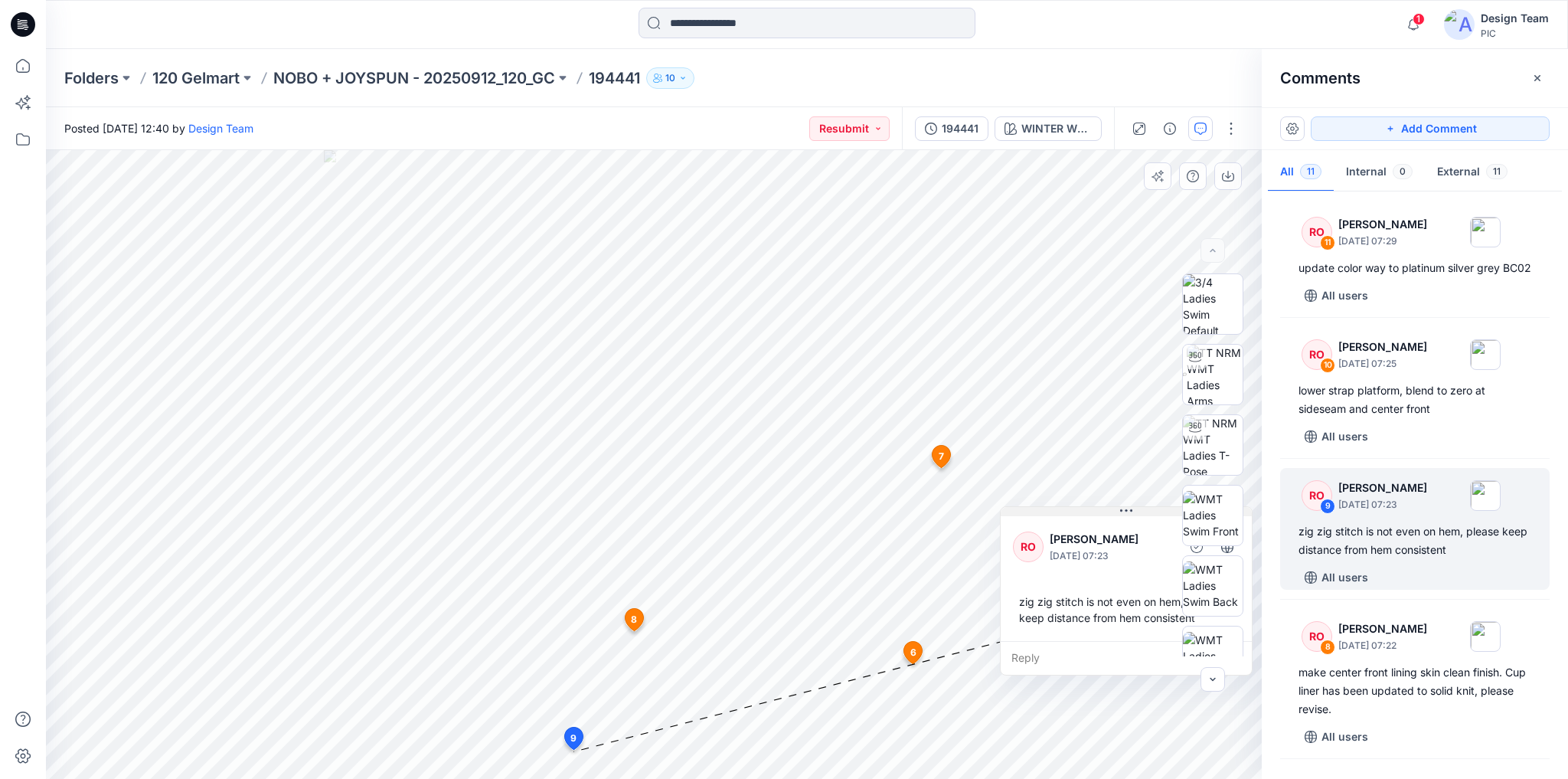
drag, startPoint x: 692, startPoint y: 616, endPoint x: 1063, endPoint y: 398, distance: 430.3
click at [1065, 507] on button at bounding box center [1126, 511] width 251 height 9
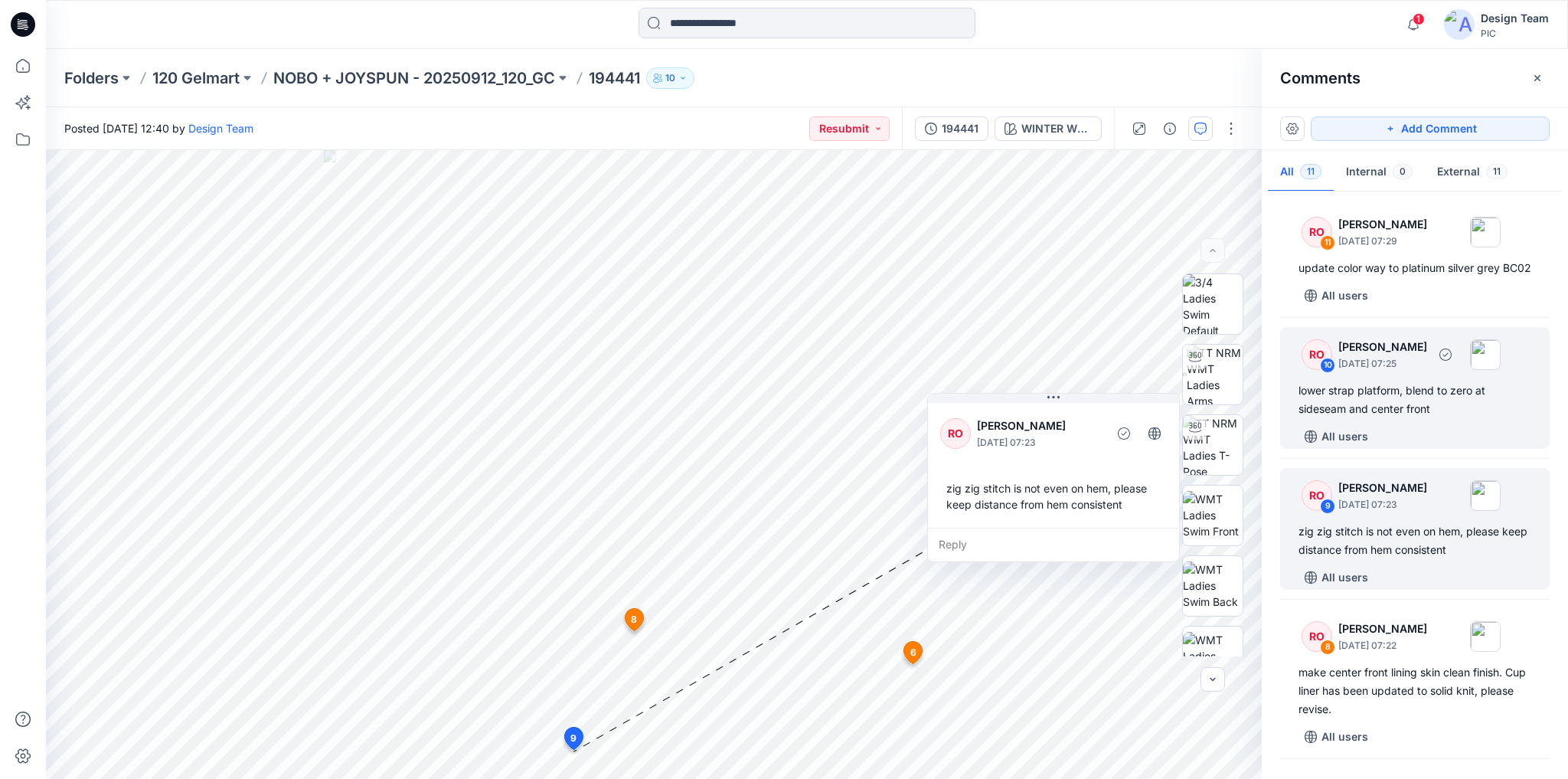
click at [1430, 418] on div "lower strap platform, blend to zero at sideseam and center front" at bounding box center [1415, 400] width 233 height 37
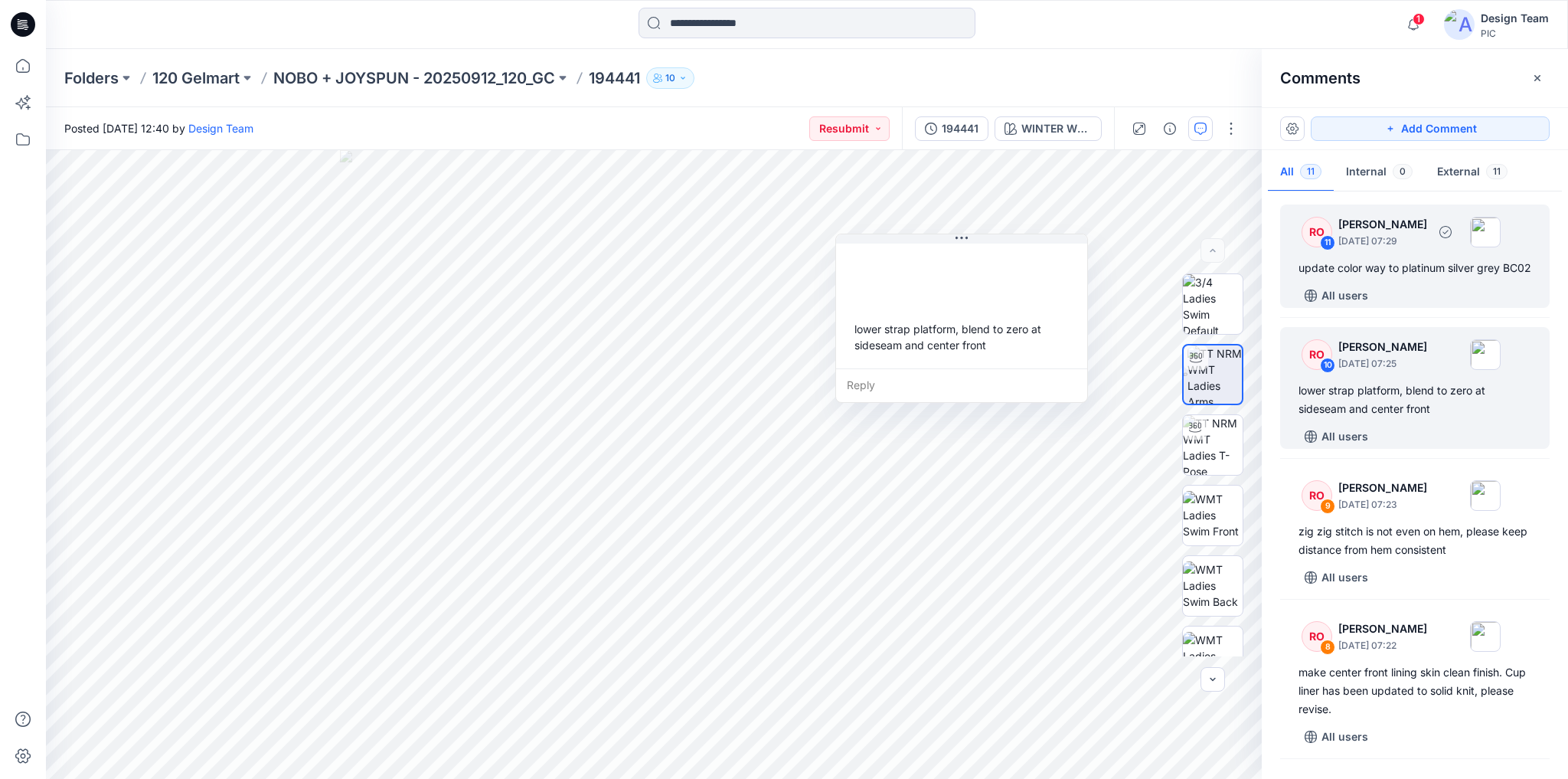
click at [1402, 278] on div "update color way to platinum silver grey BC02" at bounding box center [1415, 268] width 233 height 19
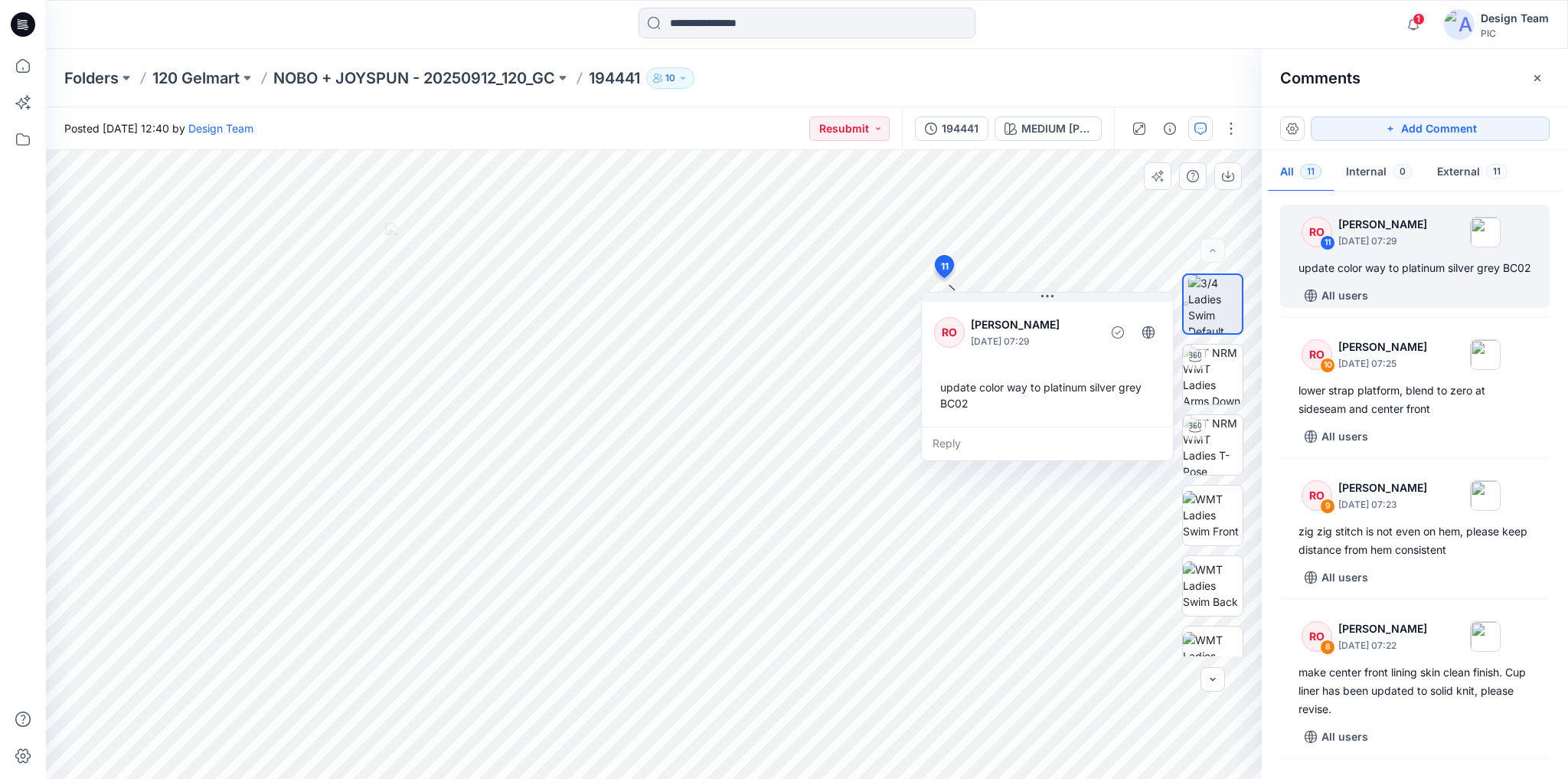
drag, startPoint x: 799, startPoint y: 325, endPoint x: 940, endPoint y: 282, distance: 147.4
click at [970, 292] on button at bounding box center [1047, 296] width 251 height 9
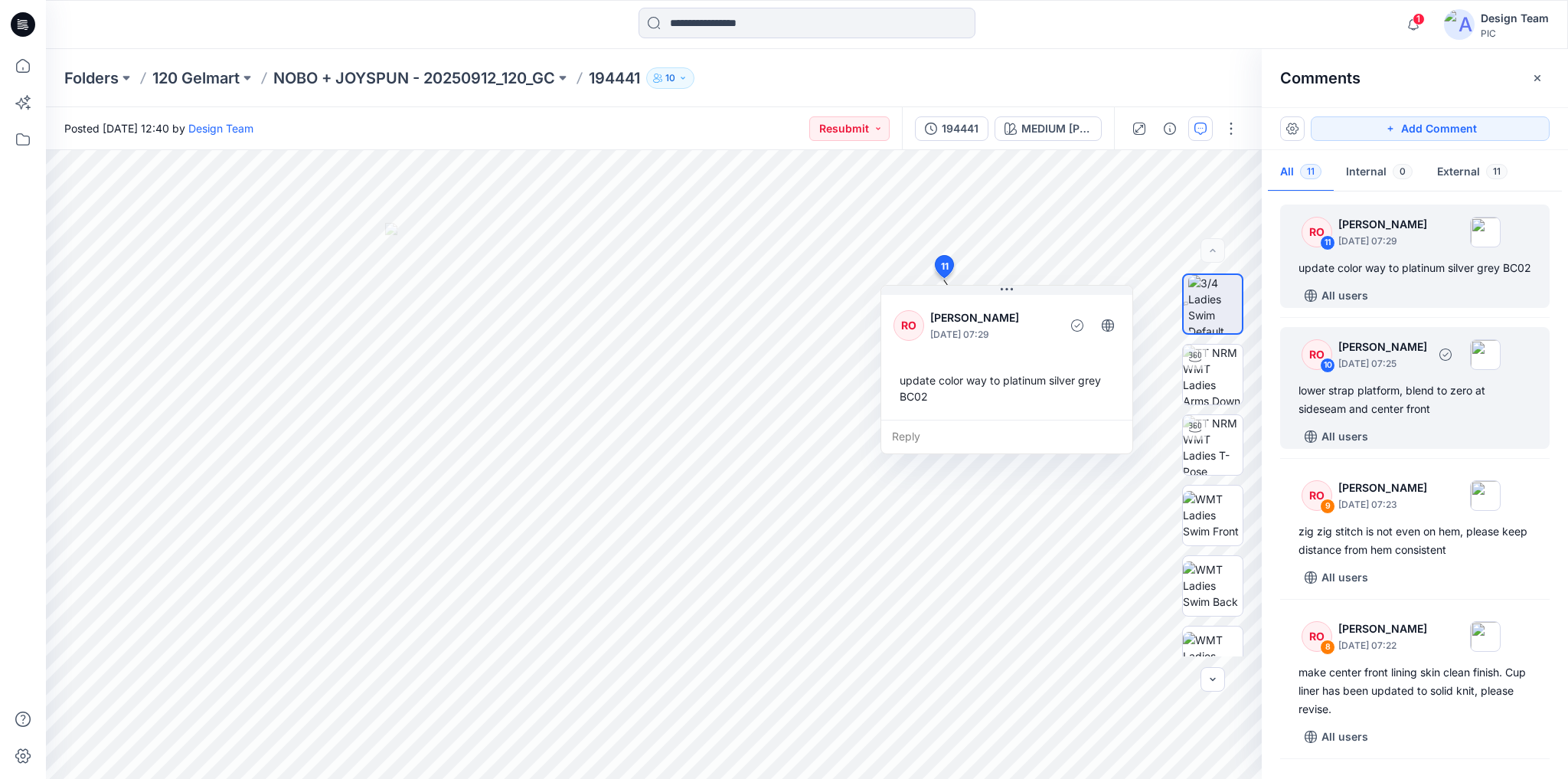
click at [1447, 398] on div "lower strap platform, blend to zero at sideseam and center front" at bounding box center [1415, 400] width 233 height 37
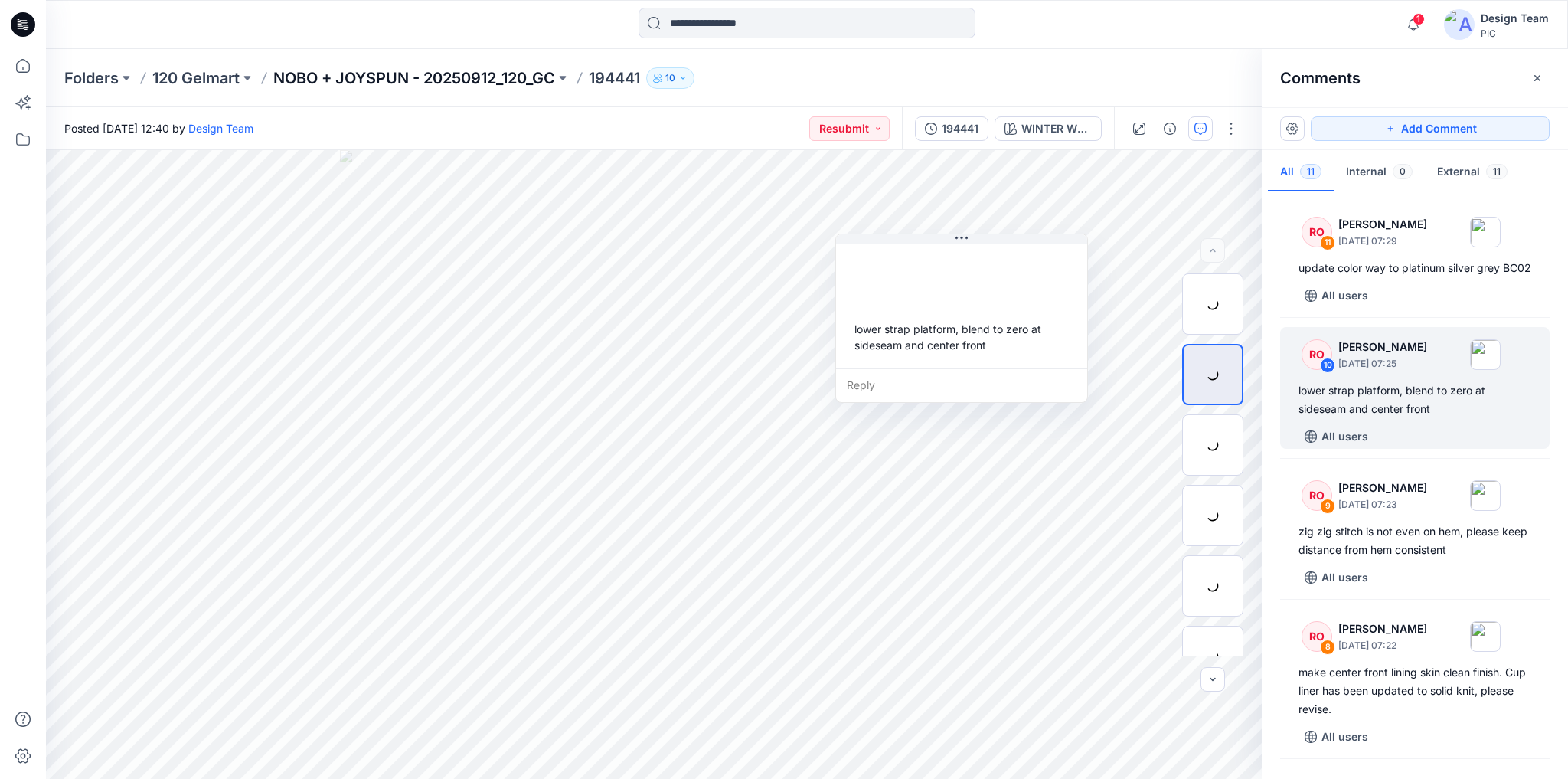
click at [495, 71] on p "NOBO + JOYSPUN - 20250912_120_GC" at bounding box center [414, 78] width 282 height 22
